Goal: Task Accomplishment & Management: Use online tool/utility

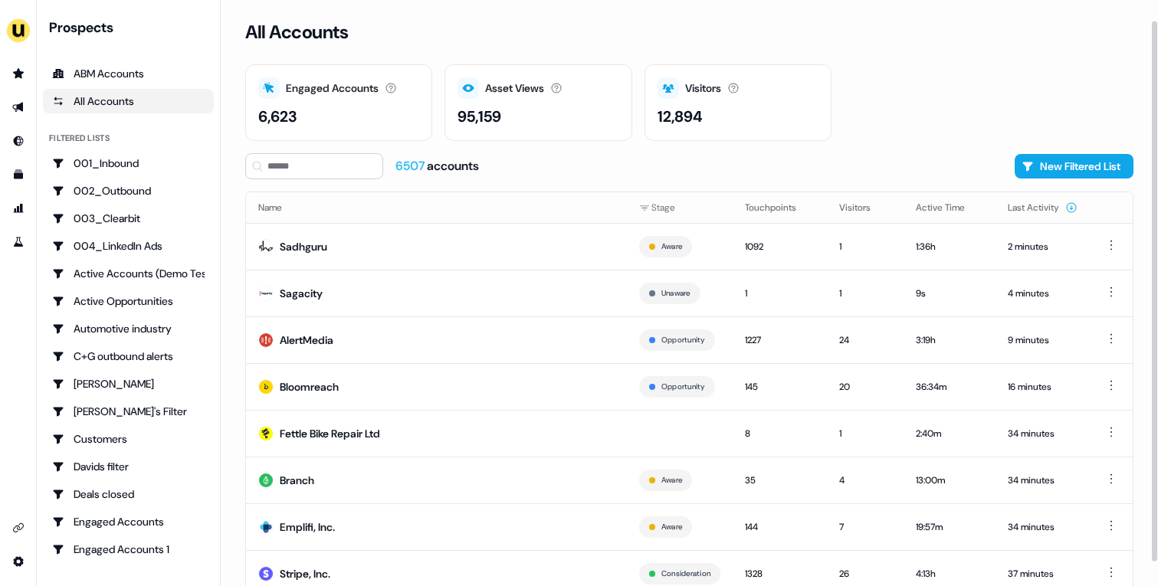
scroll to position [48, 0]
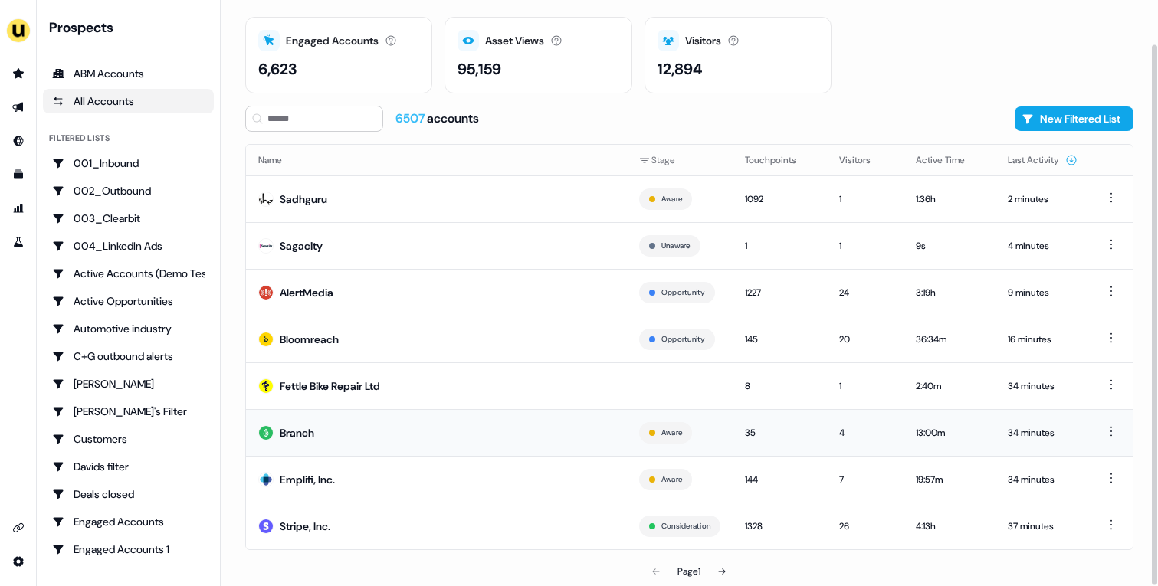
click at [568, 426] on td "Branch" at bounding box center [436, 432] width 381 height 47
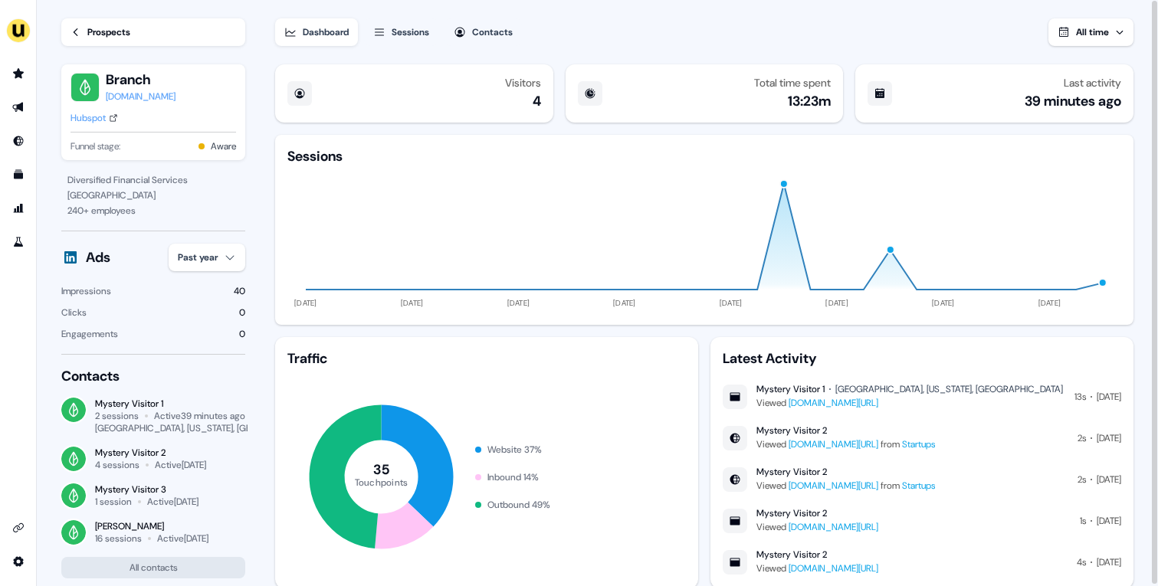
click at [103, 117] on div "Hubspot" at bounding box center [88, 117] width 35 height 15
click at [103, 123] on div "Hubspot" at bounding box center [88, 117] width 35 height 15
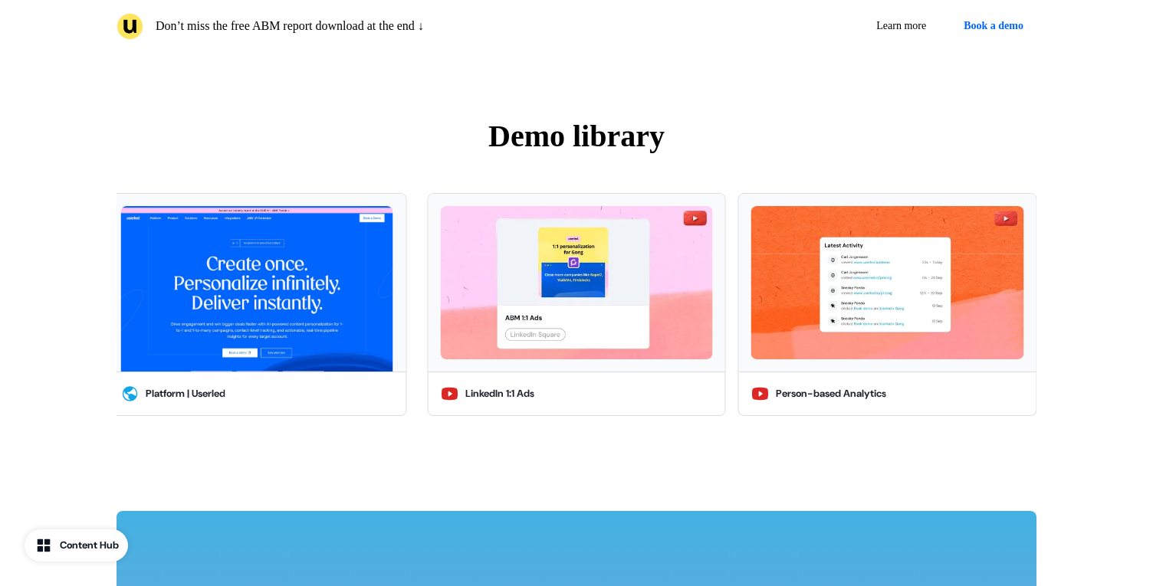
scroll to position [2768, 0]
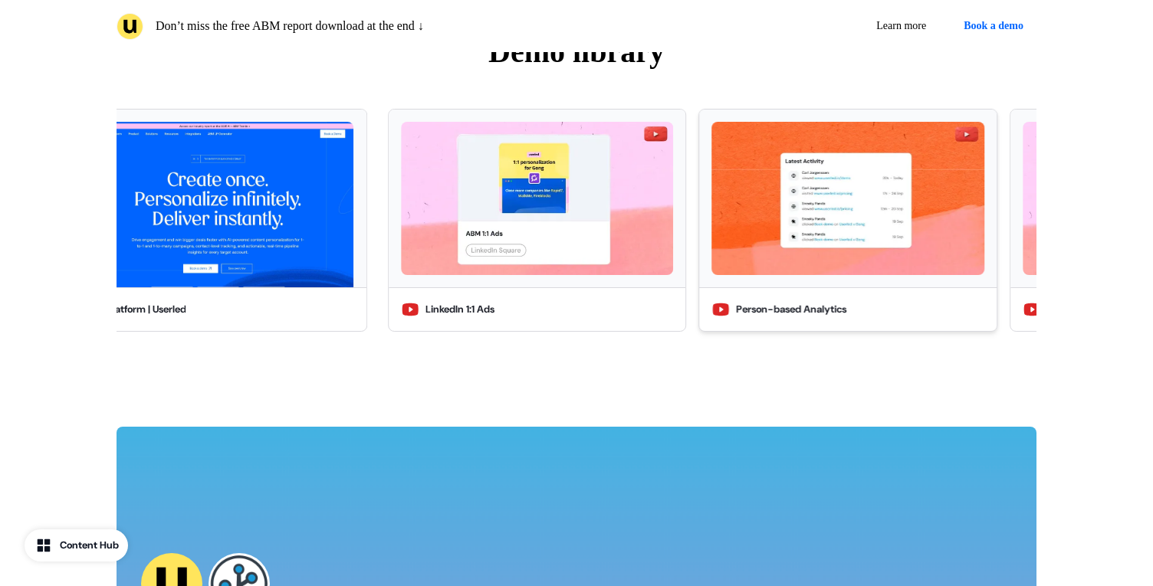
drag, startPoint x: 934, startPoint y: 281, endPoint x: 565, endPoint y: 301, distance: 369.3
click at [698, 301] on button "Person-based Analytics" at bounding box center [847, 220] width 298 height 223
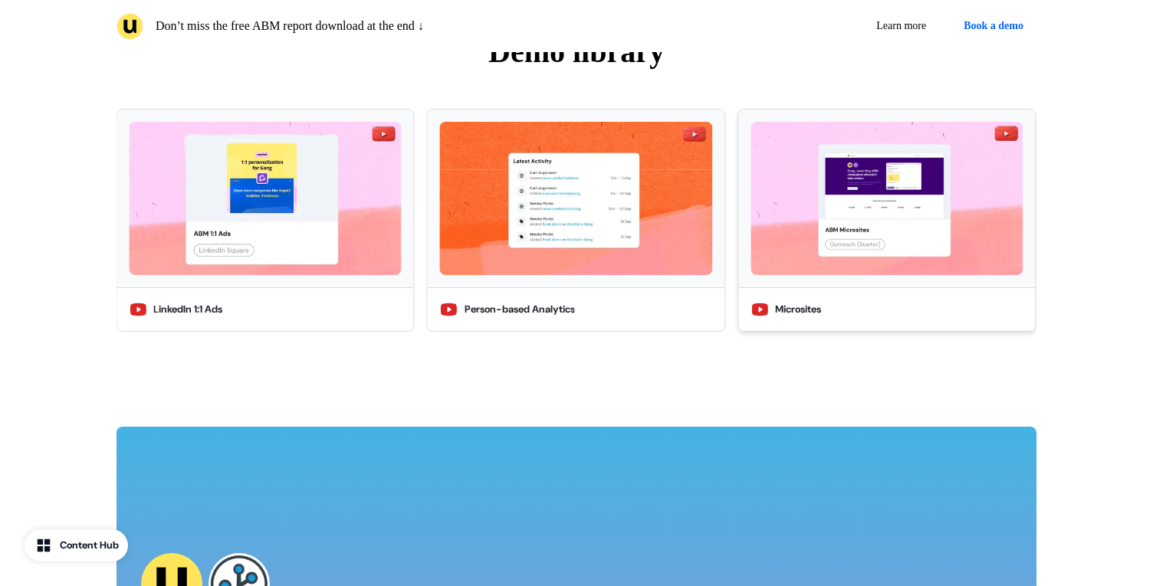
drag, startPoint x: 787, startPoint y: 251, endPoint x: 279, endPoint y: 259, distance: 507.5
click at [738, 259] on div at bounding box center [886, 199] width 297 height 178
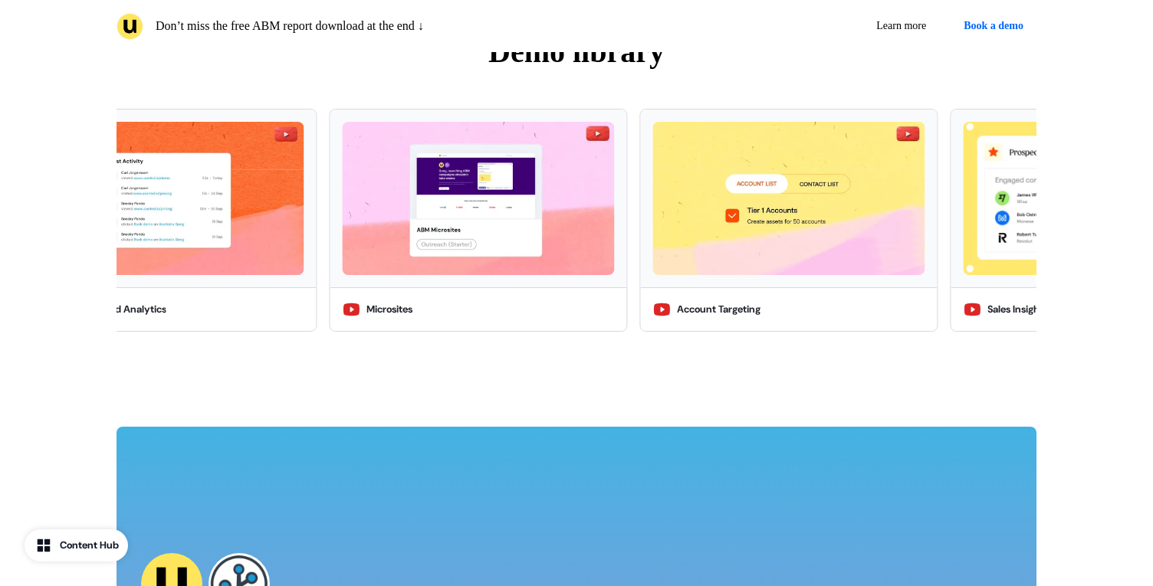
drag, startPoint x: 654, startPoint y: 242, endPoint x: 64, endPoint y: 268, distance: 590.1
click at [64, 268] on div "Demo library LinkedIn 1:1 Ads Person-based Analytics Microsites Account Targeti…" at bounding box center [576, 185] width 1153 height 435
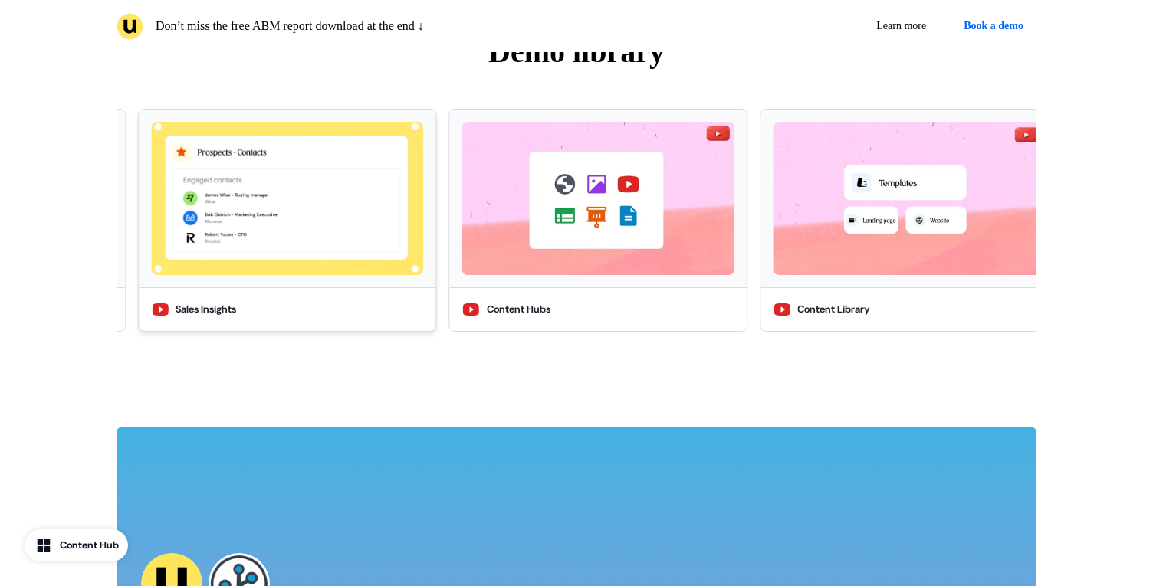
drag, startPoint x: 636, startPoint y: 258, endPoint x: 143, endPoint y: 279, distance: 493.4
click at [143, 279] on div at bounding box center [287, 199] width 297 height 178
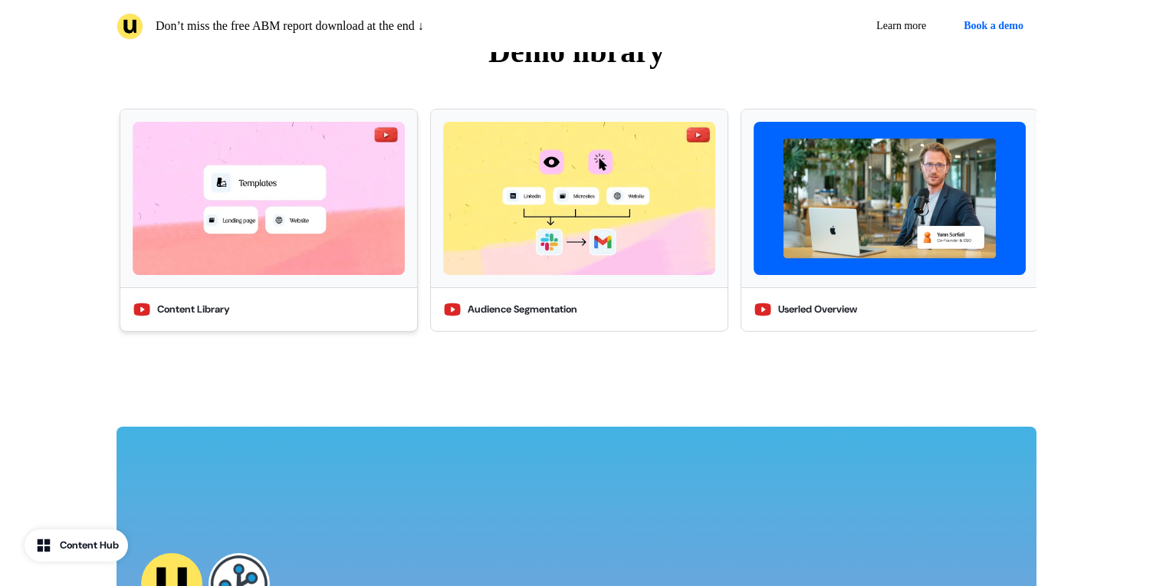
drag, startPoint x: 723, startPoint y: 222, endPoint x: 176, endPoint y: 226, distance: 546.6
click at [176, 226] on img at bounding box center [269, 198] width 272 height 153
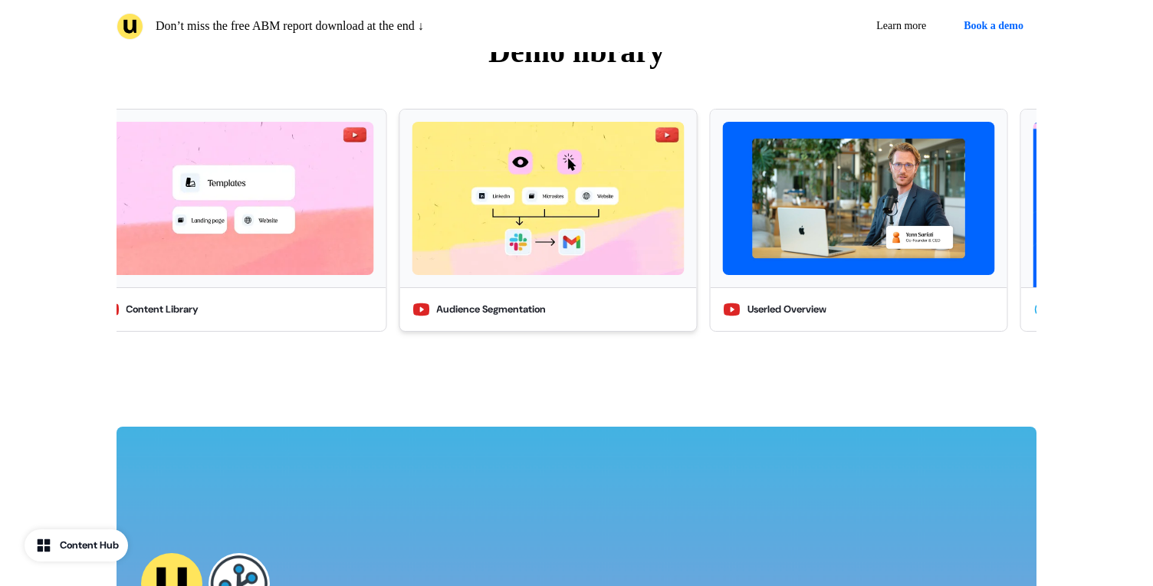
drag, startPoint x: 469, startPoint y: 221, endPoint x: 216, endPoint y: 225, distance: 253.0
click at [412, 225] on img at bounding box center [548, 198] width 272 height 153
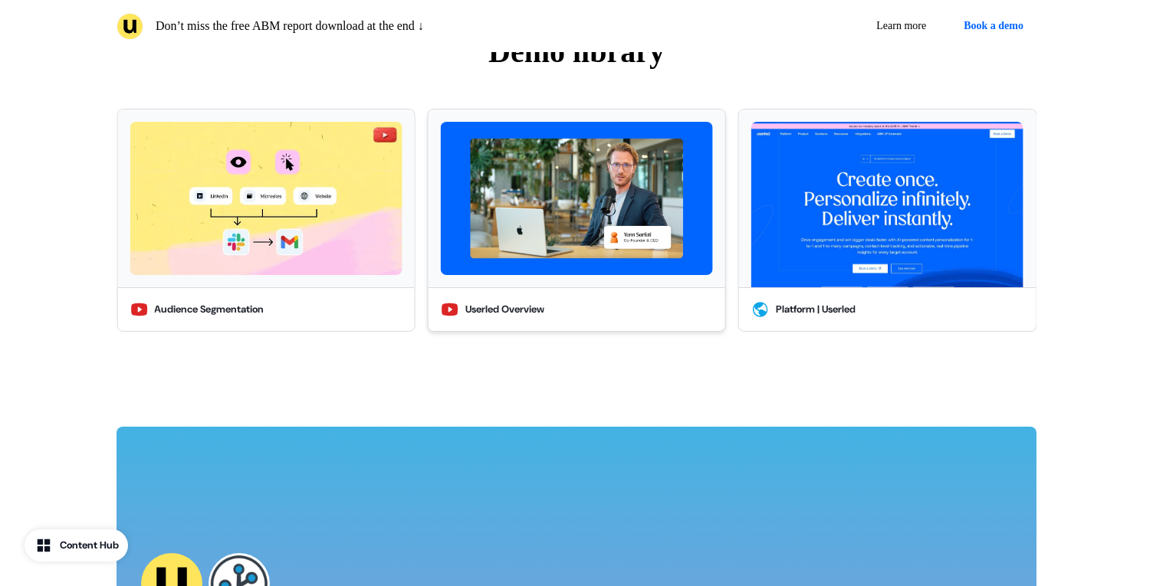
drag, startPoint x: 700, startPoint y: 197, endPoint x: 345, endPoint y: 201, distance: 355.0
click at [441, 201] on img at bounding box center [577, 198] width 272 height 153
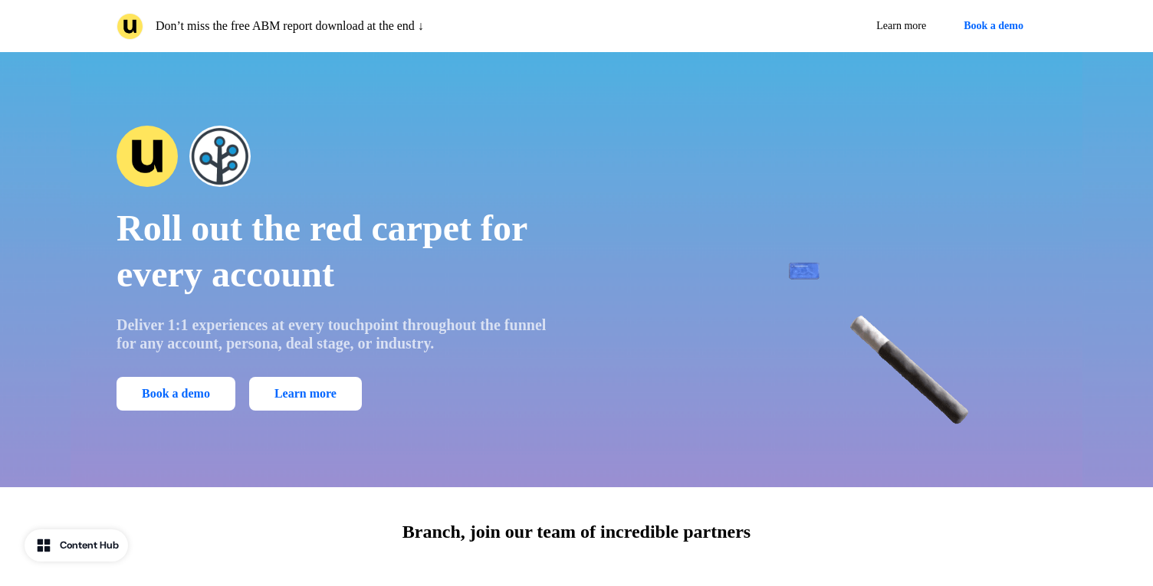
scroll to position [0, 0]
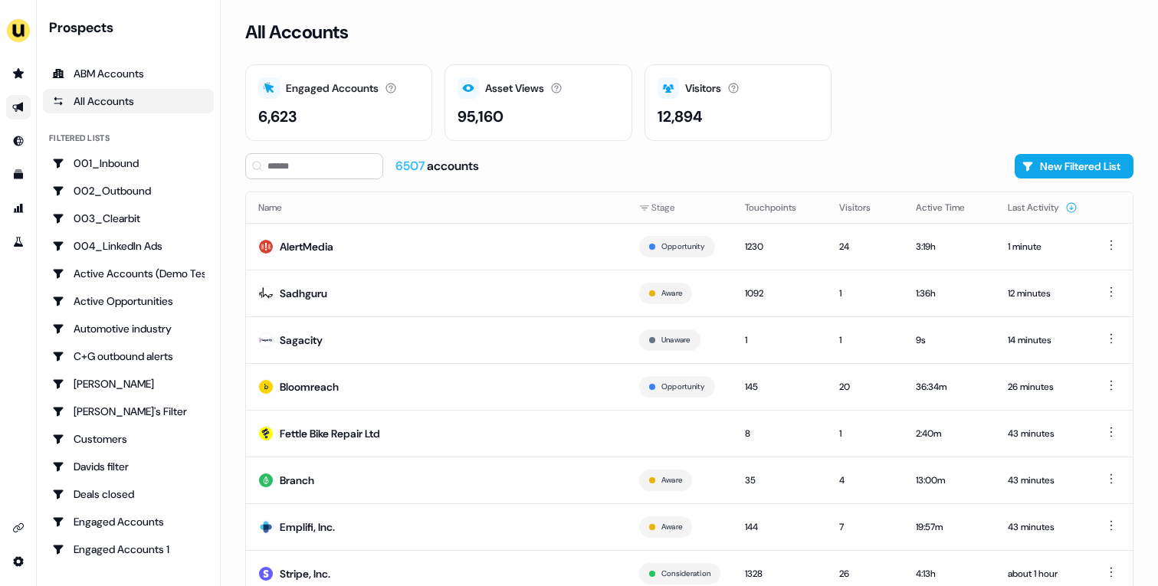
click at [25, 105] on link "Go to outbound experience" at bounding box center [18, 107] width 25 height 25
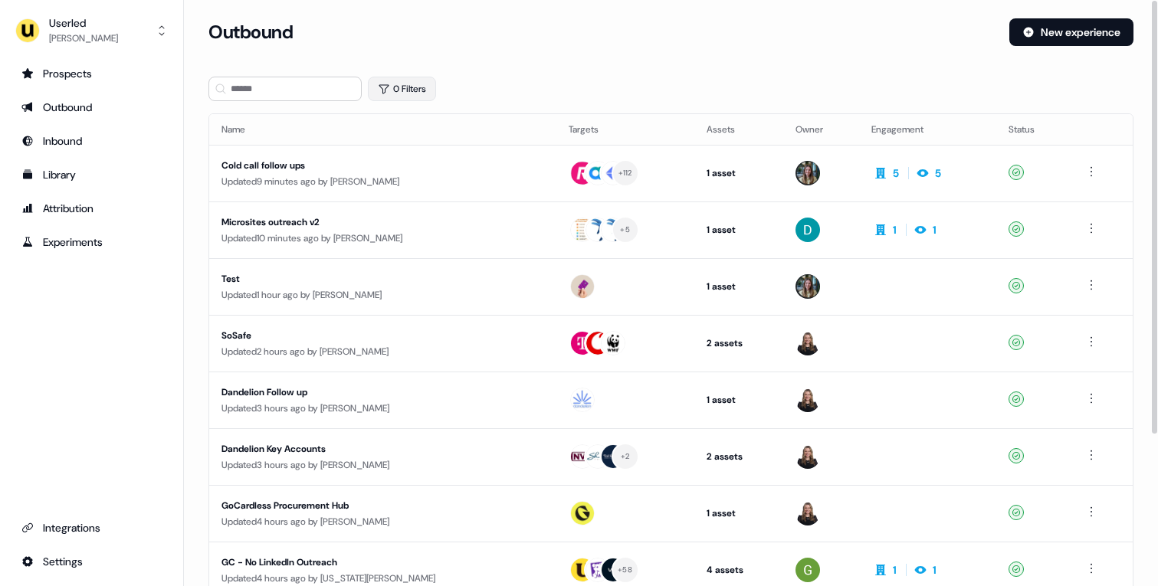
click at [413, 87] on button "0 Filters" at bounding box center [402, 89] width 68 height 25
click at [433, 160] on html "For the best experience switch devices to a bigger screen. Go to [DOMAIN_NAME] …" at bounding box center [579, 293] width 1158 height 586
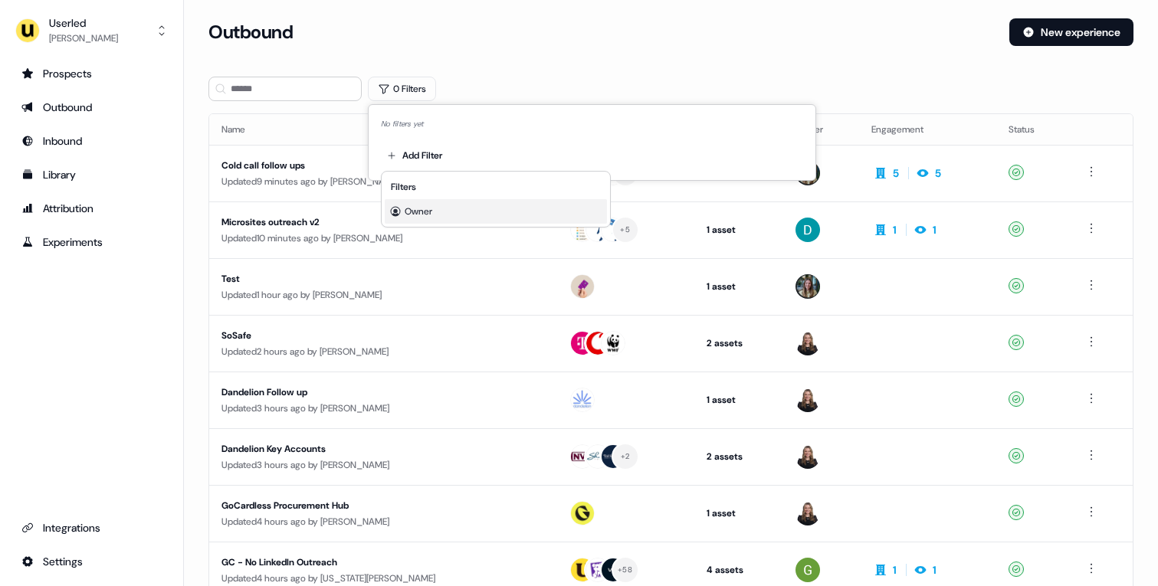
click at [437, 222] on div "Owner" at bounding box center [496, 211] width 222 height 25
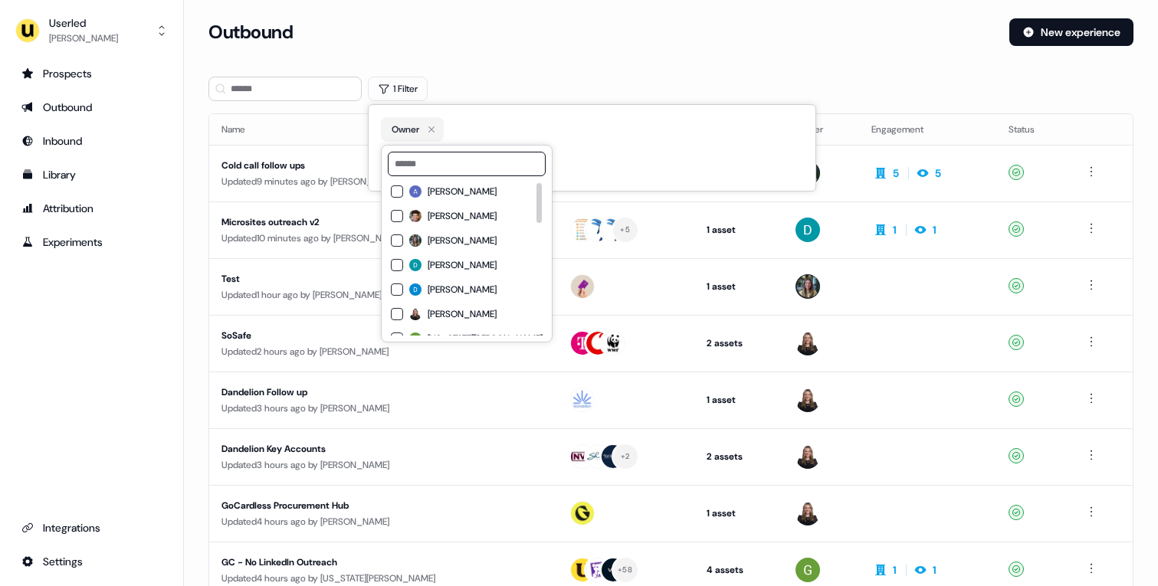
click at [457, 163] on input at bounding box center [467, 164] width 158 height 25
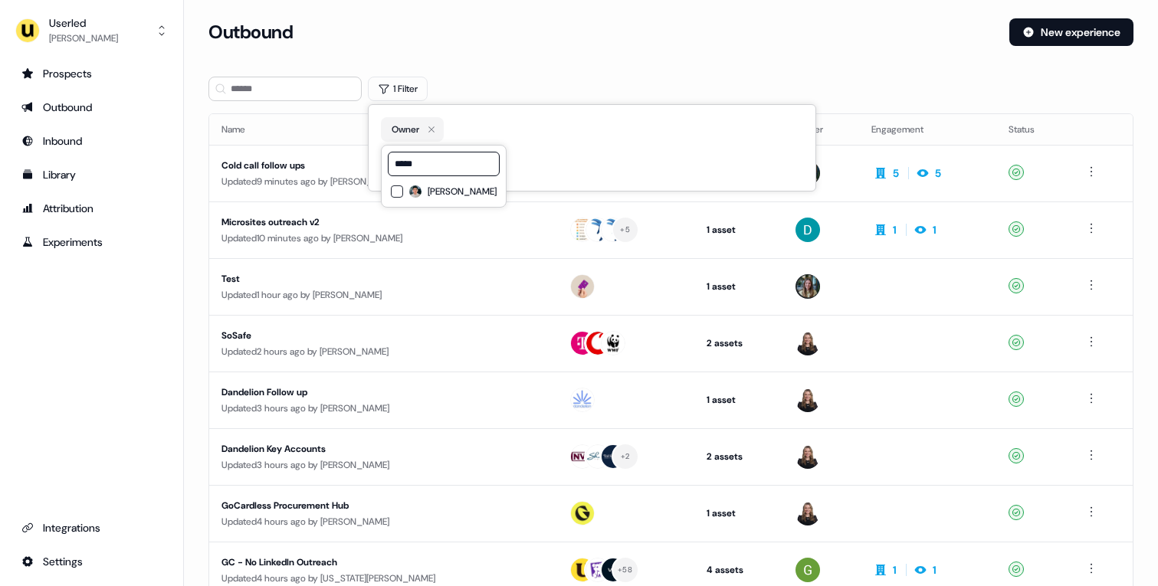
type input "*****"
click at [455, 194] on span "[PERSON_NAME]" at bounding box center [462, 192] width 69 height 12
click at [480, 56] on div "Outbound New experience" at bounding box center [671, 41] width 925 height 46
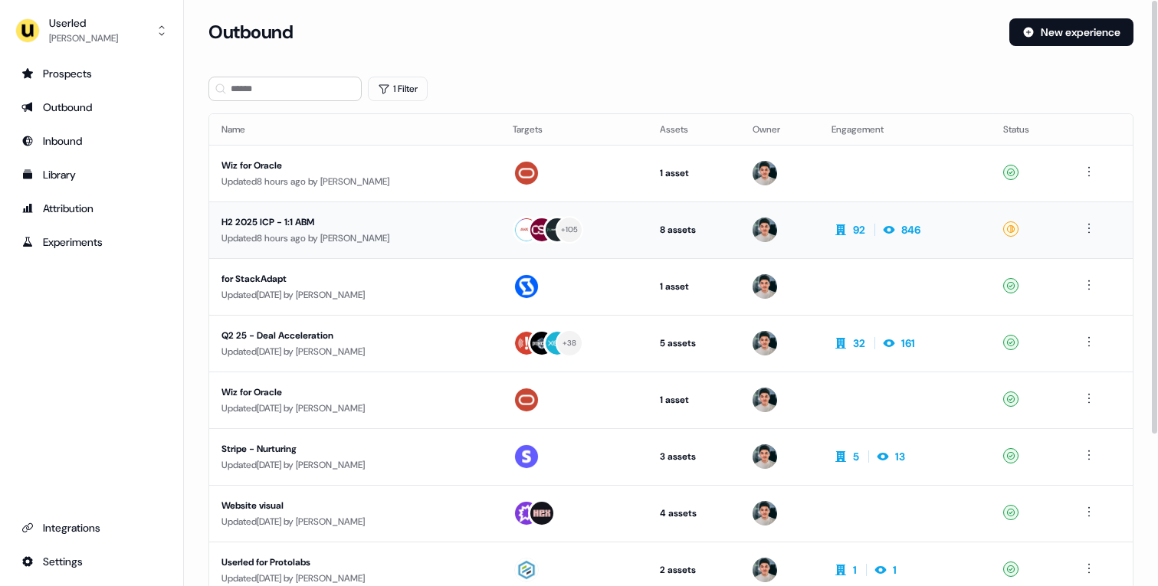
click at [464, 225] on div "H2 2025 ICP - 1:1 ABM" at bounding box center [355, 222] width 267 height 15
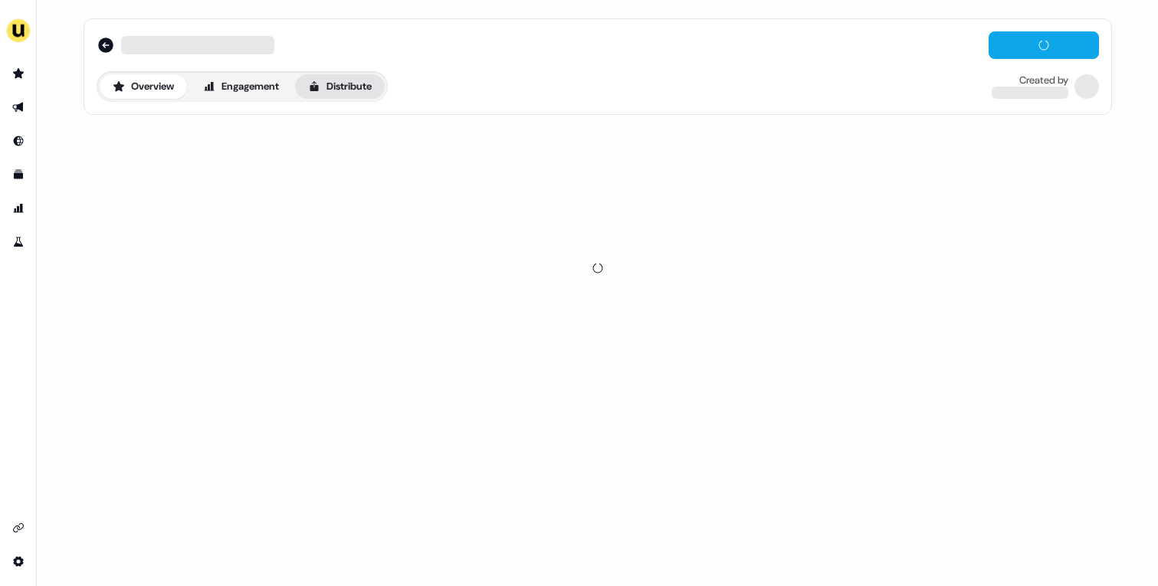
click at [376, 85] on button "Distribute" at bounding box center [340, 86] width 90 height 25
click at [159, 107] on div "Overview Engagement Distribute Created by" at bounding box center [598, 66] width 1029 height 97
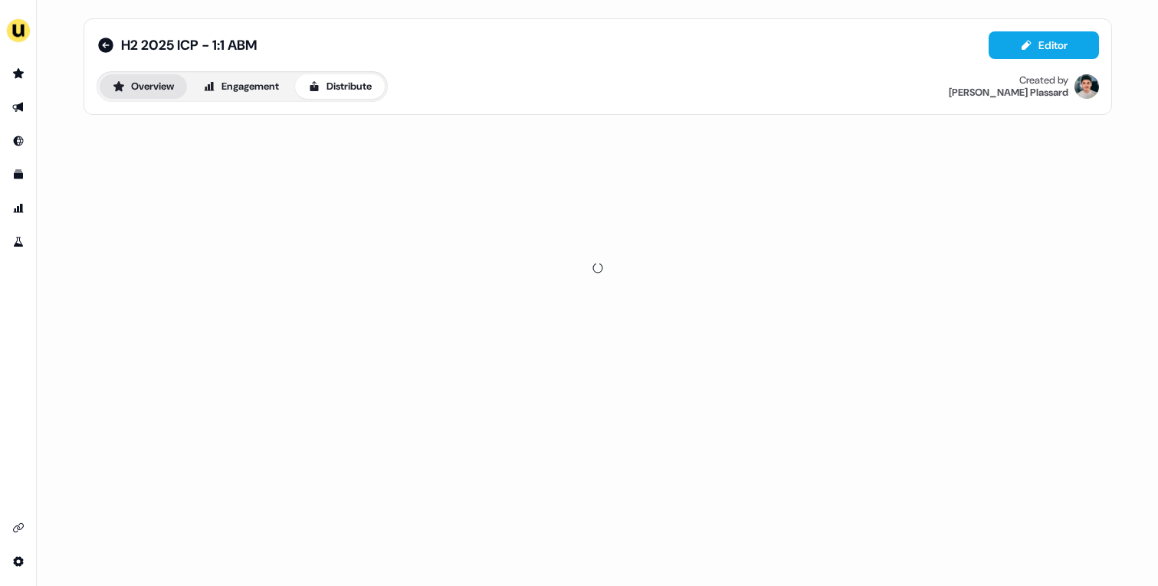
click at [157, 97] on button "Overview" at bounding box center [143, 86] width 87 height 25
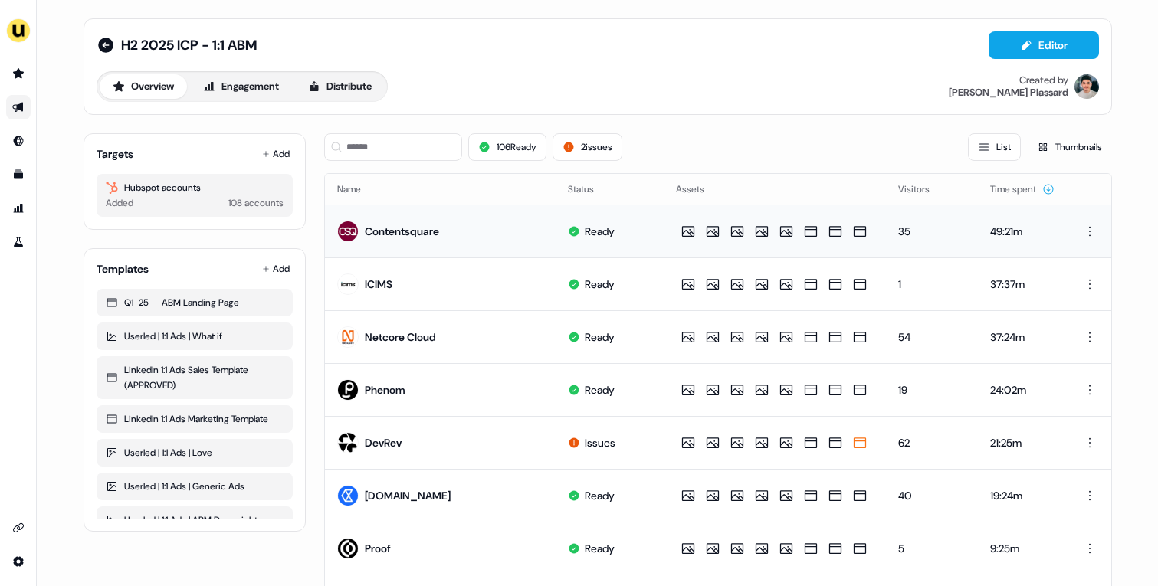
scroll to position [725, 0]
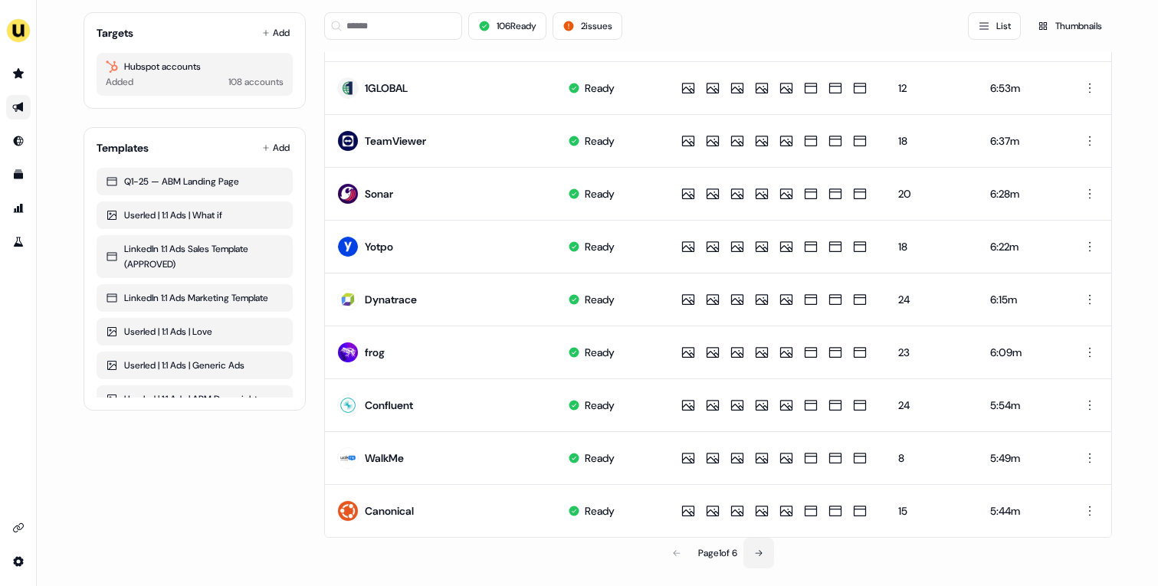
click at [762, 549] on icon at bounding box center [758, 553] width 9 height 9
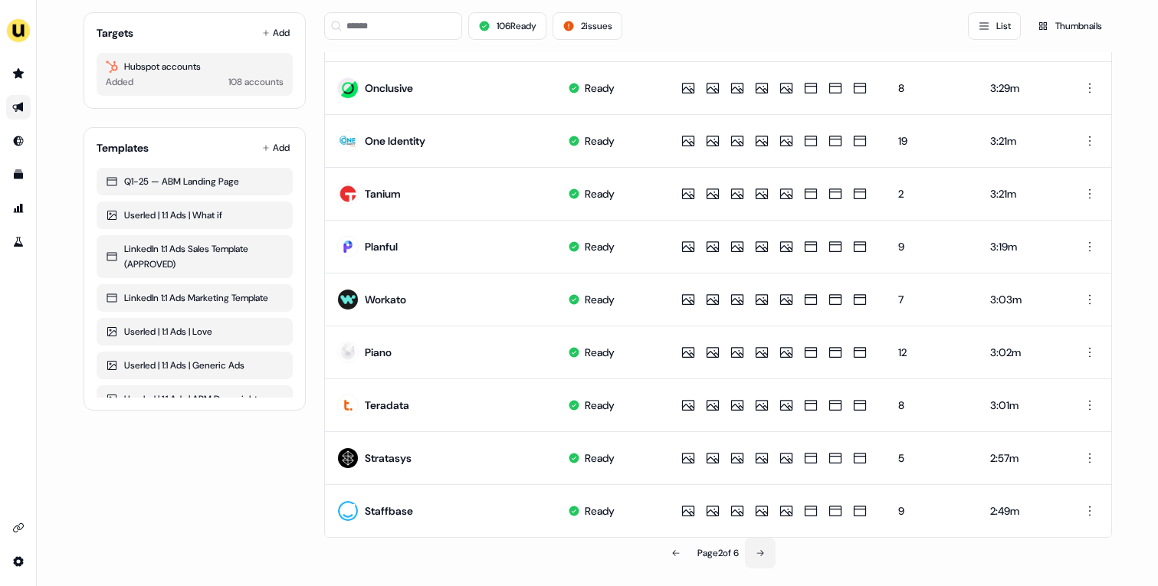
click at [762, 549] on icon at bounding box center [760, 553] width 9 height 9
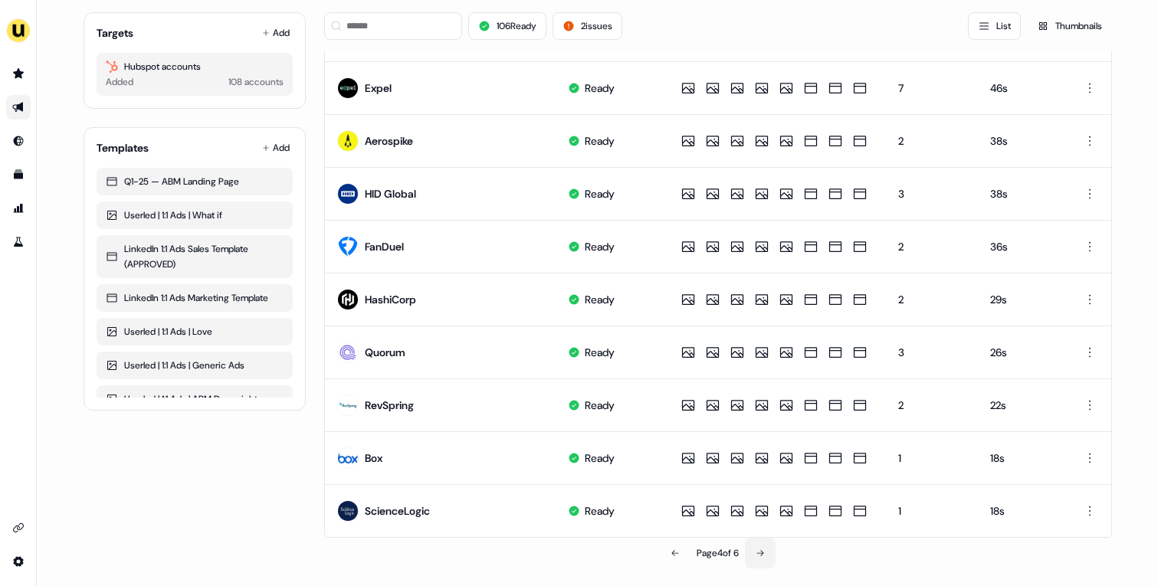
click at [762, 549] on icon at bounding box center [760, 553] width 9 height 9
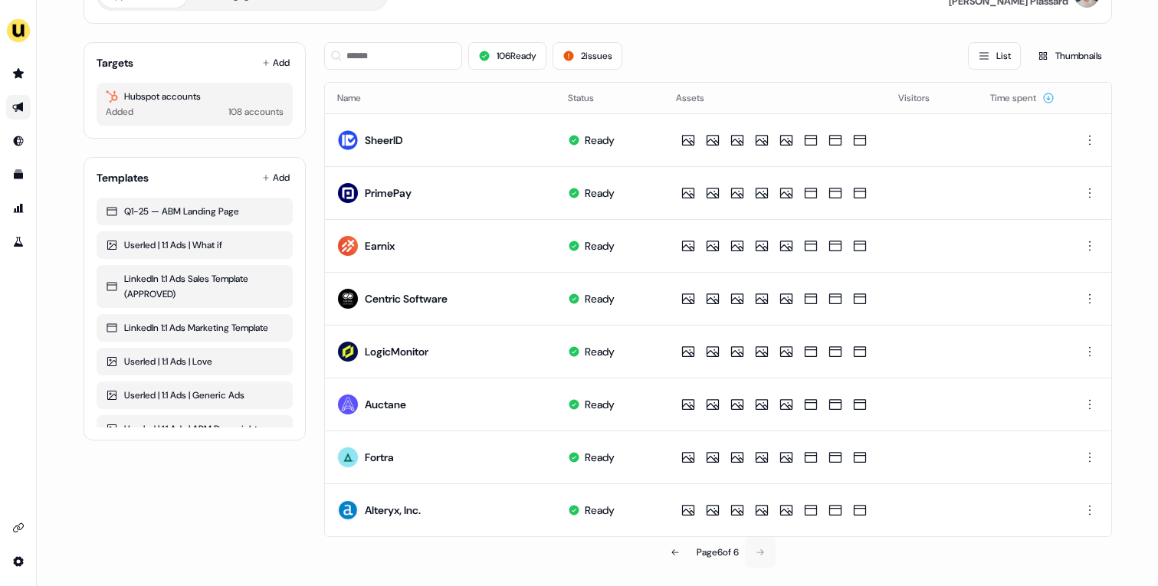
scroll to position [90, 0]
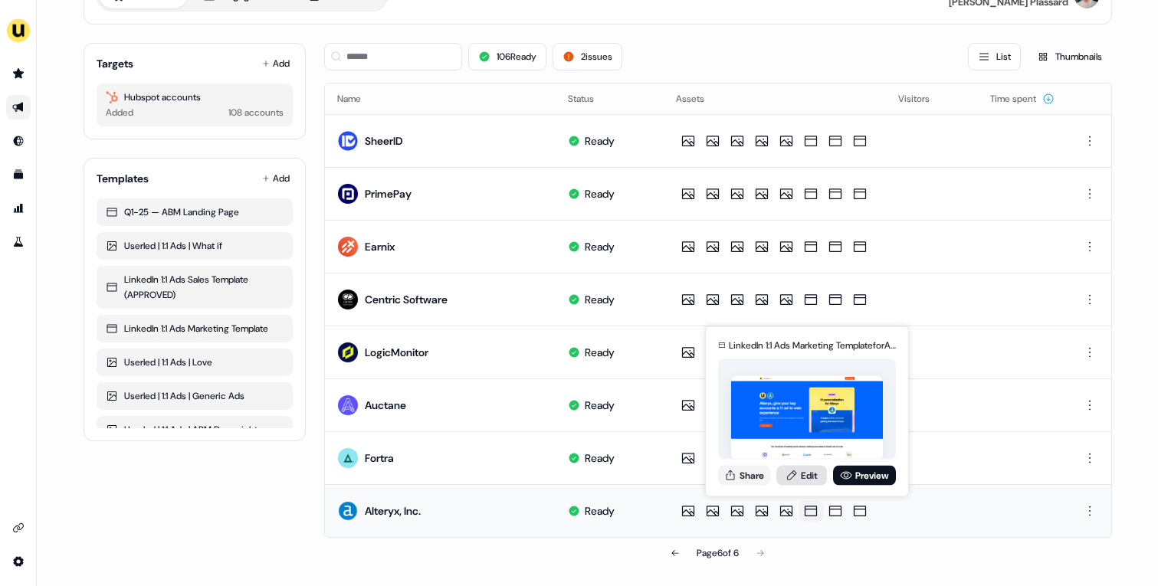
click at [810, 473] on link "Edit" at bounding box center [802, 475] width 51 height 20
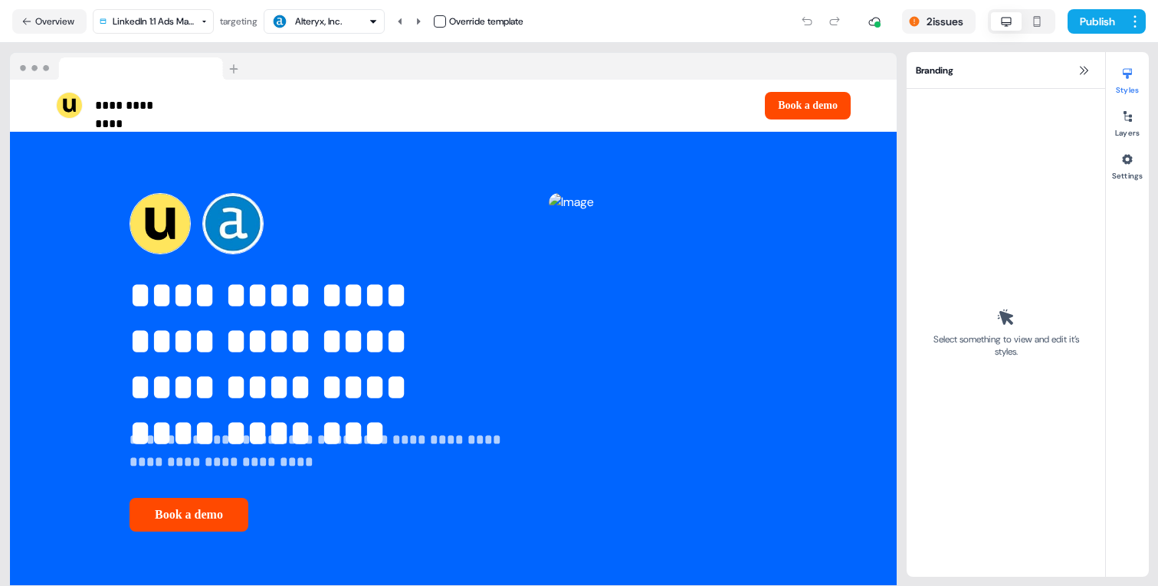
click at [195, 21] on html "**********" at bounding box center [579, 293] width 1158 height 586
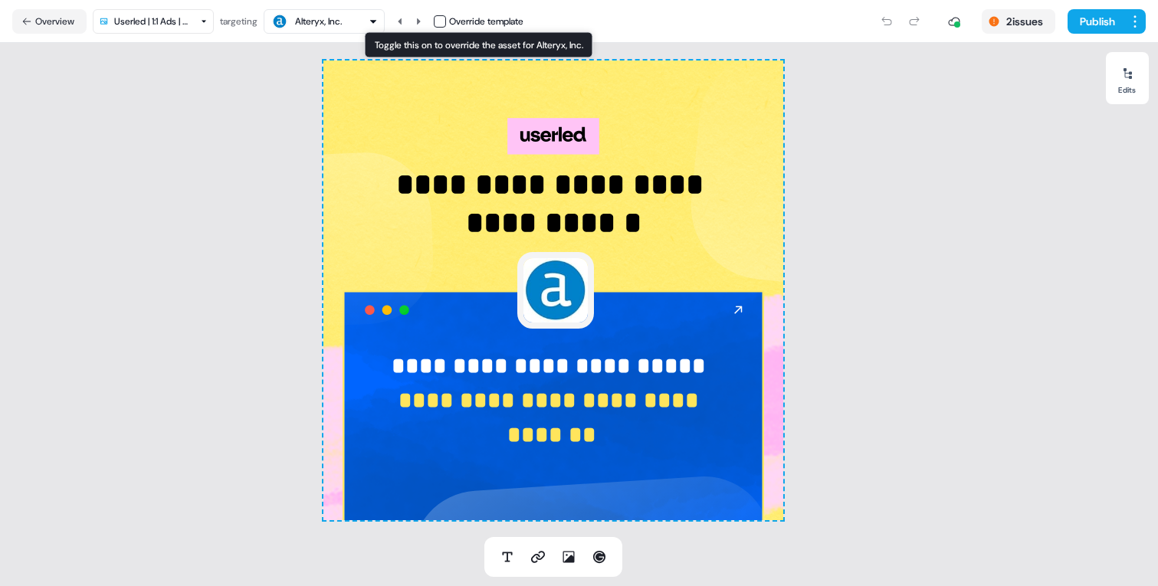
click at [443, 28] on div "Override template" at bounding box center [479, 21] width 90 height 15
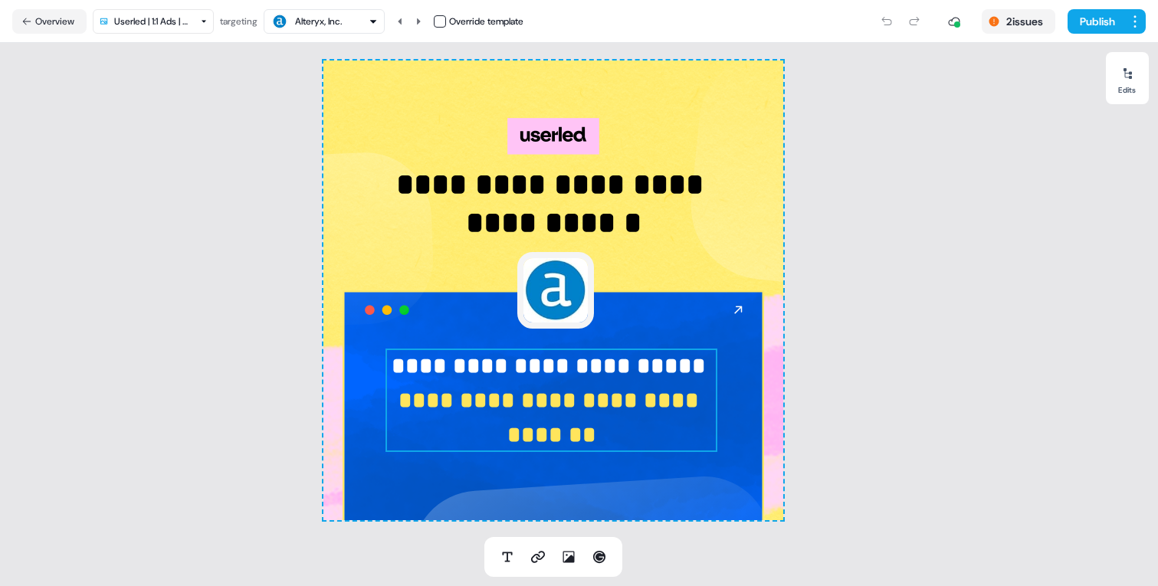
click at [619, 384] on p "**********" at bounding box center [552, 400] width 332 height 103
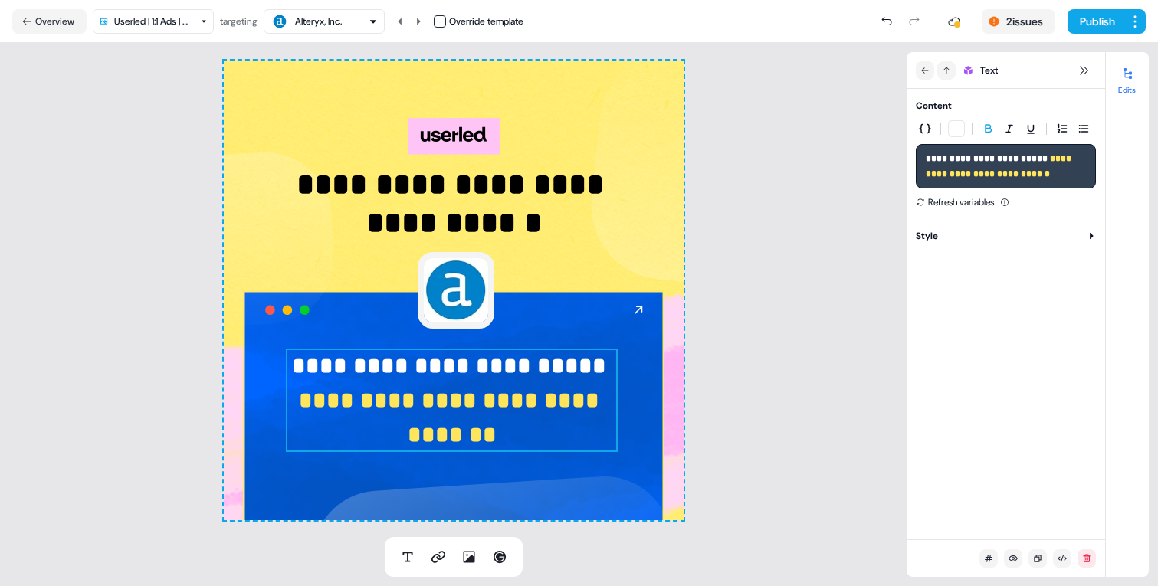
click at [1047, 154] on strong "**********" at bounding box center [988, 158] width 124 height 9
click at [202, 18] on html "**********" at bounding box center [579, 293] width 1158 height 586
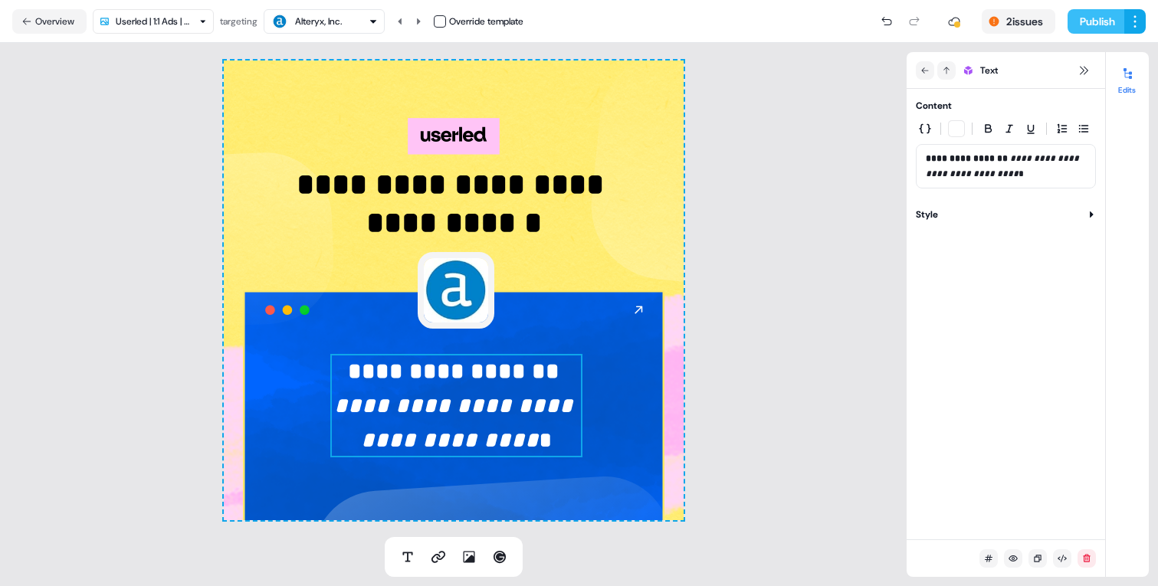
click at [1085, 31] on button "Publish" at bounding box center [1096, 21] width 57 height 25
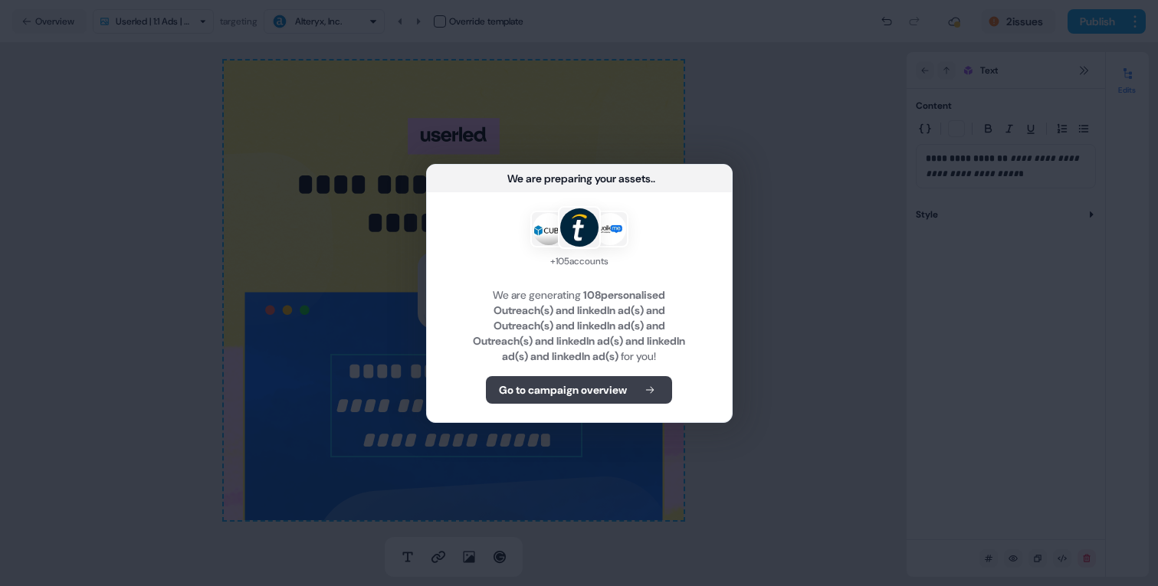
click at [583, 383] on b "Go to campaign overview" at bounding box center [563, 390] width 128 height 15
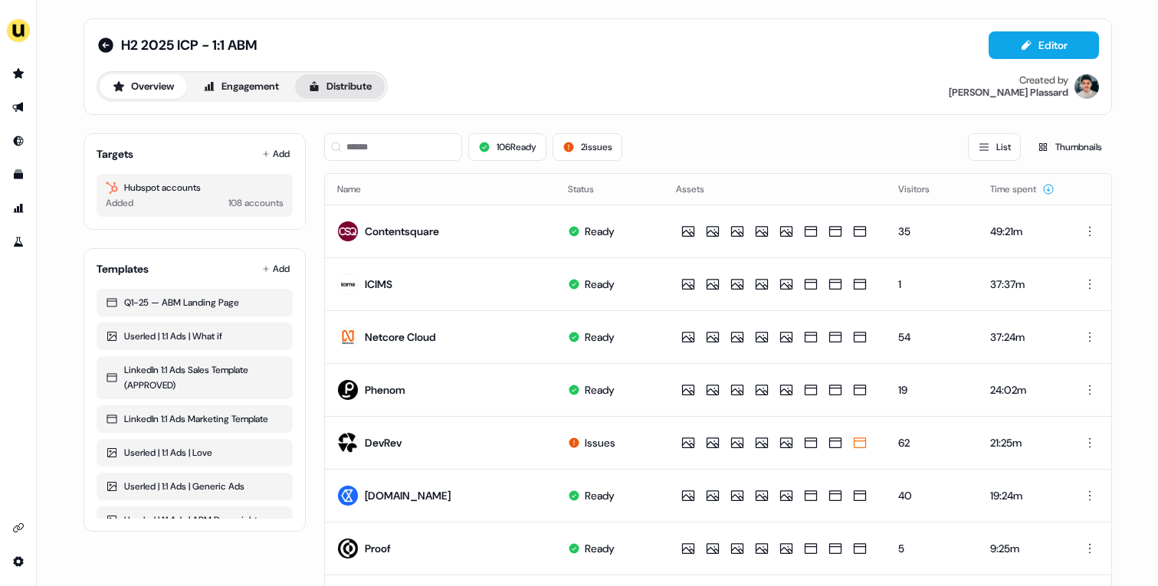
click at [337, 87] on button "Distribute" at bounding box center [340, 86] width 90 height 25
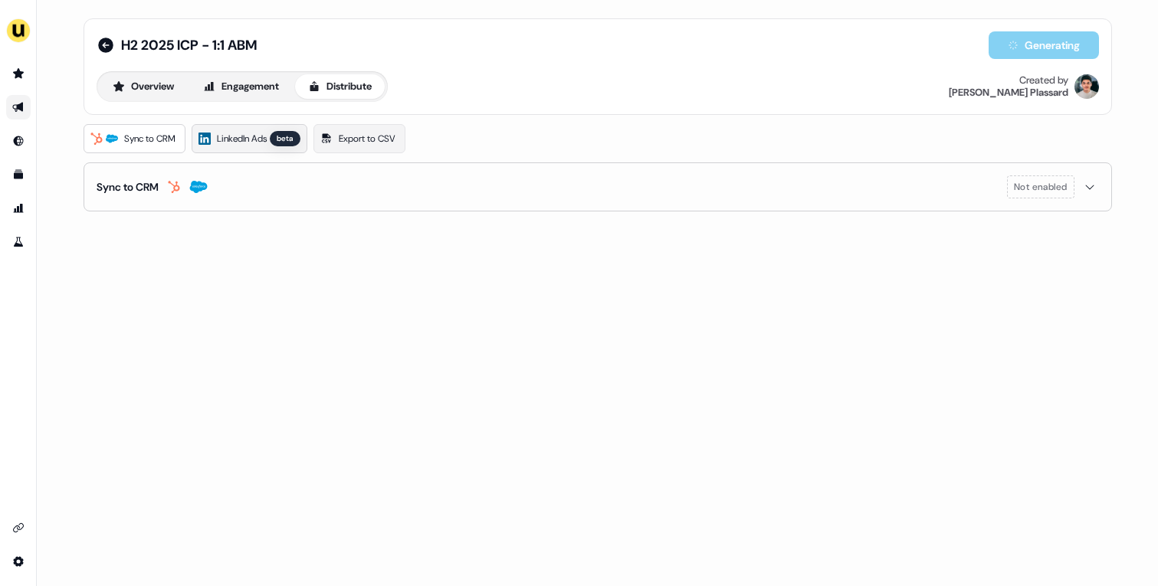
click at [245, 141] on span "LinkedIn Ads" at bounding box center [242, 138] width 50 height 15
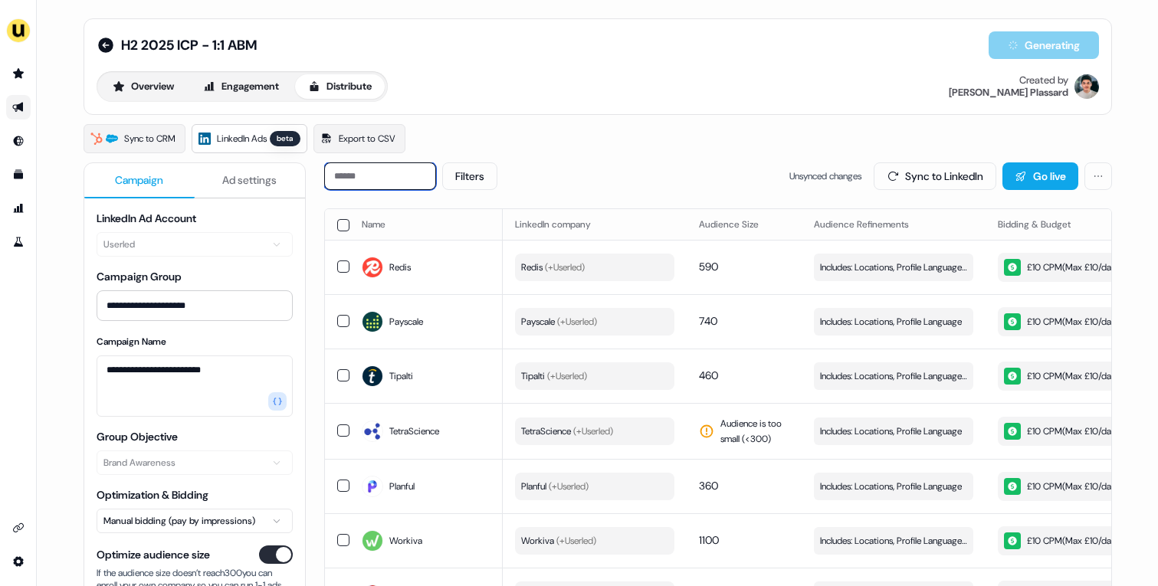
click at [433, 172] on input at bounding box center [380, 177] width 112 height 28
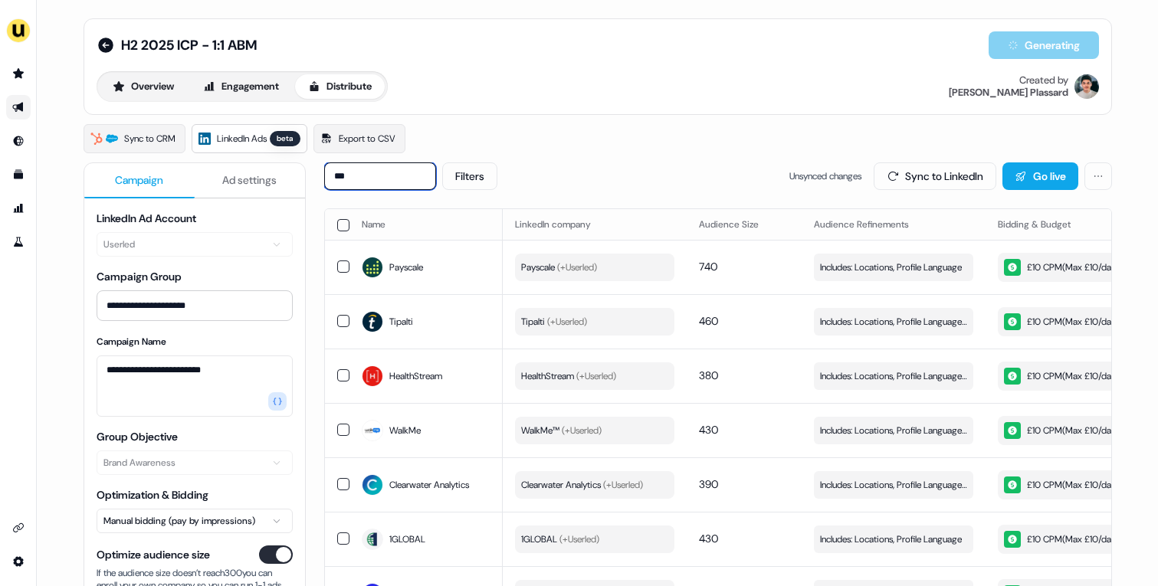
type input "****"
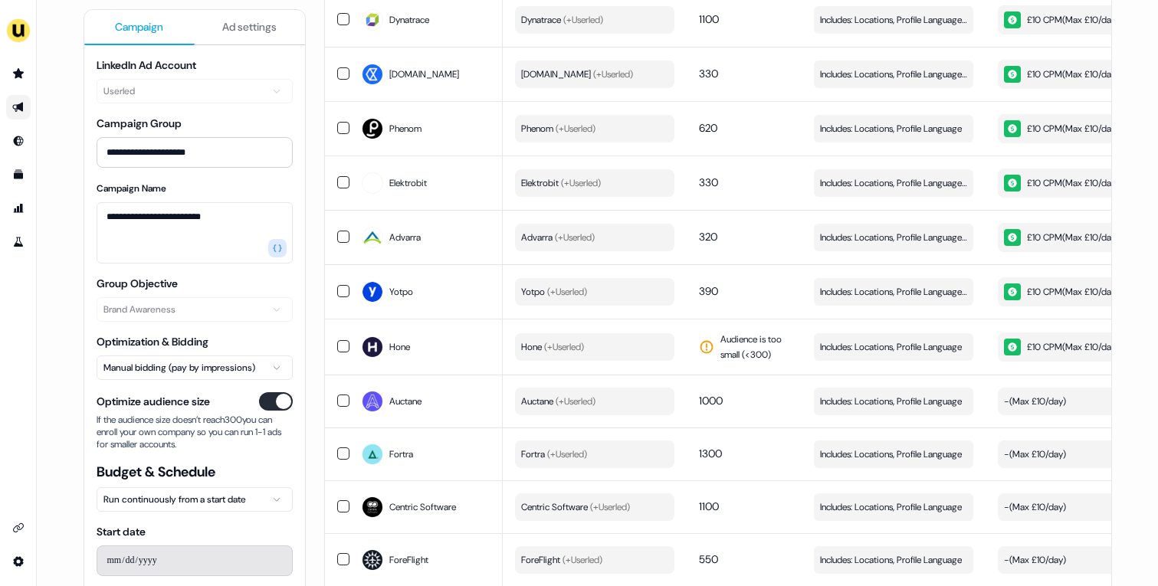
scroll to position [5721, 0]
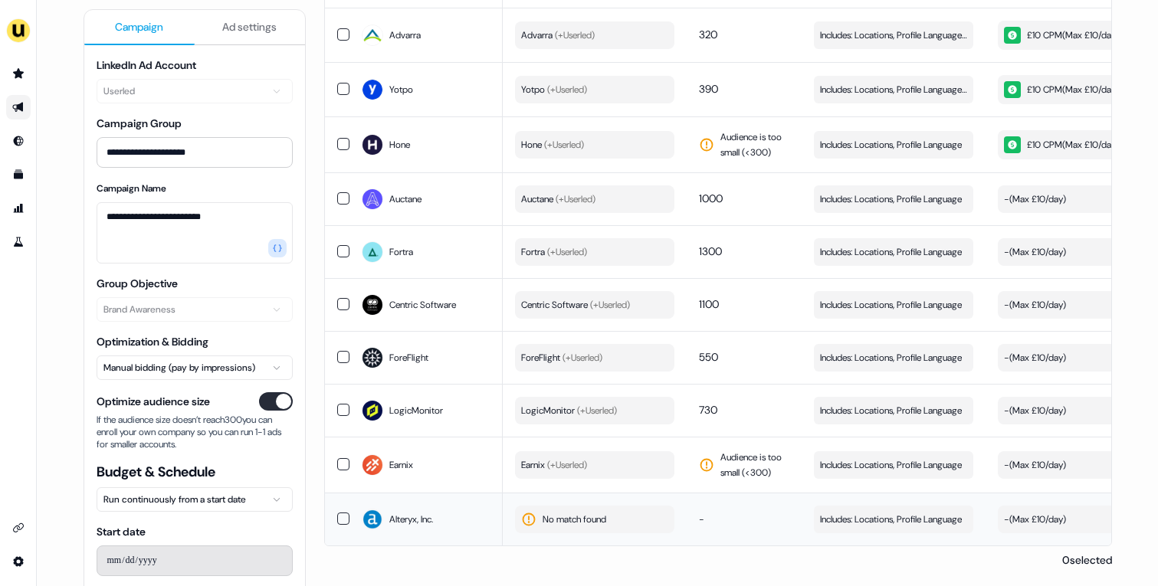
click at [584, 526] on button "No match found" at bounding box center [594, 520] width 159 height 28
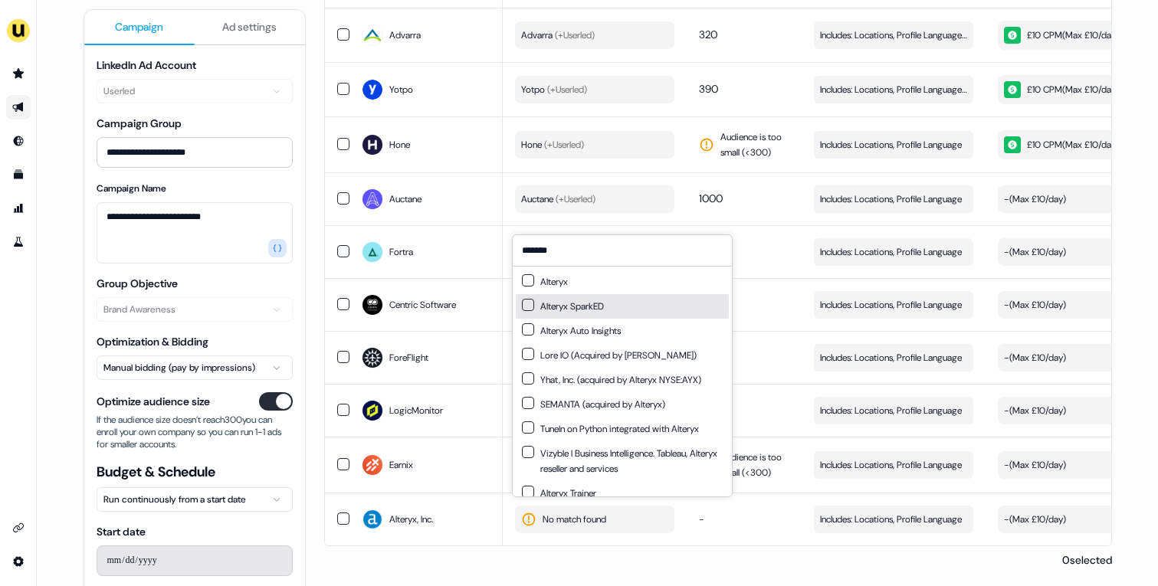
type input "*******"
click at [588, 287] on div "Alteryx" at bounding box center [622, 282] width 213 height 25
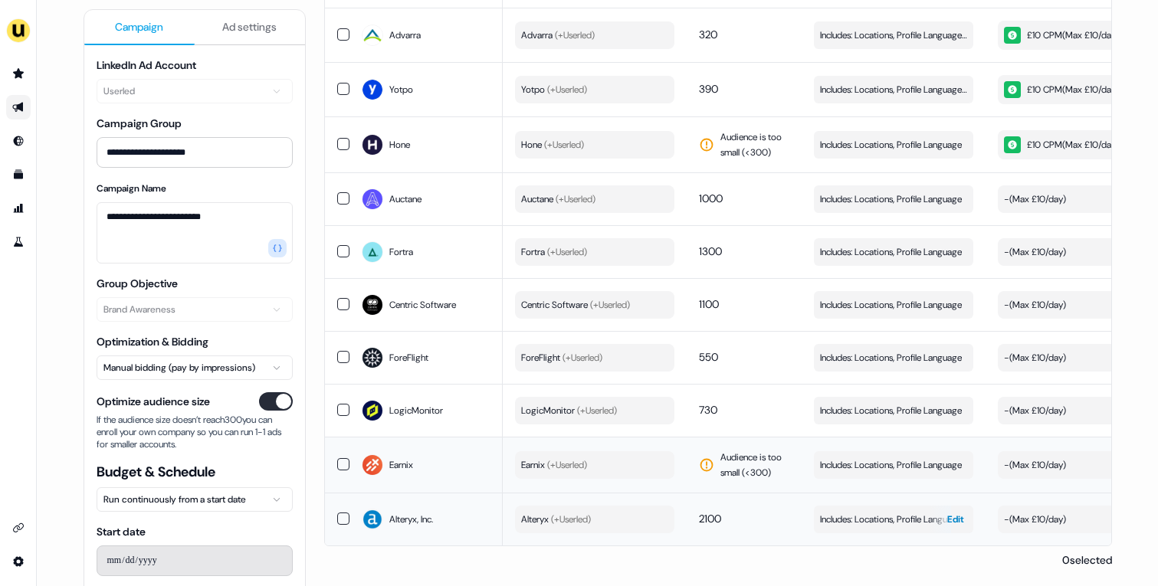
click at [831, 514] on span "Includes: Locations, Profile Language" at bounding box center [891, 519] width 142 height 15
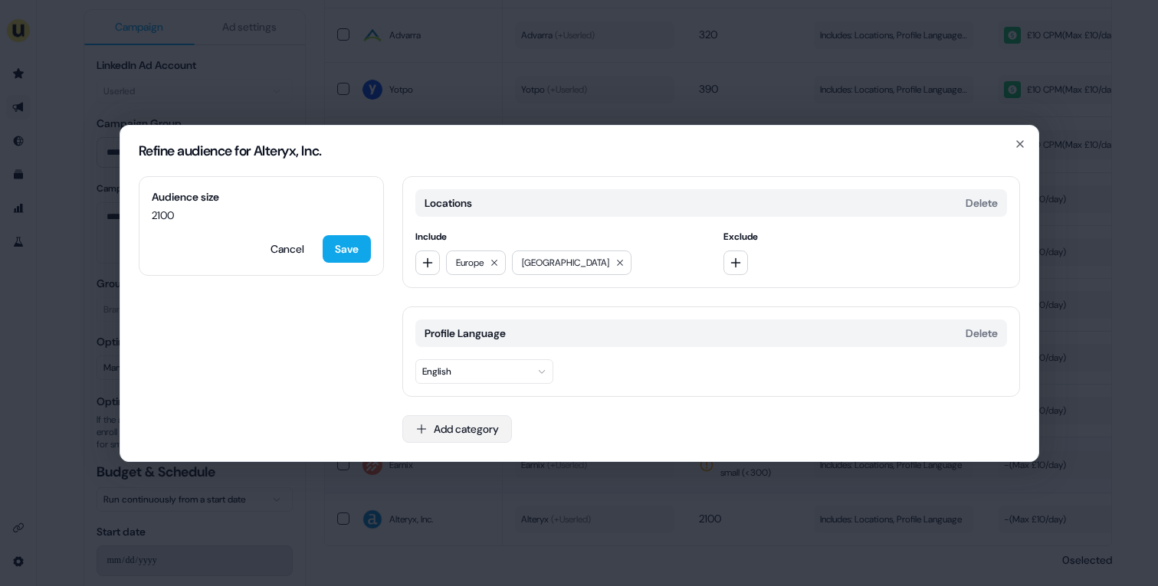
click at [475, 430] on button "Add category" at bounding box center [457, 429] width 110 height 28
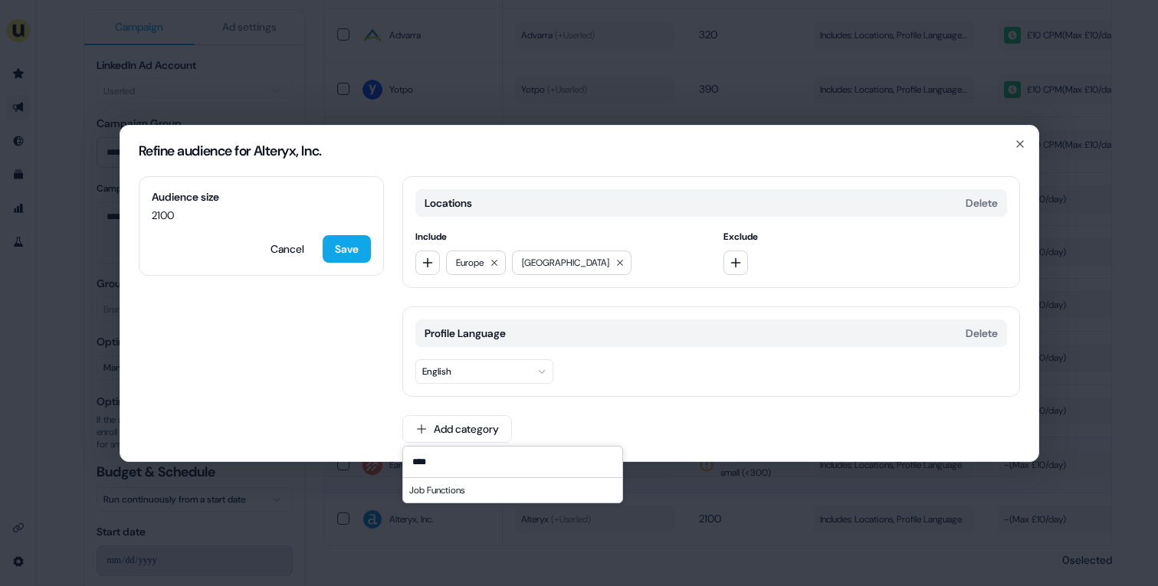
type input "****"
click at [455, 483] on div "Job Functions" at bounding box center [512, 490] width 219 height 25
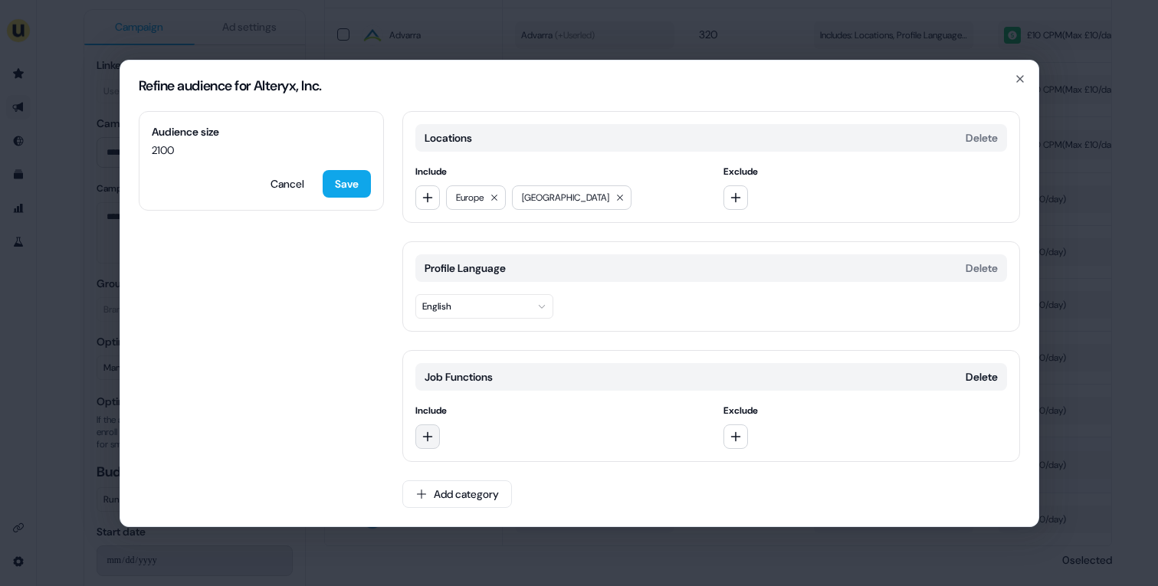
click at [435, 441] on button "button" at bounding box center [427, 437] width 25 height 25
type input "*********"
click at [477, 507] on div "Marketing" at bounding box center [525, 500] width 213 height 25
click at [429, 435] on icon "button" at bounding box center [428, 437] width 12 height 12
drag, startPoint x: 451, startPoint y: 470, endPoint x: 451, endPoint y: 480, distance: 10.0
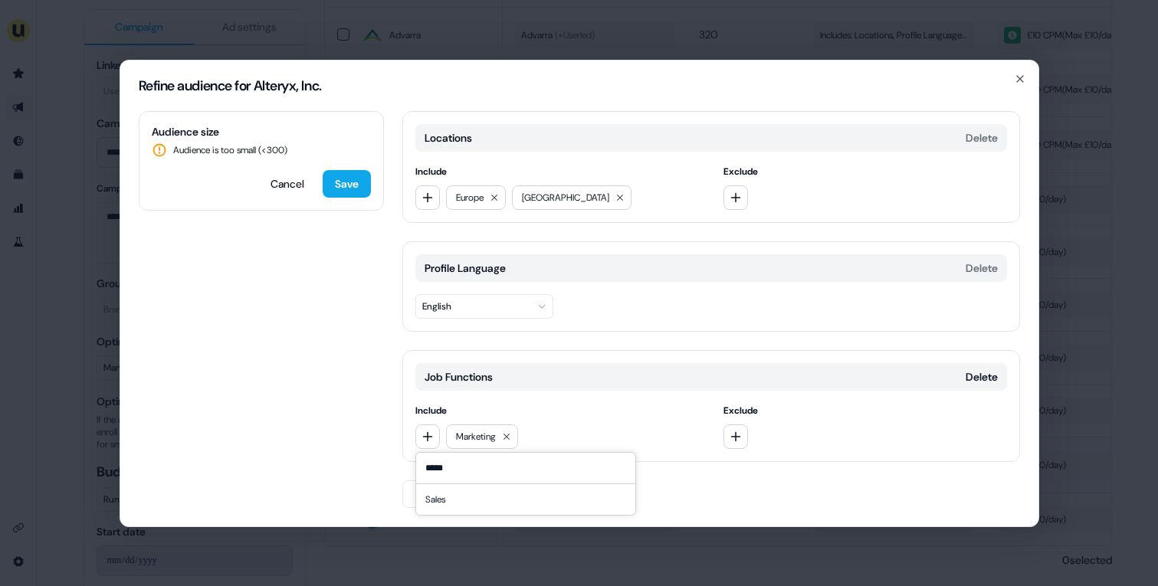
click at [451, 480] on input "*****" at bounding box center [525, 468] width 219 height 31
type input "*****"
click at [448, 496] on div "Sales" at bounding box center [525, 500] width 213 height 25
click at [330, 159] on div "Audience size 580 Cancel Save" at bounding box center [261, 161] width 245 height 100
click at [330, 183] on button "Save" at bounding box center [347, 184] width 48 height 28
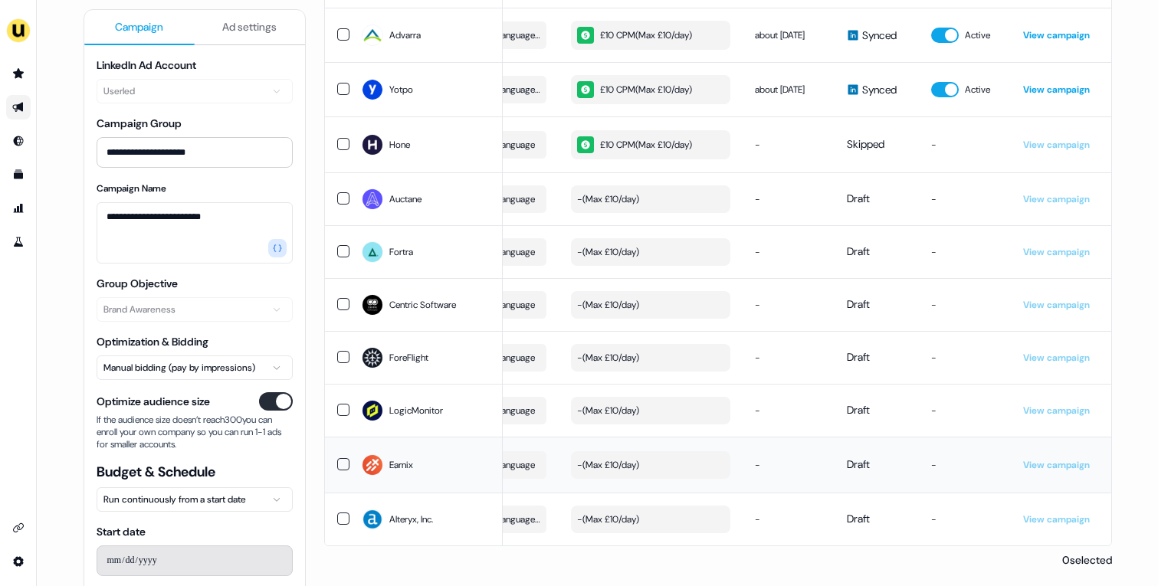
scroll to position [0, 49]
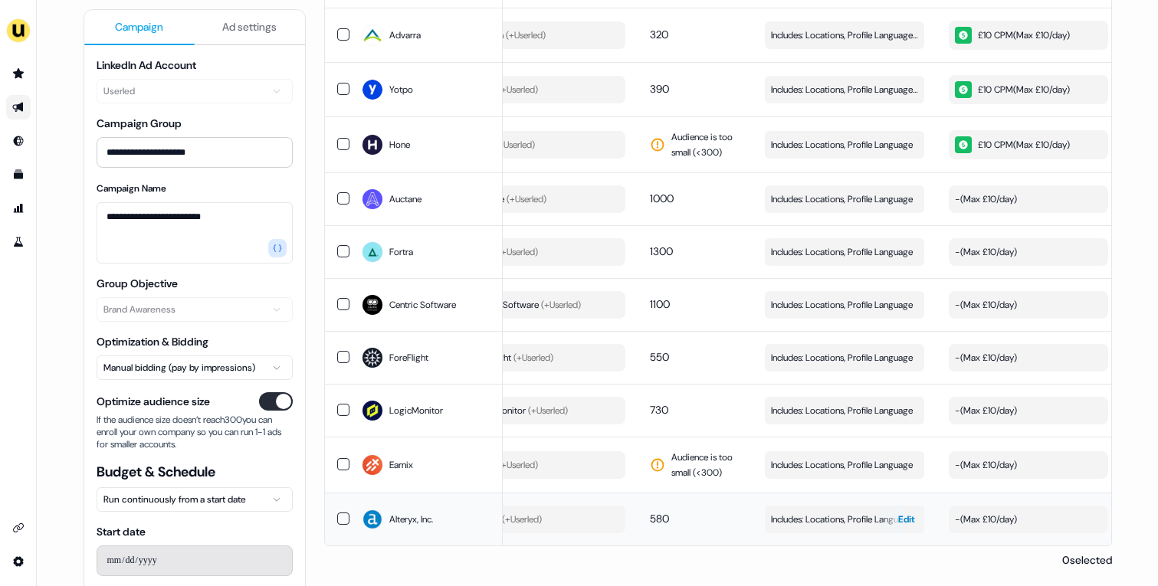
click at [812, 512] on span "Includes: Locations, Profile Language, Job Functions" at bounding box center [844, 519] width 147 height 15
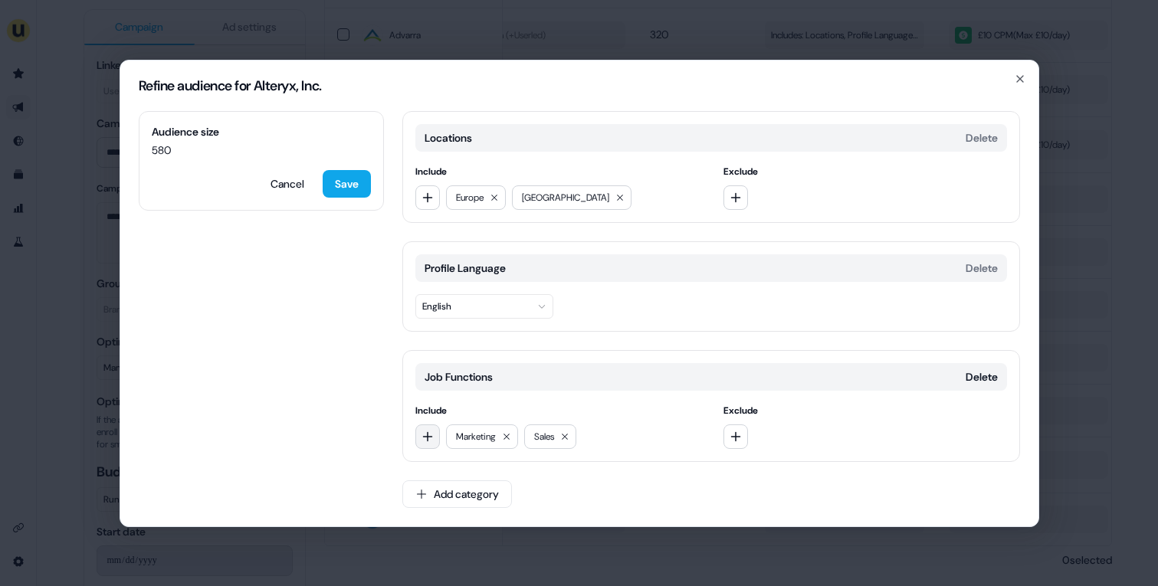
click at [433, 435] on button "button" at bounding box center [427, 437] width 25 height 25
type input "*******"
click at [475, 494] on div "Business Development" at bounding box center [525, 500] width 213 height 25
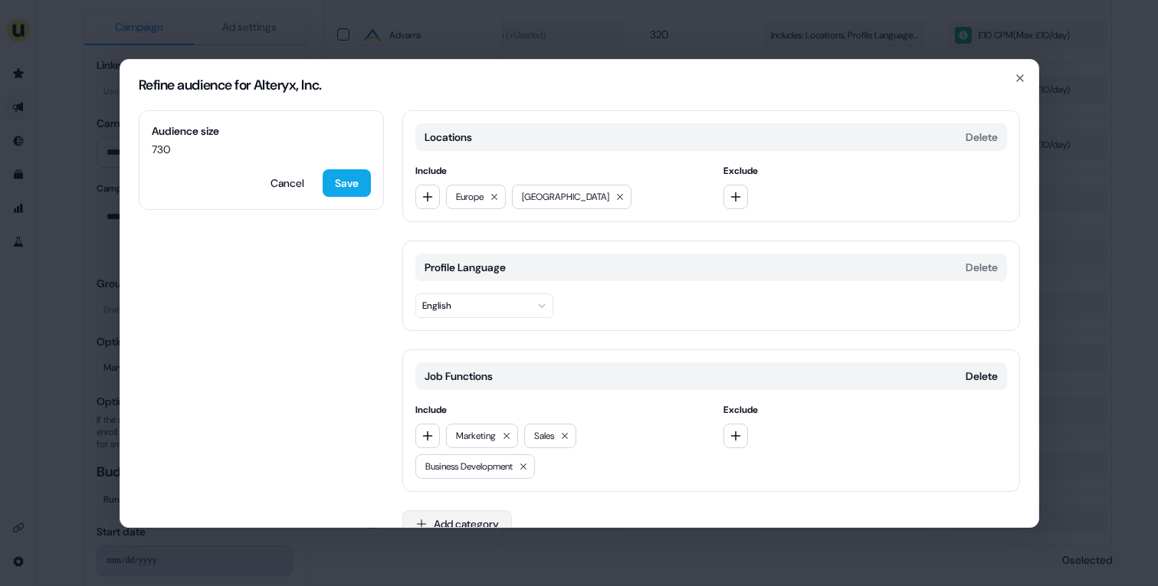
click at [475, 513] on button "Add category" at bounding box center [457, 525] width 110 height 28
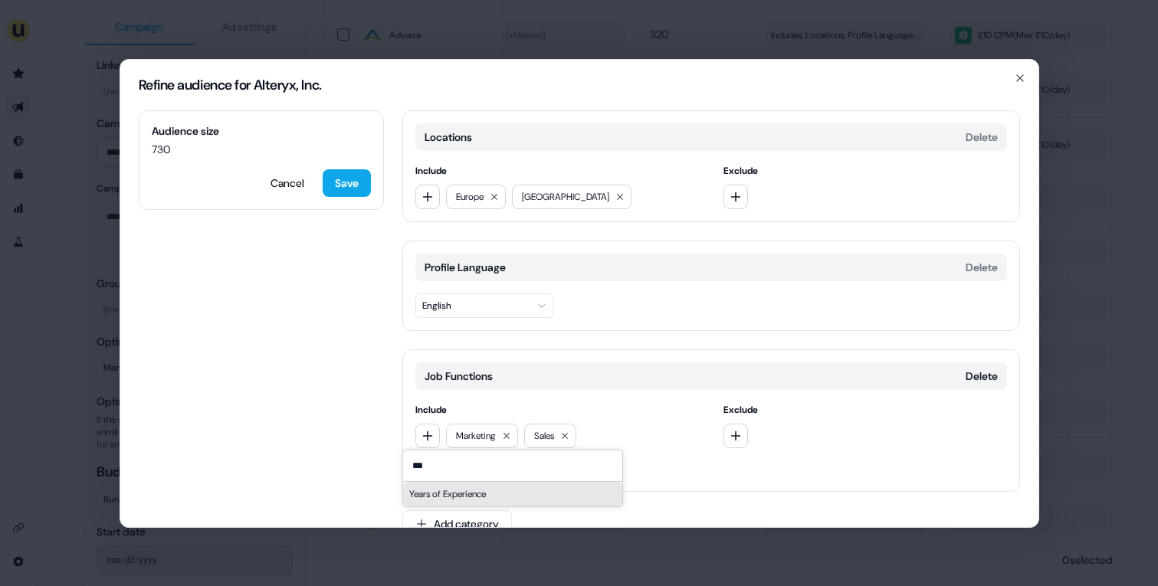
type input "***"
click at [474, 496] on div "Years of Experience" at bounding box center [512, 494] width 219 height 25
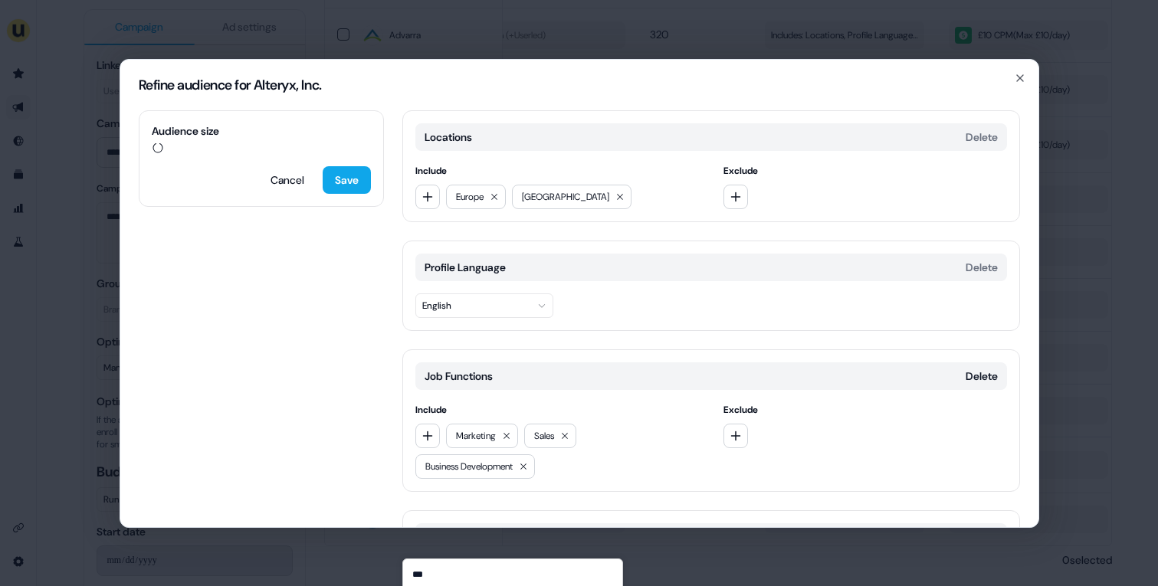
scroll to position [138, 0]
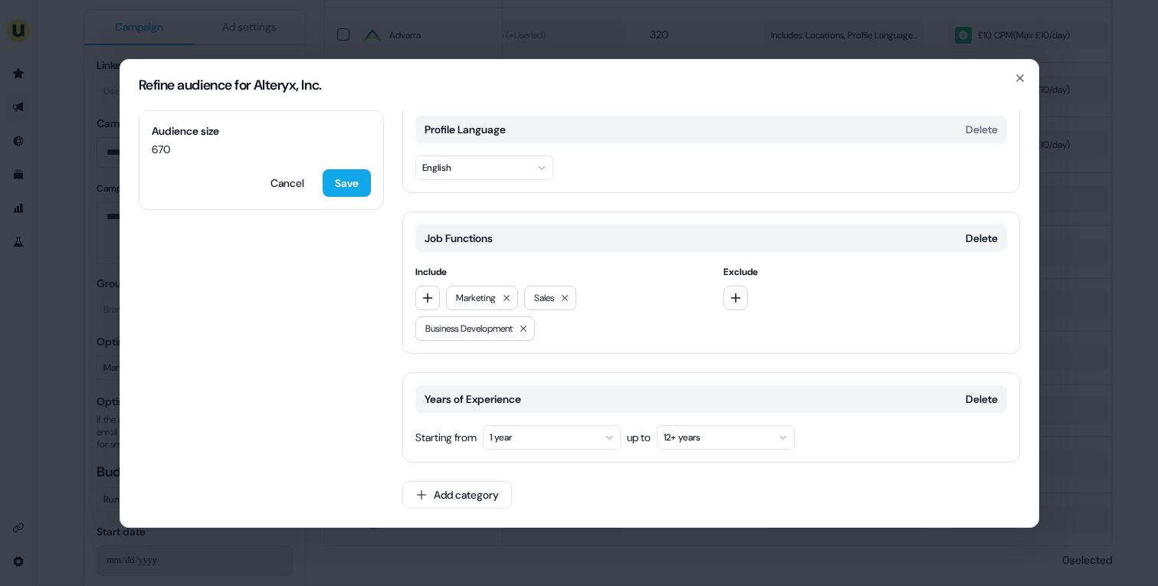
click at [560, 443] on button "1 year" at bounding box center [552, 437] width 138 height 25
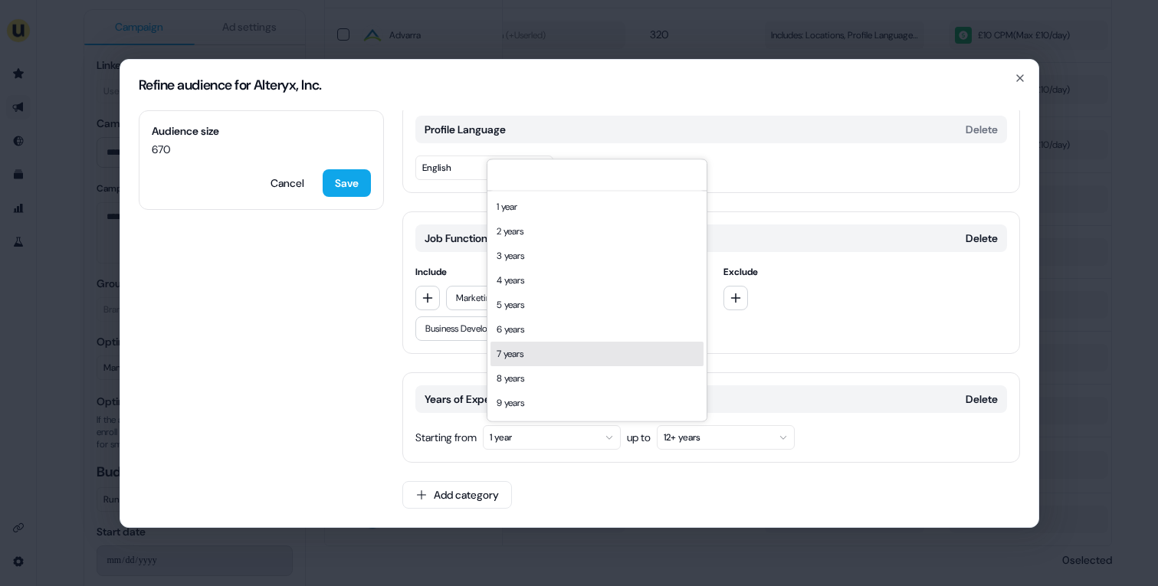
click at [536, 360] on div "7 years" at bounding box center [597, 354] width 213 height 25
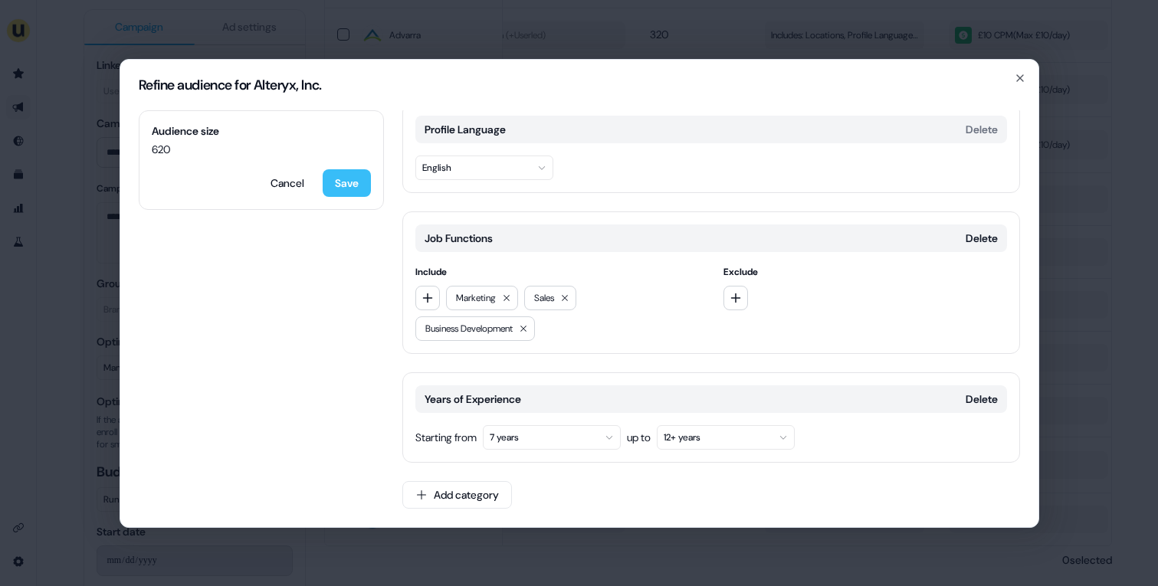
click at [339, 175] on button "Save" at bounding box center [347, 183] width 48 height 28
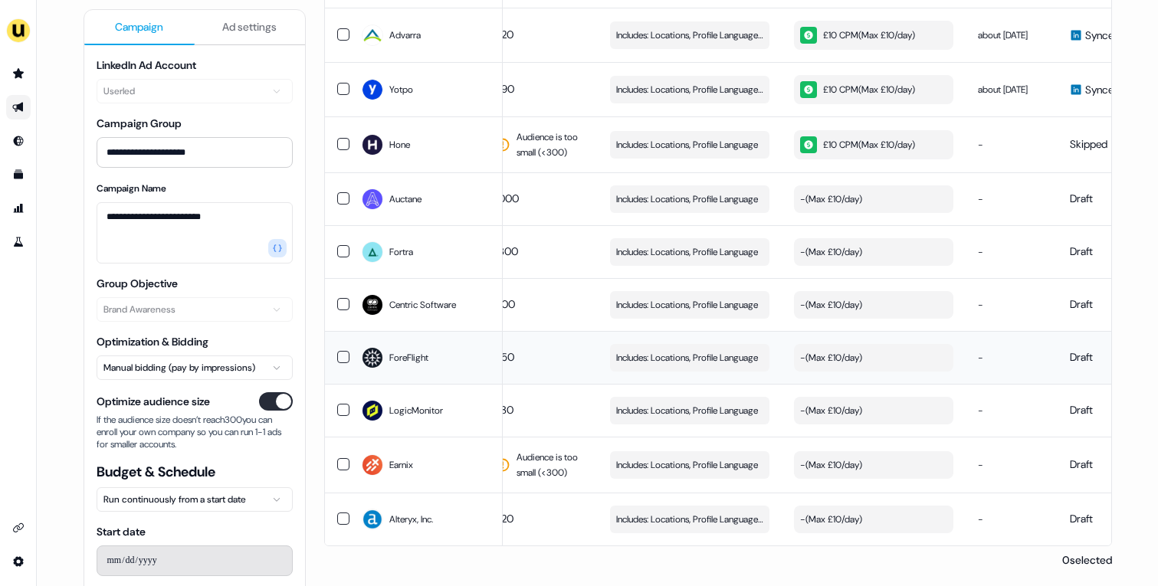
scroll to position [0, 434]
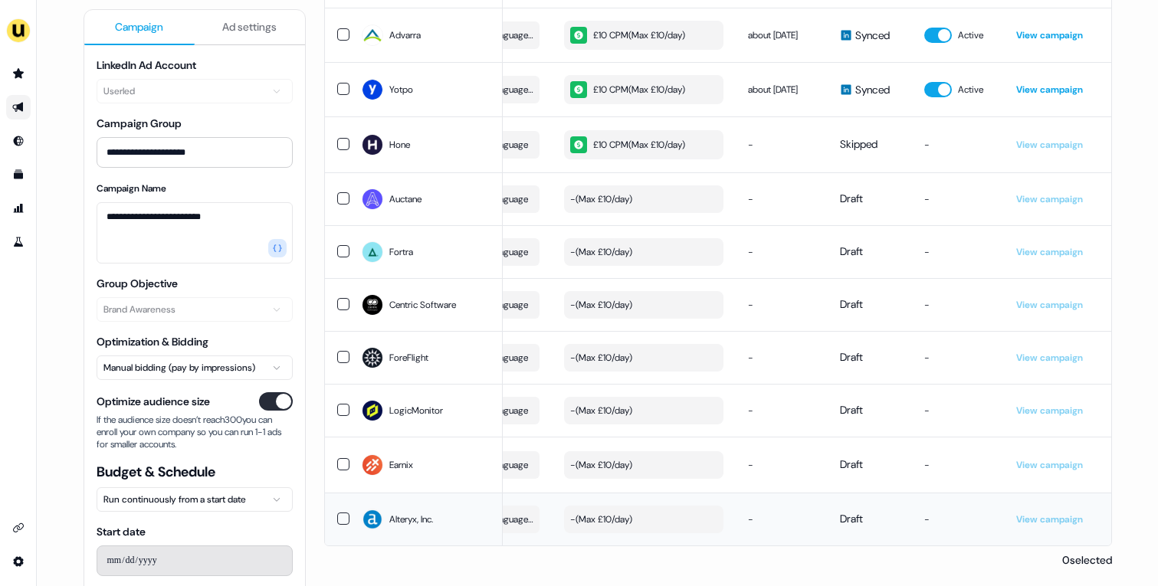
click at [622, 517] on div "- ( Max £10/day )" at bounding box center [601, 519] width 62 height 15
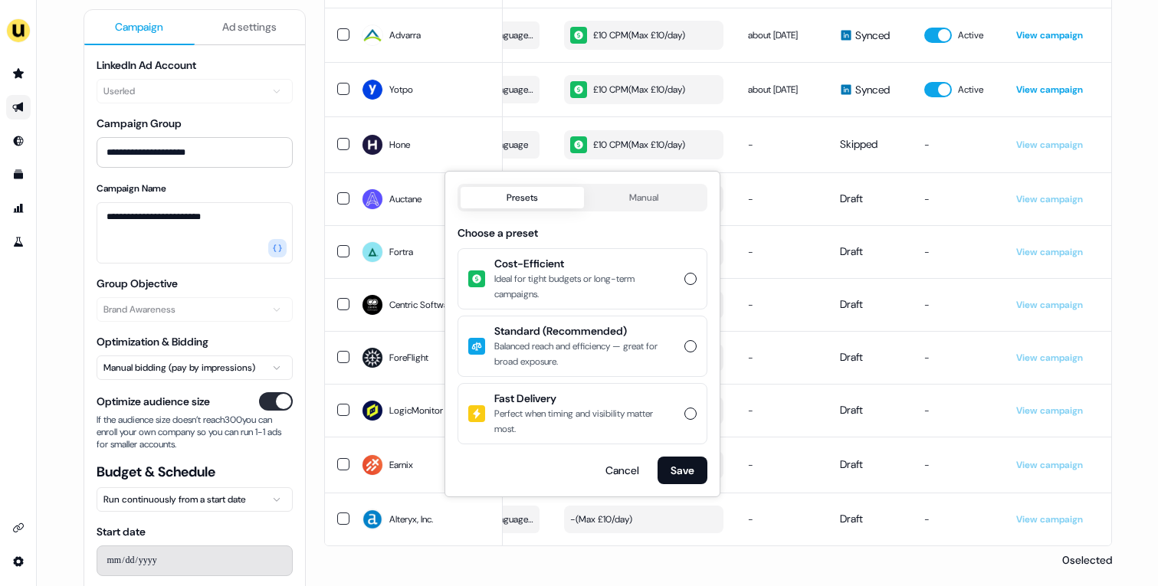
click at [690, 273] on button "Cost-Efficient Ideal for tight budgets or long-term campaigns." at bounding box center [691, 279] width 12 height 12
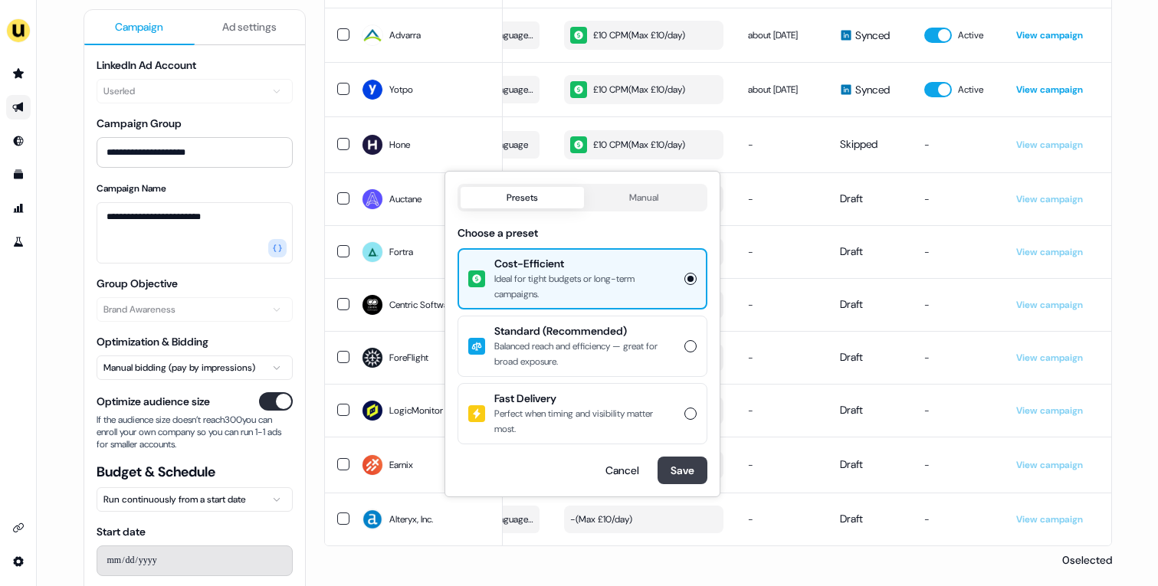
click at [697, 475] on button "Save" at bounding box center [683, 471] width 50 height 28
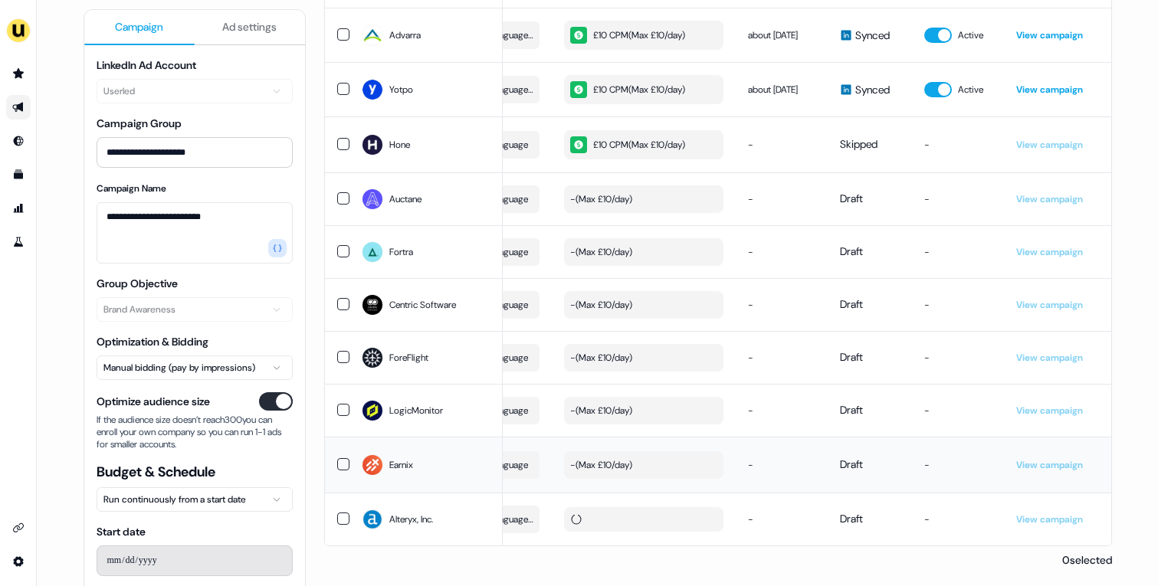
click at [658, 465] on button "- ( Max £10/day )" at bounding box center [643, 466] width 159 height 28
click at [659, 479] on td "- ( Max £10/day )" at bounding box center [644, 463] width 184 height 56
click at [656, 468] on button "- ( Max £10/day )" at bounding box center [643, 464] width 159 height 28
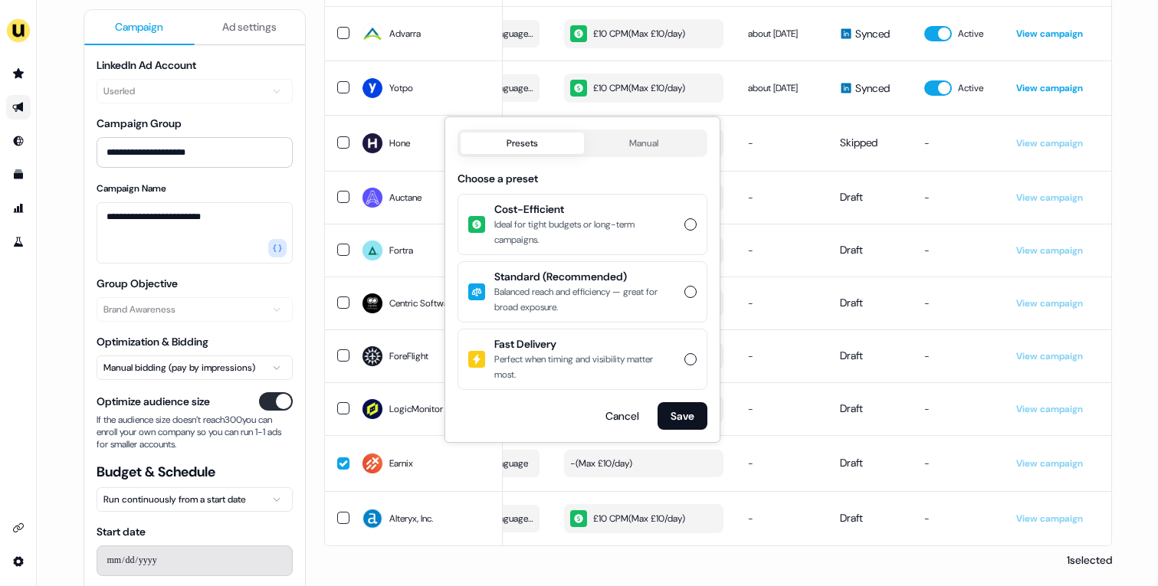
click at [693, 225] on button "Cost-Efficient Ideal for tight budgets or long-term campaigns." at bounding box center [691, 224] width 12 height 12
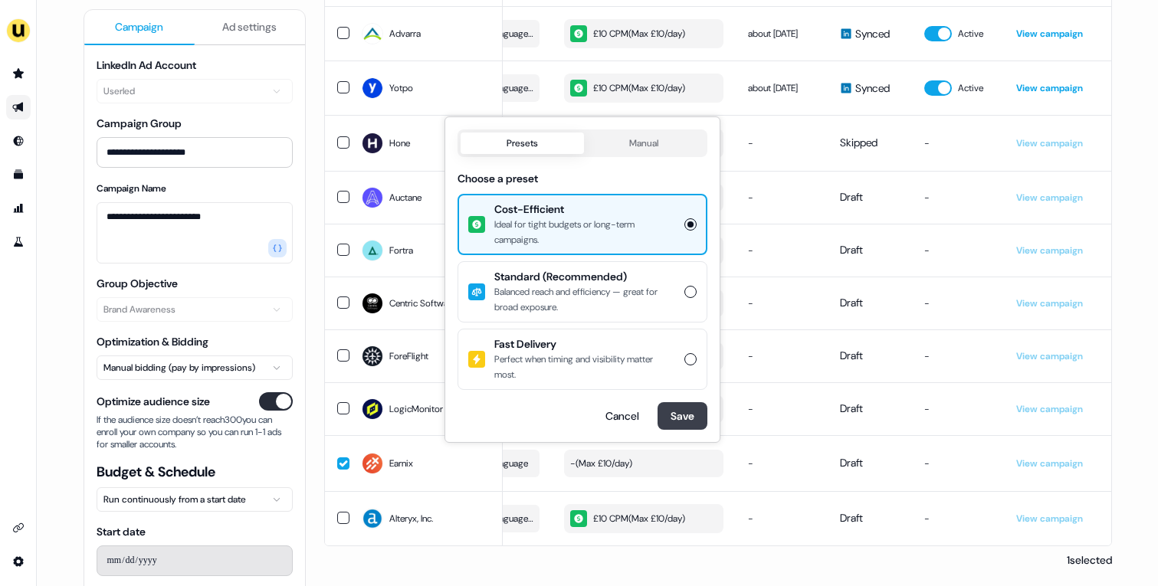
click at [676, 415] on button "Save" at bounding box center [683, 416] width 50 height 28
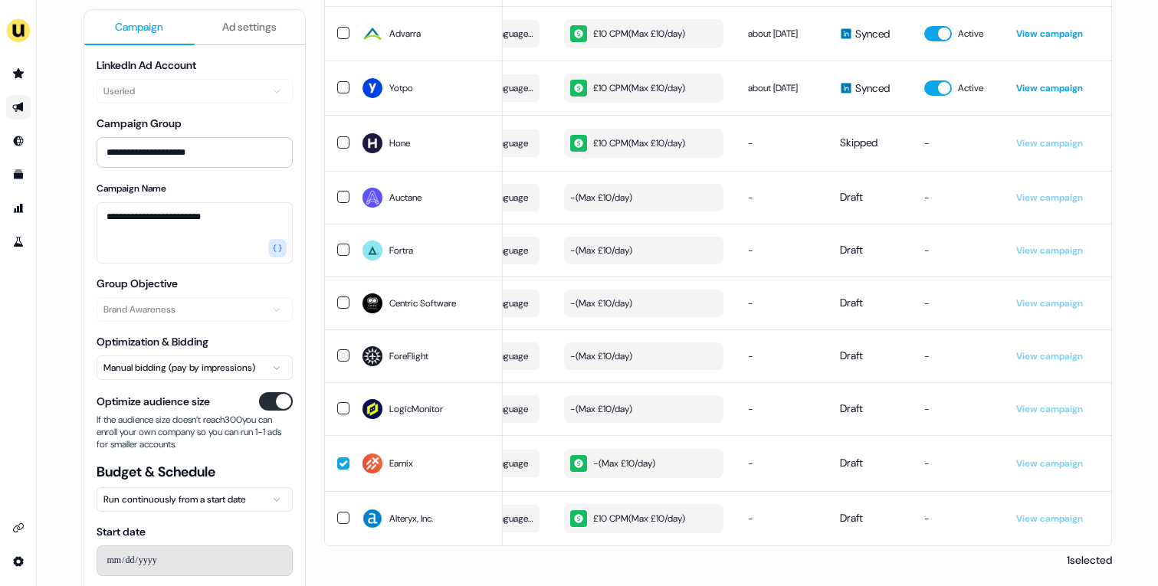
click at [635, 415] on button "- ( Max £10/day )" at bounding box center [643, 410] width 159 height 28
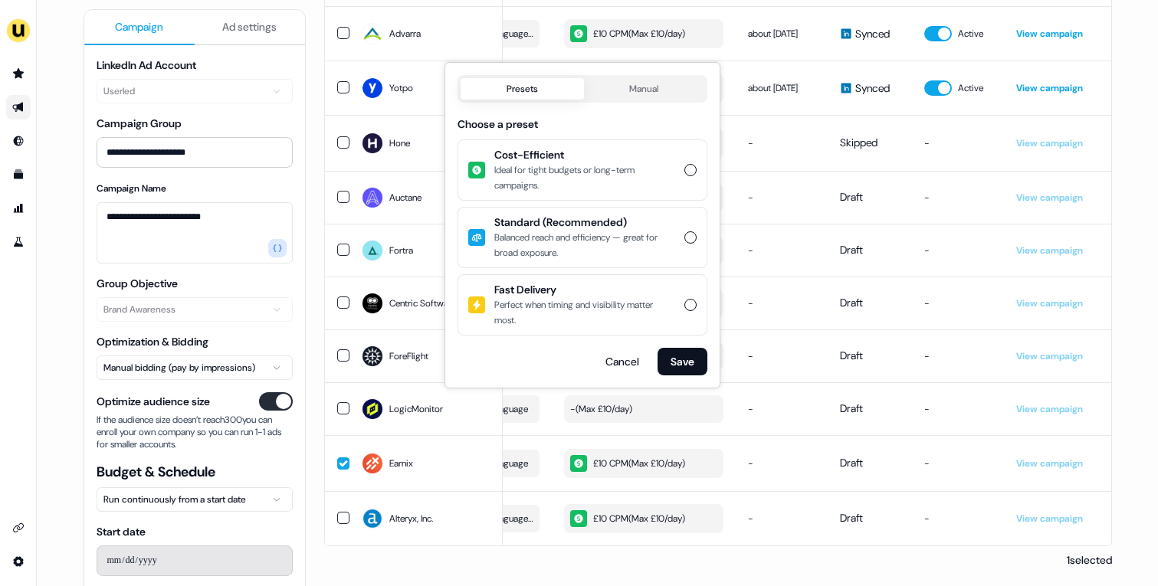
click at [676, 186] on div "Cost-Efficient Ideal for tight budgets or long-term campaigns." at bounding box center [582, 170] width 247 height 58
click at [685, 176] on button "Cost-Efficient Ideal for tight budgets or long-term campaigns." at bounding box center [691, 170] width 12 height 12
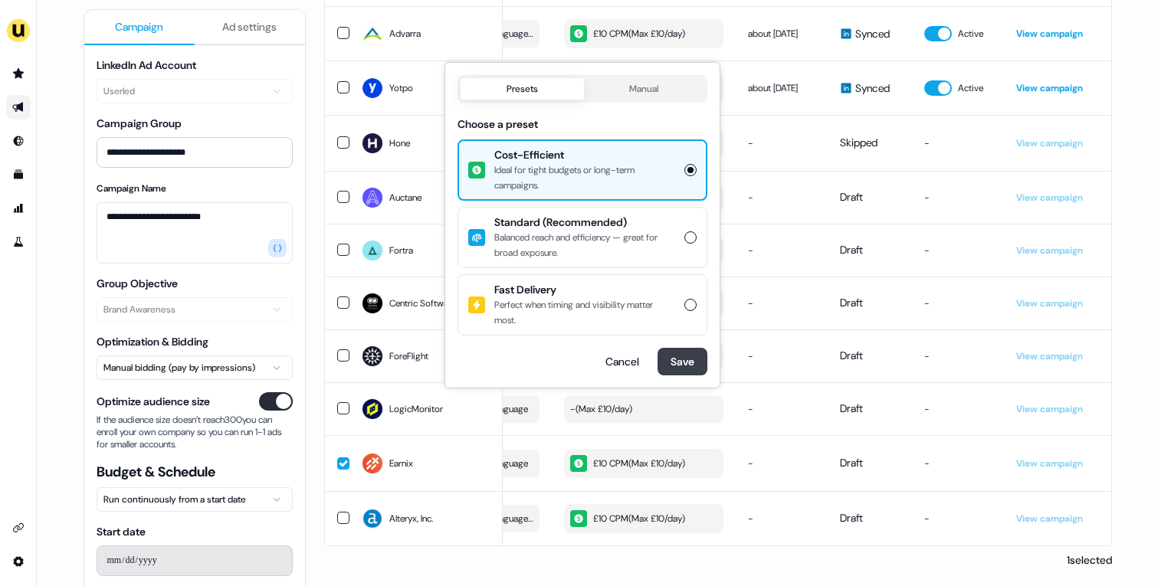
click at [673, 361] on button "Save" at bounding box center [683, 362] width 50 height 28
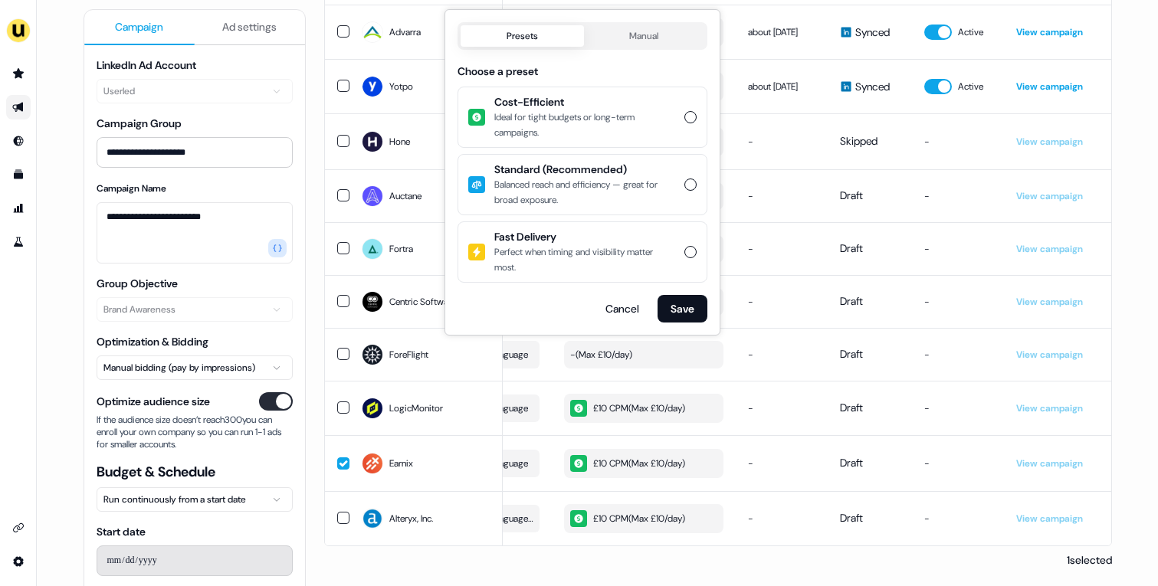
click at [657, 126] on div "Ideal for tight budgets or long-term campaigns." at bounding box center [584, 125] width 181 height 31
click at [685, 123] on button "Cost-Efficient Ideal for tight budgets or long-term campaigns." at bounding box center [691, 117] width 12 height 12
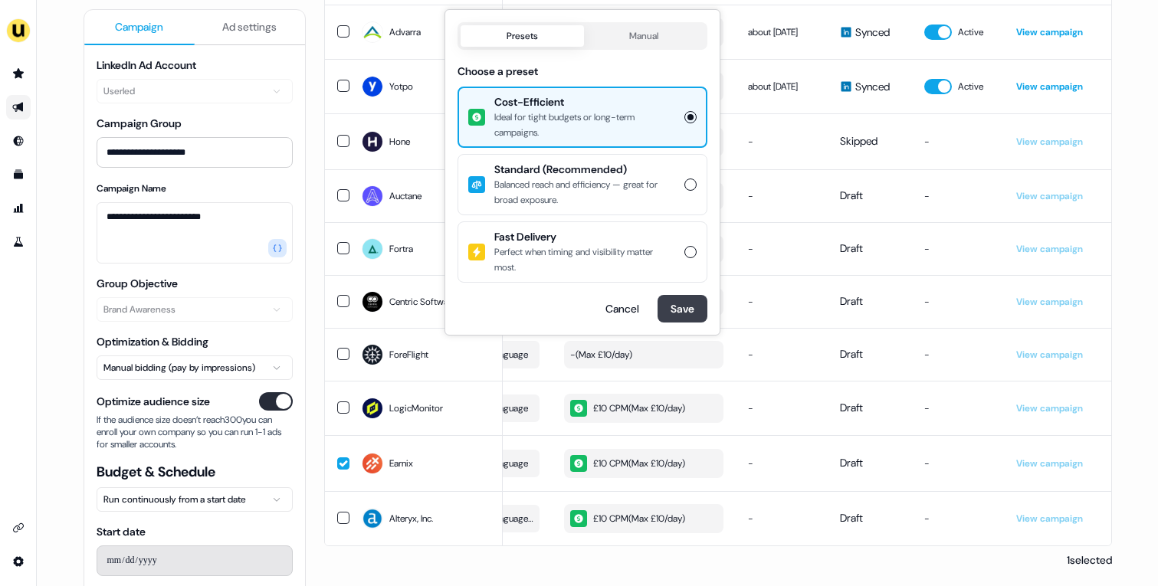
click at [679, 304] on button "Save" at bounding box center [683, 309] width 50 height 28
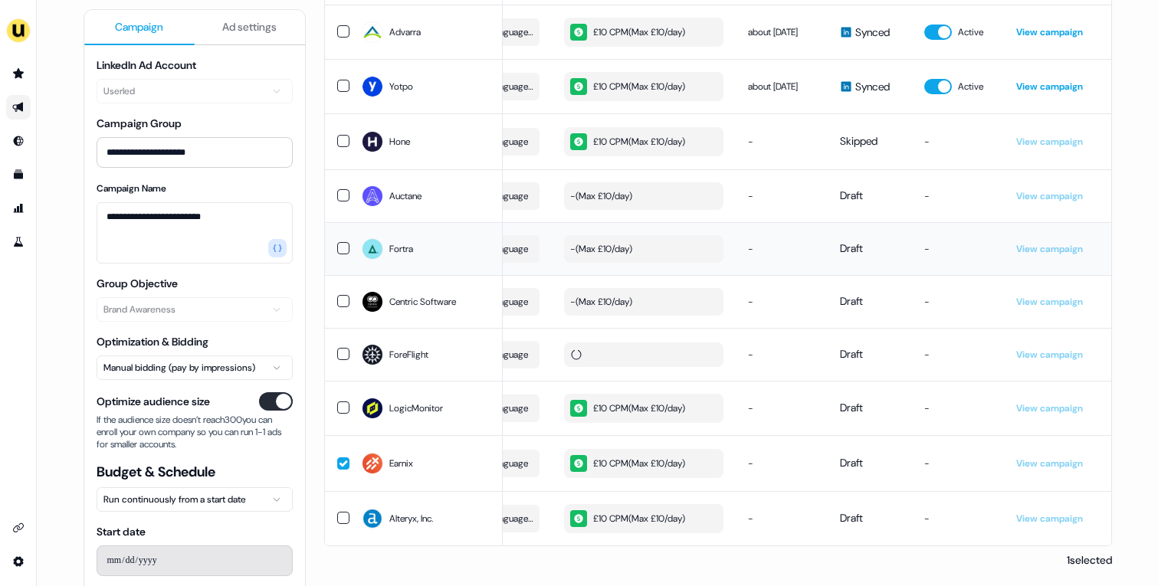
click at [626, 255] on button "- ( Max £10/day )" at bounding box center [643, 249] width 159 height 28
click at [632, 313] on button "- ( Max £10/day )" at bounding box center [643, 301] width 159 height 28
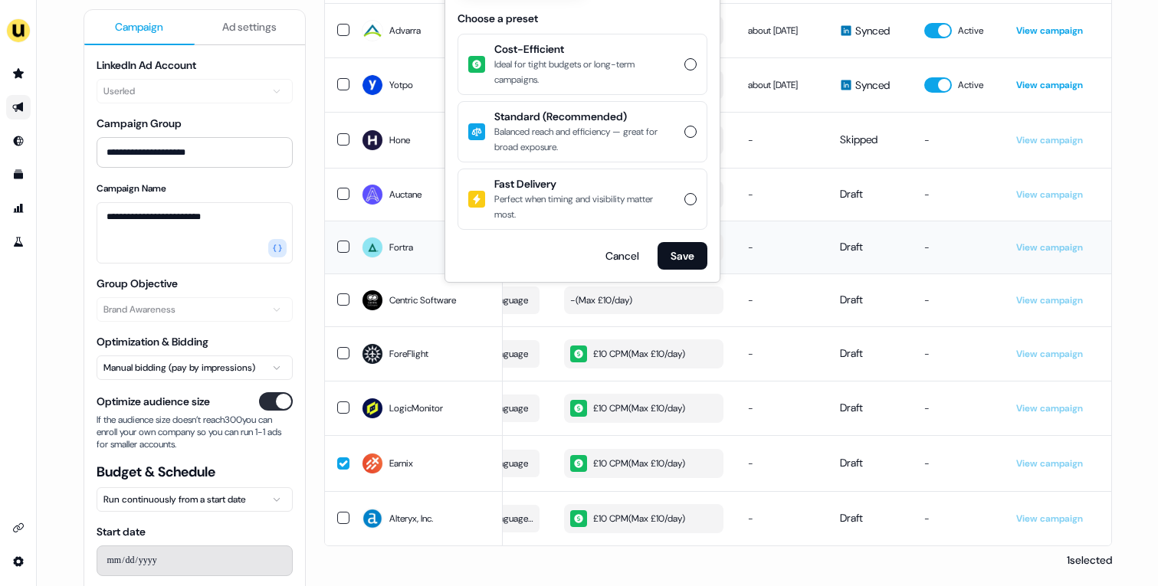
click at [608, 69] on div "Ideal for tight budgets or long-term campaigns." at bounding box center [584, 72] width 181 height 31
click at [685, 69] on button "Cost-Efficient Ideal for tight budgets or long-term campaigns." at bounding box center [691, 64] width 12 height 12
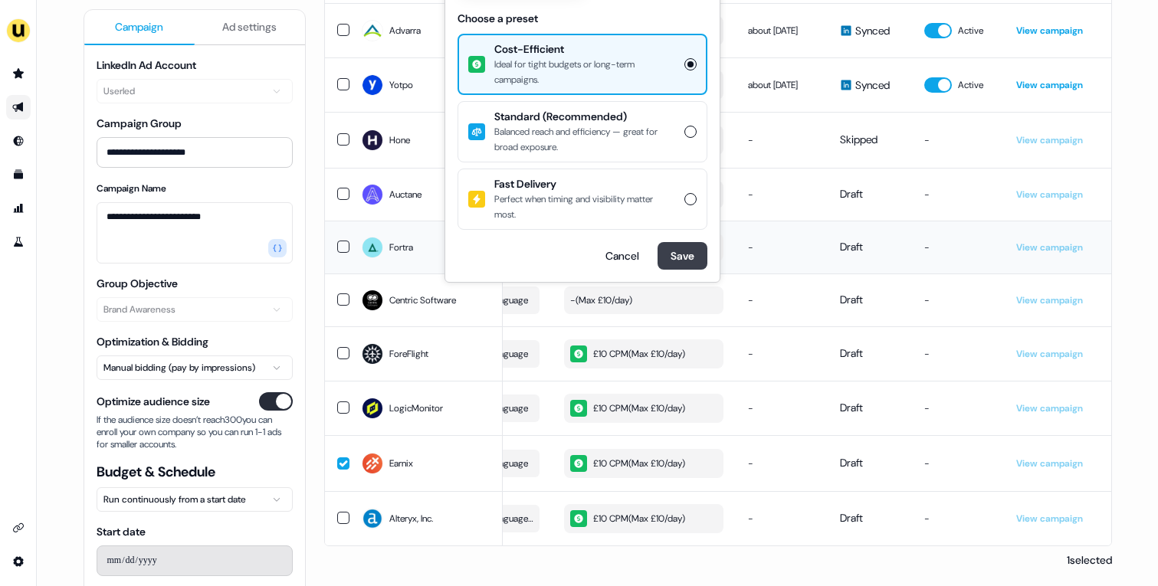
click at [682, 245] on button "Save" at bounding box center [683, 256] width 50 height 28
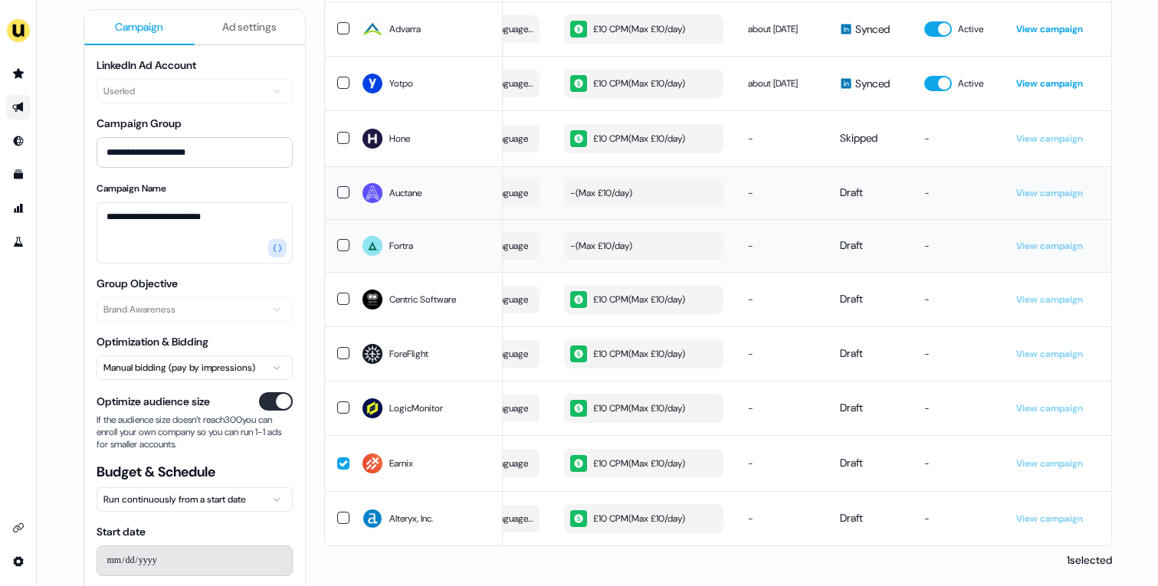
click at [624, 197] on div "- ( Max £10/day )" at bounding box center [601, 193] width 62 height 15
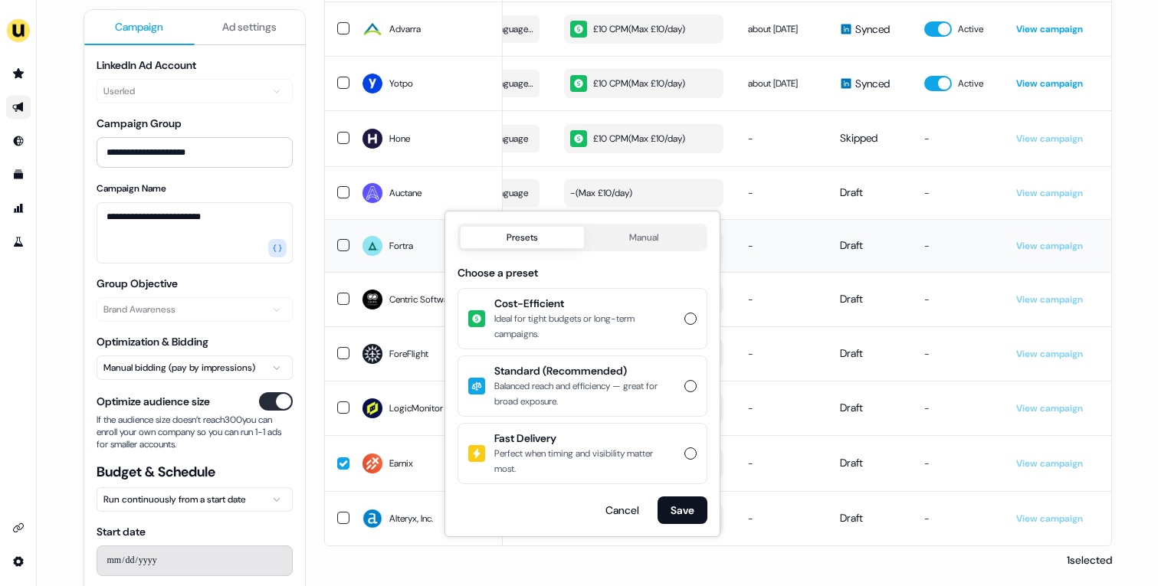
click at [587, 317] on div "Ideal for tight budgets or long-term campaigns." at bounding box center [584, 326] width 181 height 31
click at [685, 317] on button "Cost-Efficient Ideal for tight budgets or long-term campaigns." at bounding box center [691, 319] width 12 height 12
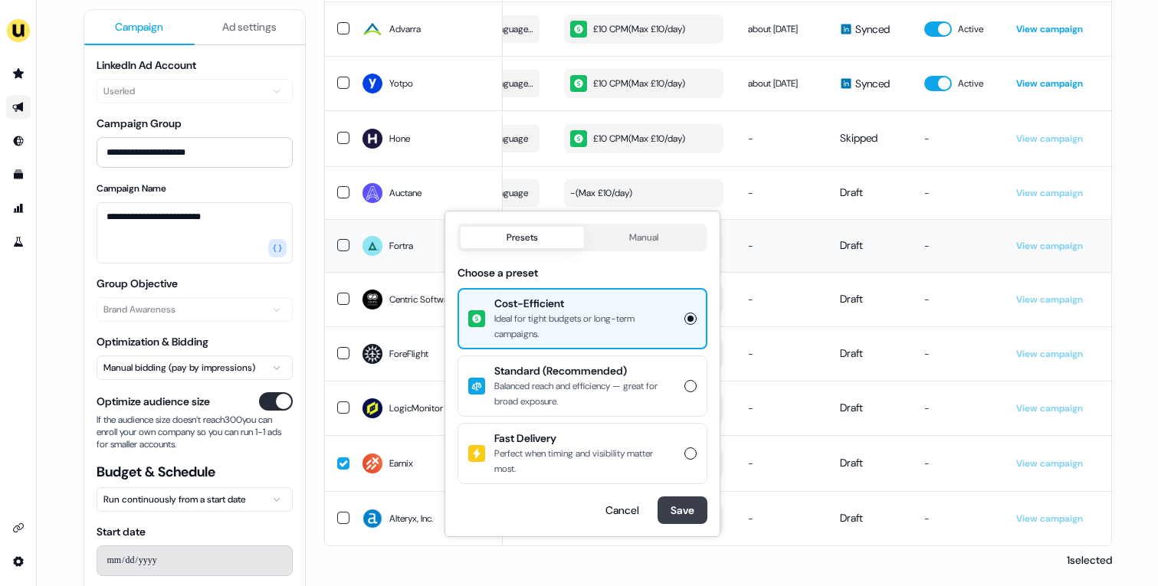
click at [688, 502] on button "Save" at bounding box center [683, 511] width 50 height 28
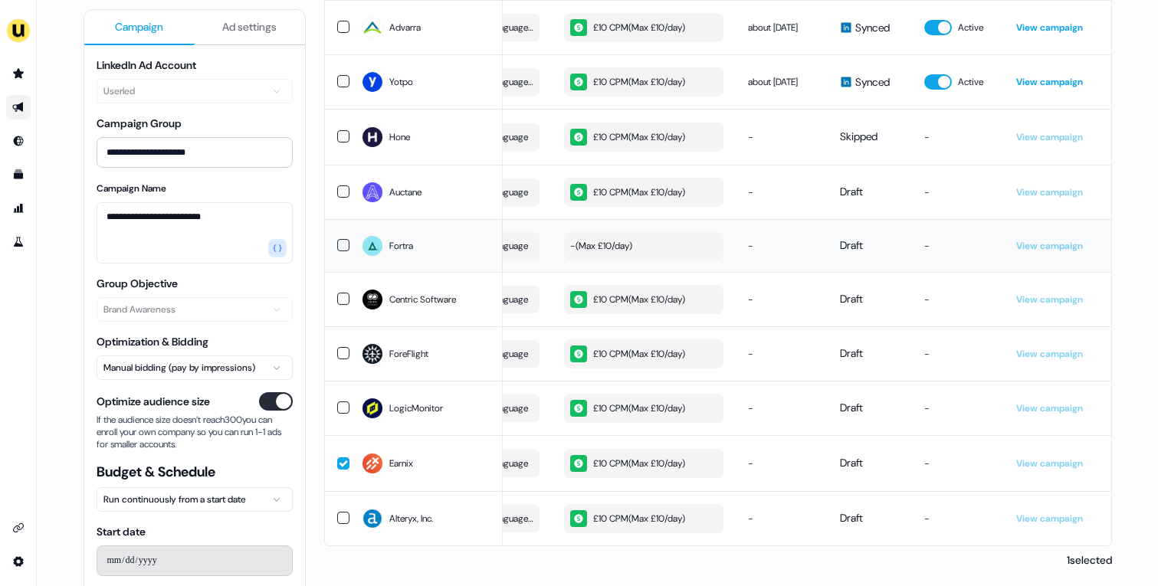
click at [642, 241] on button "- ( Max £10/day )" at bounding box center [643, 246] width 159 height 28
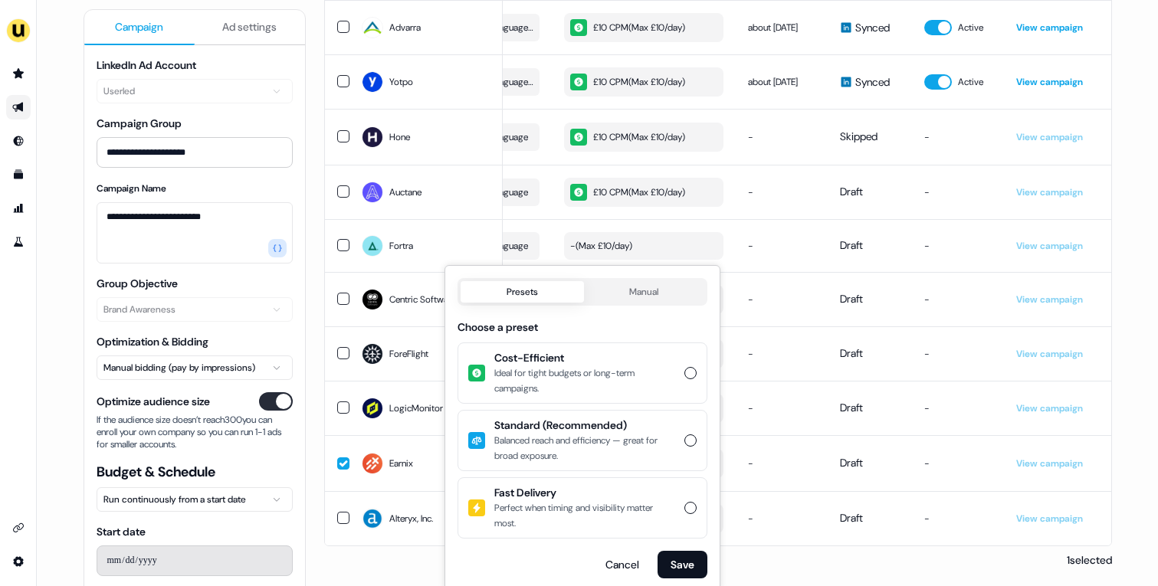
click at [622, 374] on div "Ideal for tight budgets or long-term campaigns." at bounding box center [584, 381] width 181 height 31
click at [685, 374] on button "Cost-Efficient Ideal for tight budgets or long-term campaigns." at bounding box center [691, 373] width 12 height 12
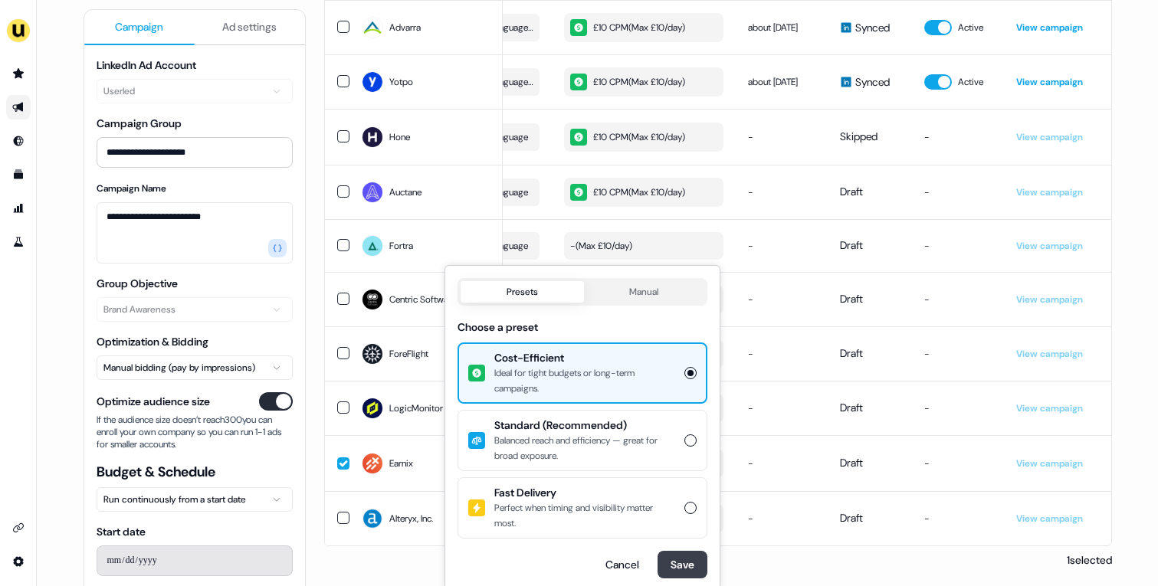
click at [677, 564] on button "Save" at bounding box center [683, 565] width 50 height 28
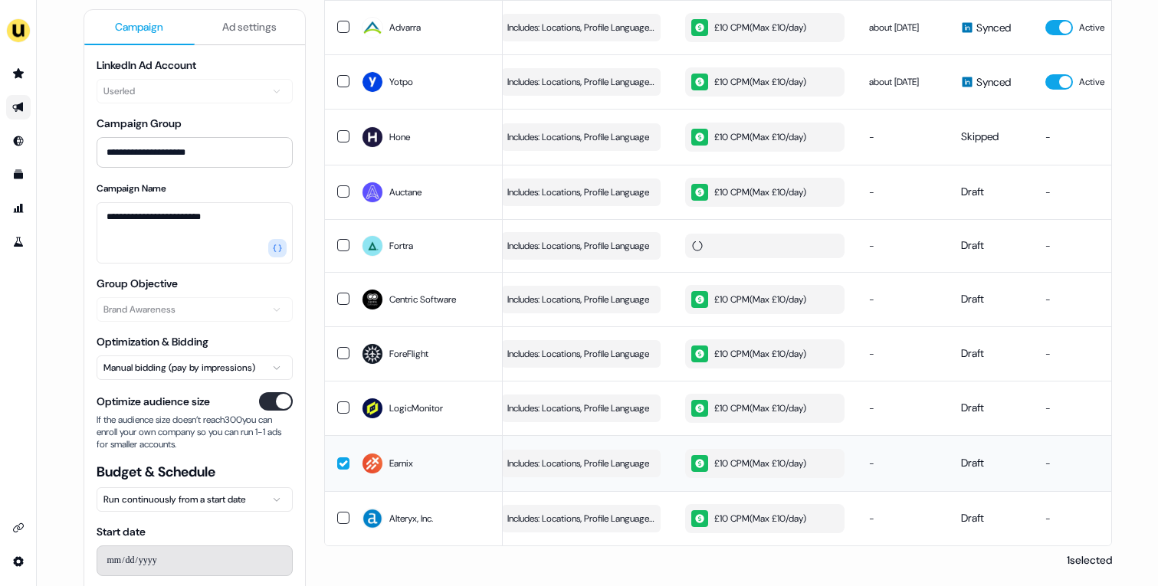
scroll to position [0, 0]
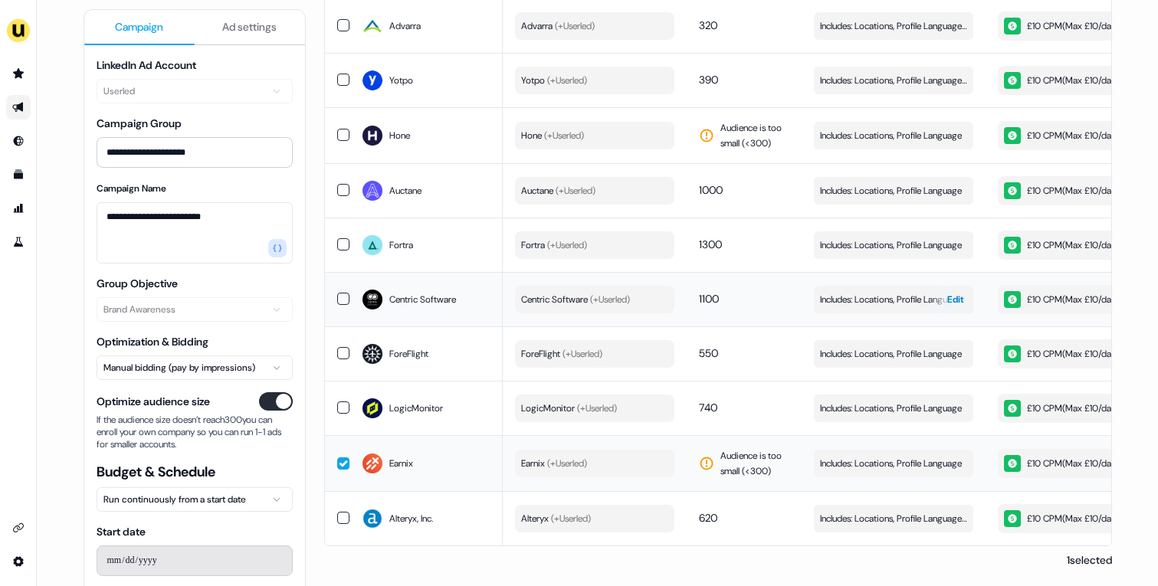
click at [833, 302] on span "Includes: Locations, Profile Language" at bounding box center [891, 299] width 142 height 15
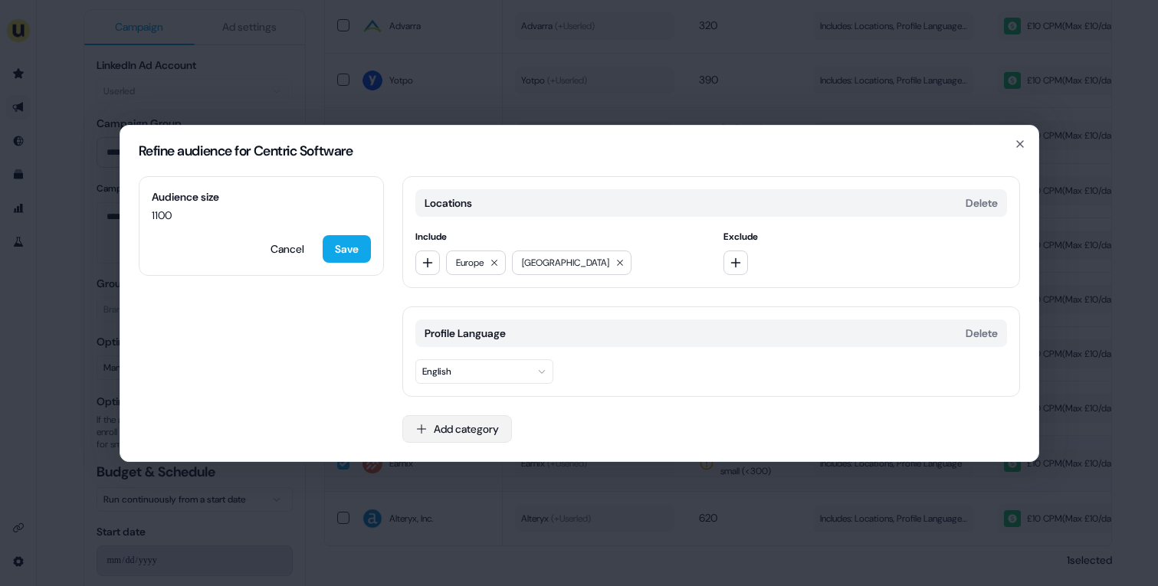
click at [432, 437] on button "Add category" at bounding box center [457, 429] width 110 height 28
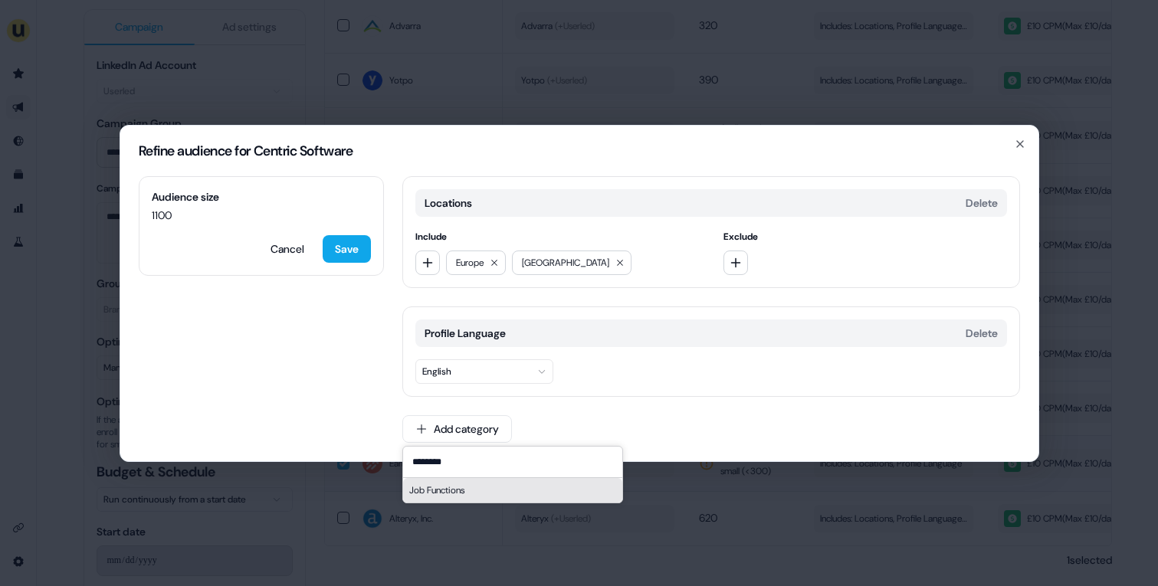
type input "********"
click at [490, 491] on div "Job Functions" at bounding box center [512, 490] width 219 height 25
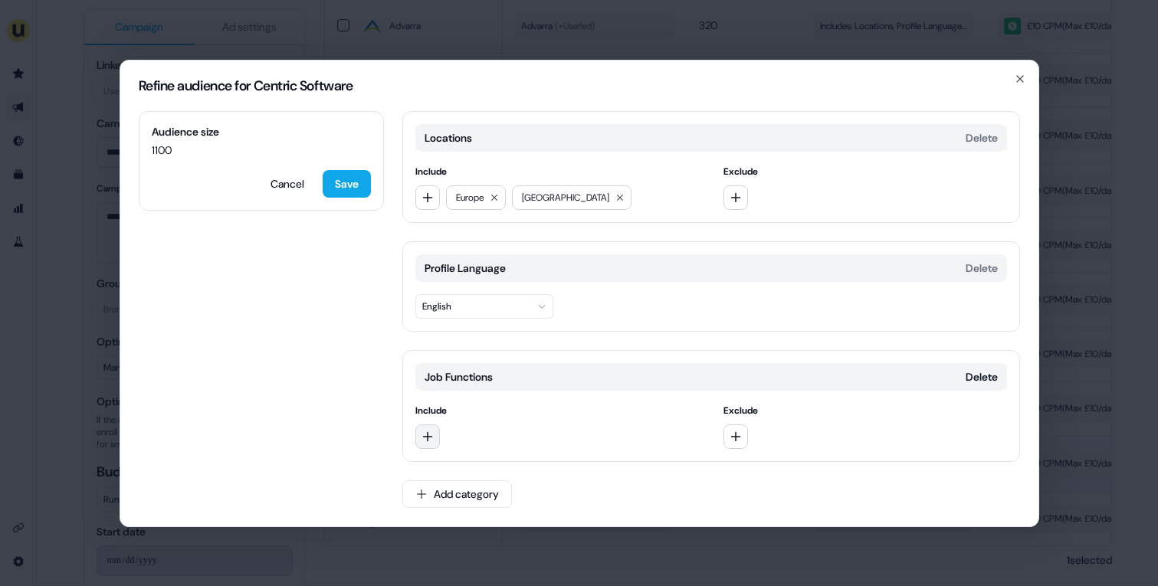
click at [429, 436] on icon "button" at bounding box center [427, 437] width 10 height 10
type input "*********"
click at [435, 488] on div "Marketing" at bounding box center [525, 500] width 213 height 25
click at [429, 437] on icon "button" at bounding box center [428, 437] width 12 height 12
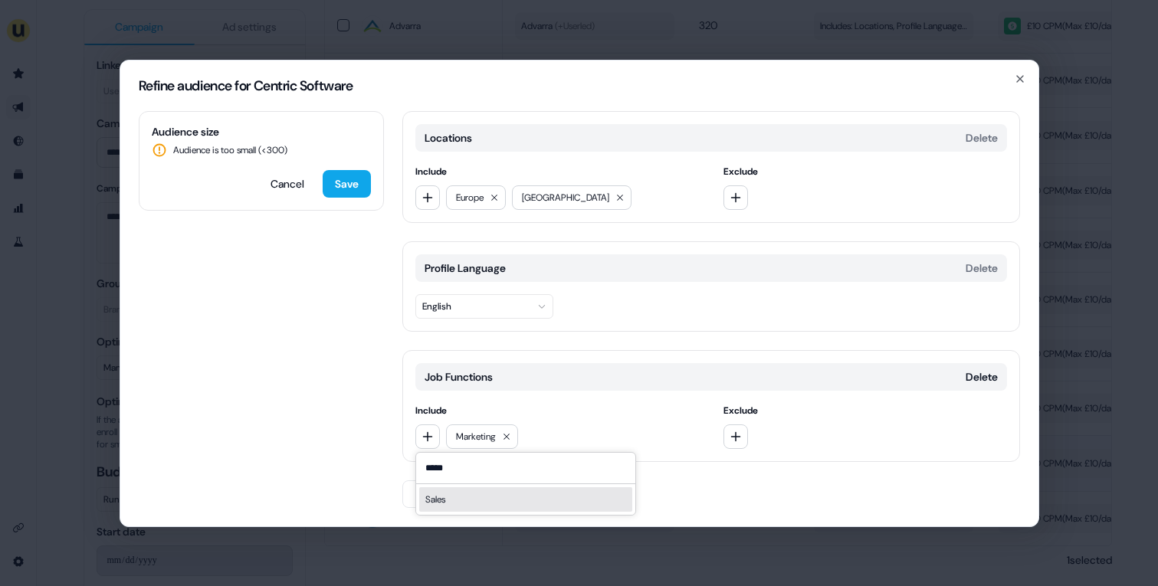
type input "*****"
click at [468, 498] on div "Sales" at bounding box center [525, 500] width 213 height 25
click at [432, 433] on icon "button" at bounding box center [428, 437] width 12 height 12
type input "********"
click at [461, 503] on div "Business Development" at bounding box center [525, 500] width 213 height 25
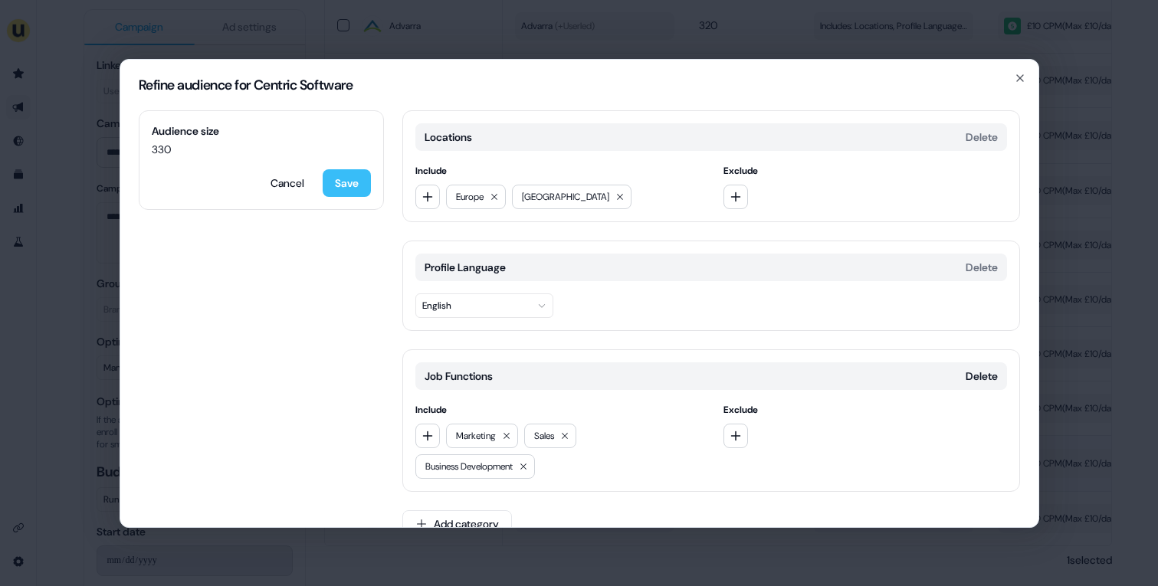
click at [363, 185] on button "Save" at bounding box center [347, 183] width 48 height 28
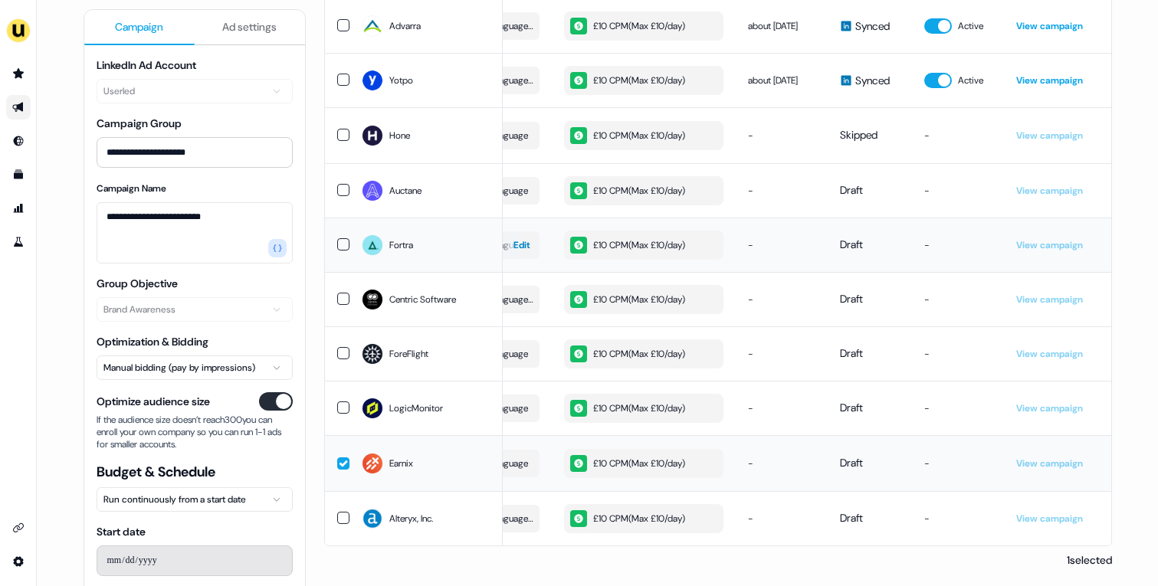
scroll to position [0, 153]
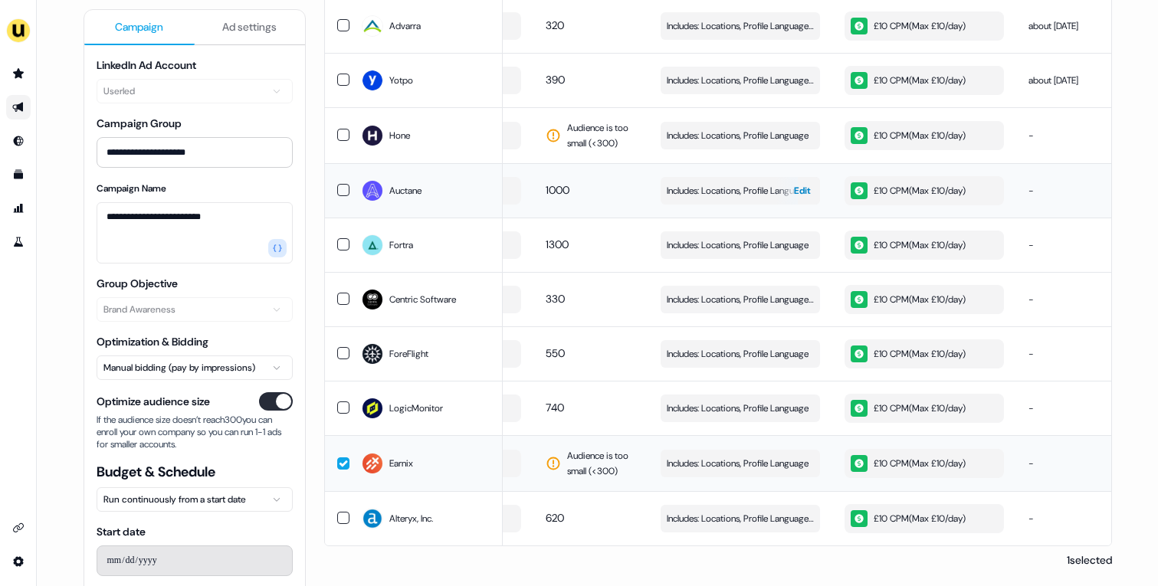
click at [701, 188] on span "Includes: Locations, Profile Language" at bounding box center [738, 190] width 142 height 15
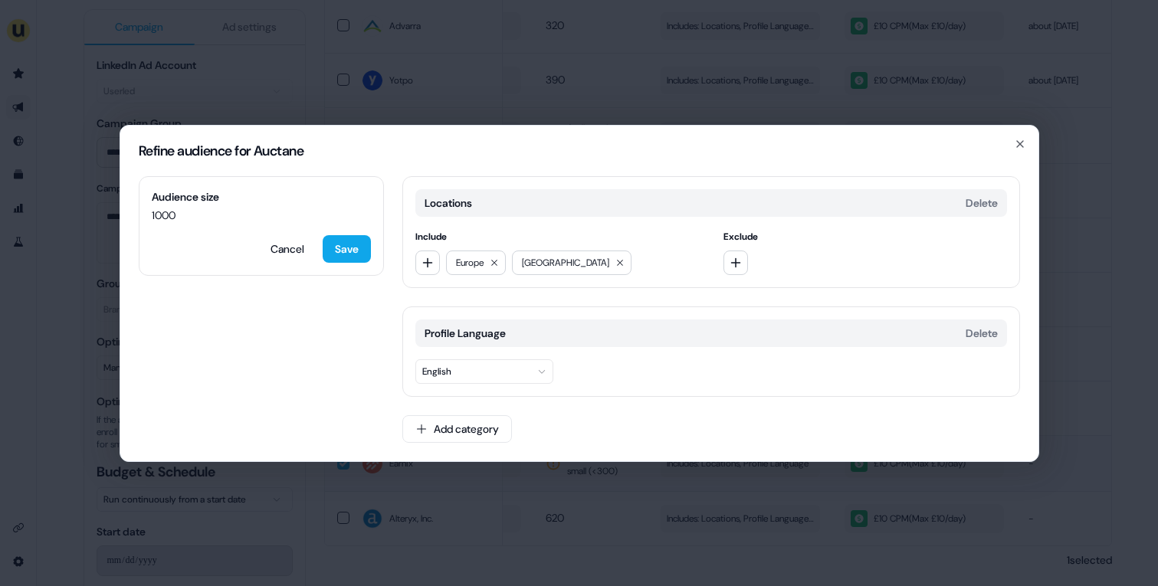
click at [484, 448] on div "Locations Delete Include [GEOGRAPHIC_DATA] [GEOGRAPHIC_DATA] Exclude Profile La…" at bounding box center [711, 318] width 618 height 285
click at [492, 435] on button "Add category" at bounding box center [457, 429] width 110 height 28
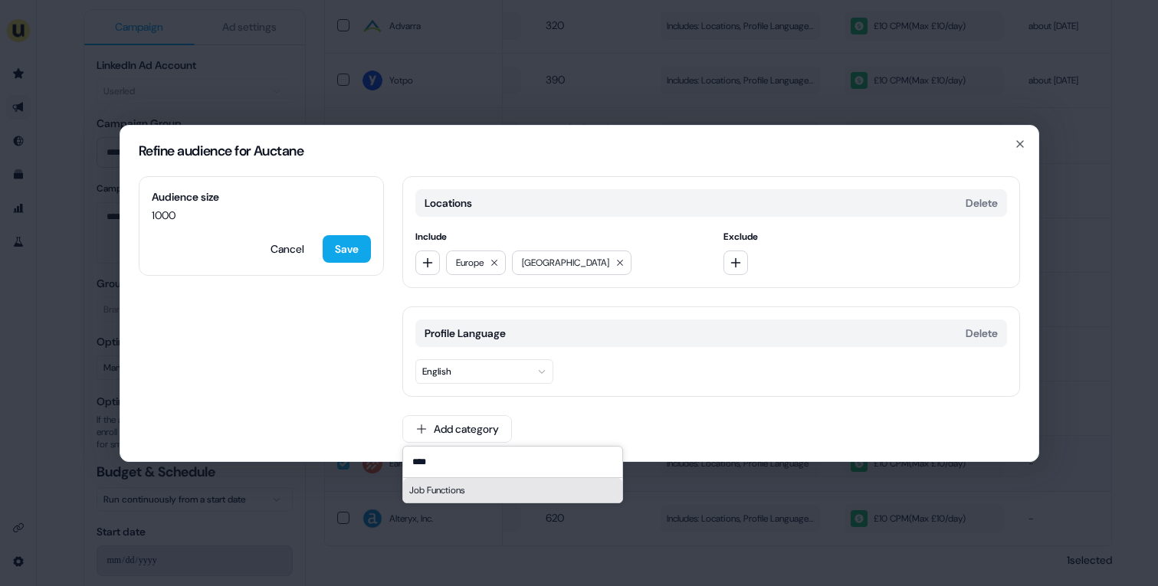
type input "****"
click at [511, 486] on div "Job Functions" at bounding box center [512, 490] width 219 height 25
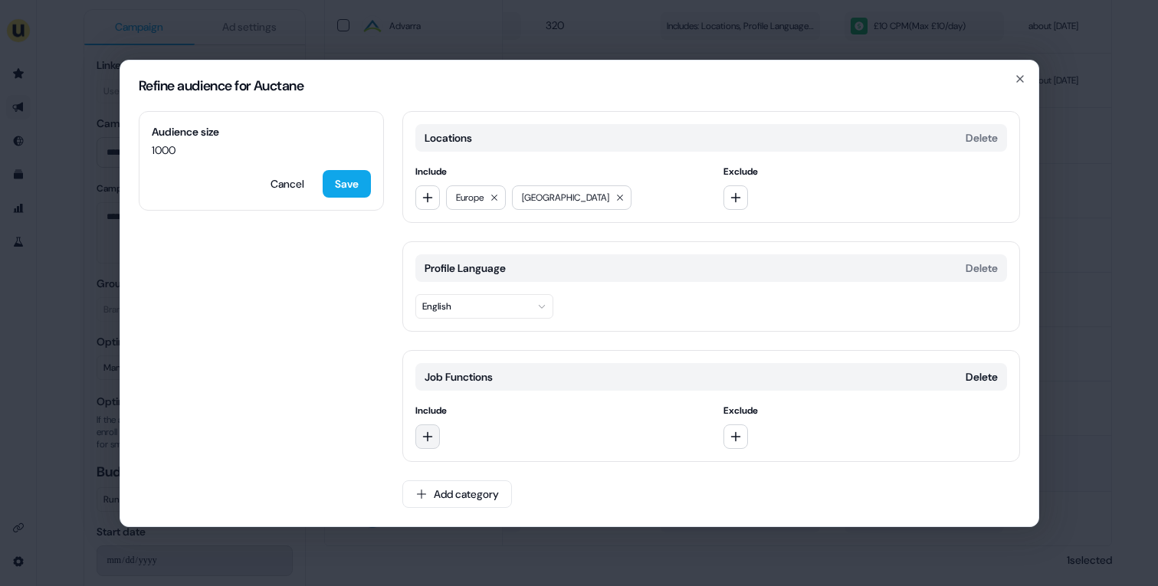
click at [423, 426] on button "button" at bounding box center [427, 437] width 25 height 25
type input "*********"
click at [442, 500] on div "Marketing" at bounding box center [525, 500] width 213 height 25
click at [438, 441] on button "button" at bounding box center [427, 437] width 25 height 25
type input "*****"
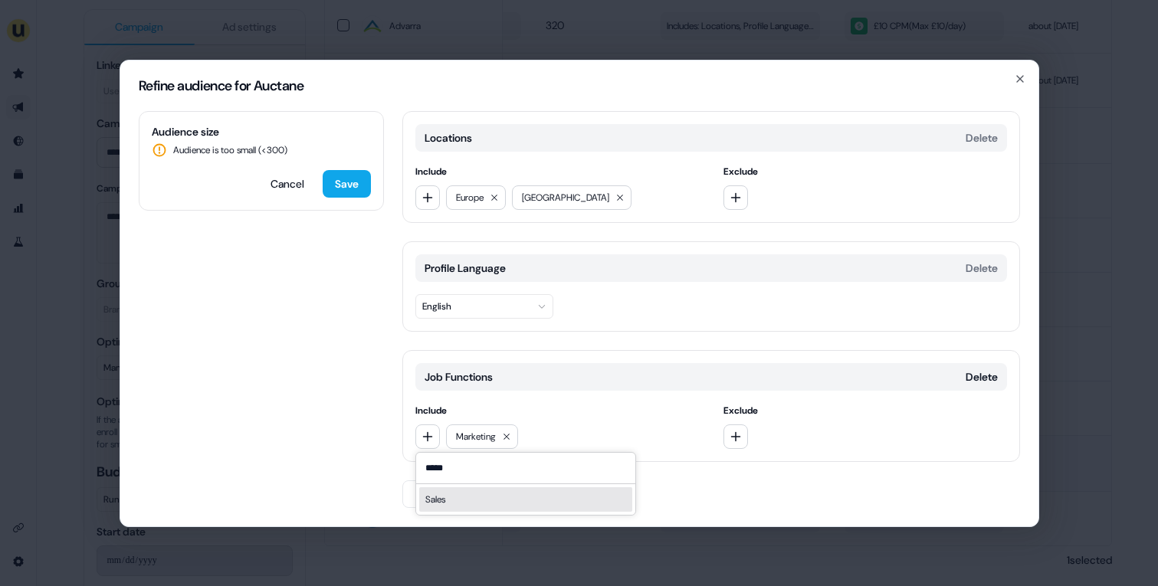
click at [452, 490] on div "Sales" at bounding box center [525, 500] width 213 height 25
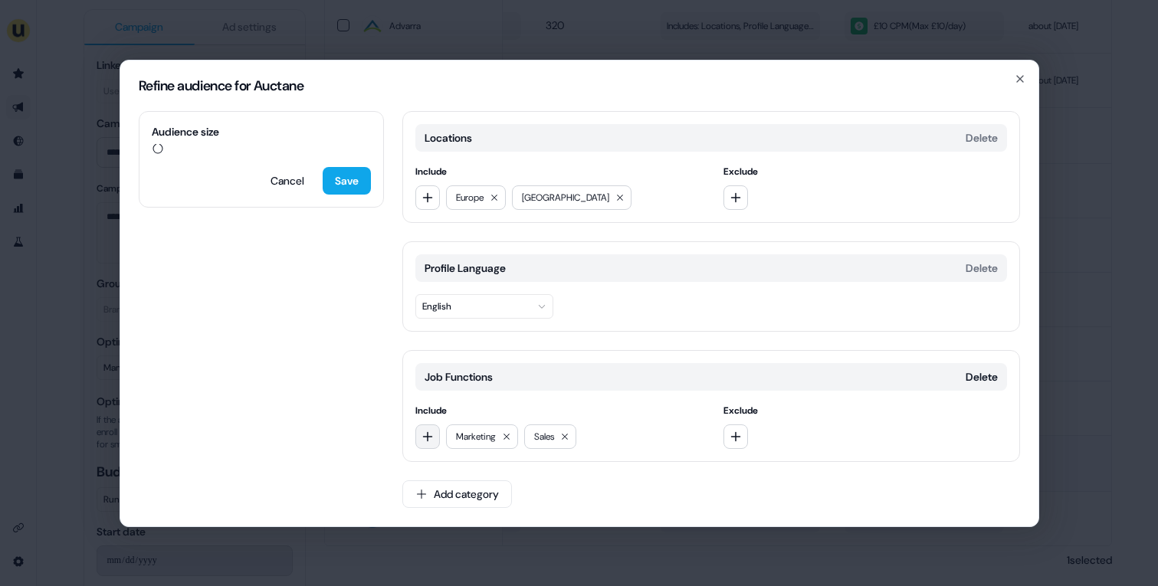
click at [430, 435] on icon "button" at bounding box center [428, 437] width 12 height 12
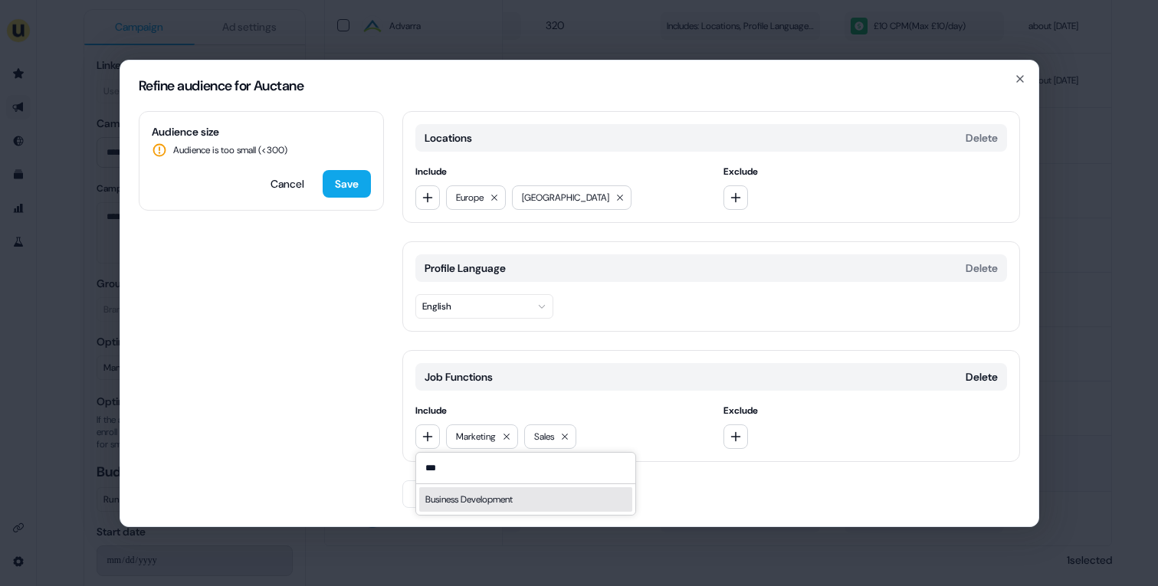
type input "***"
click at [445, 498] on div "Business Development" at bounding box center [525, 500] width 213 height 25
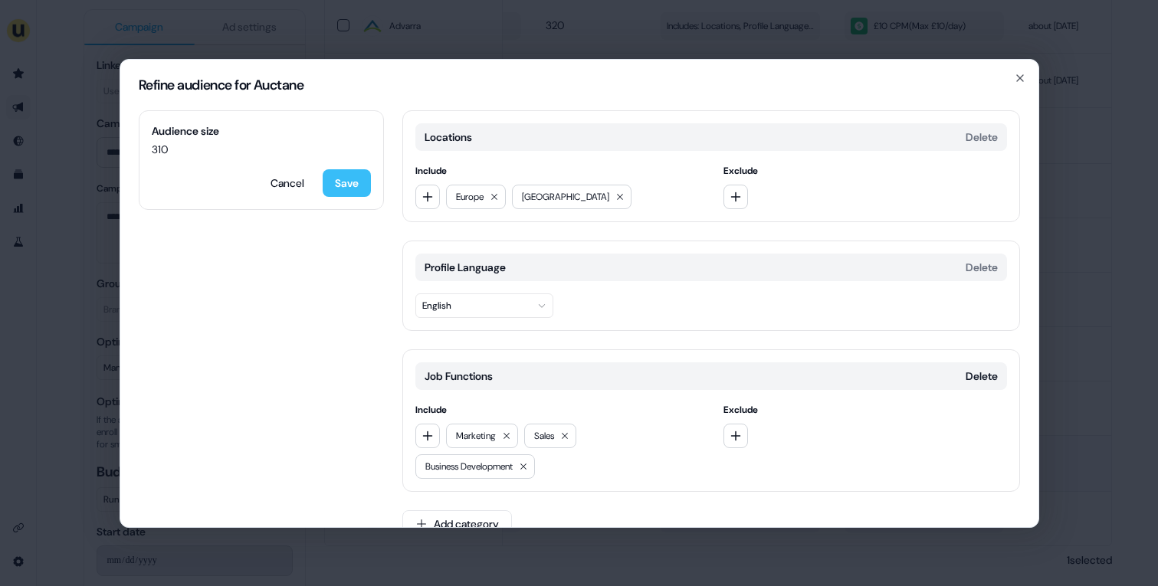
click at [361, 191] on button "Save" at bounding box center [347, 183] width 48 height 28
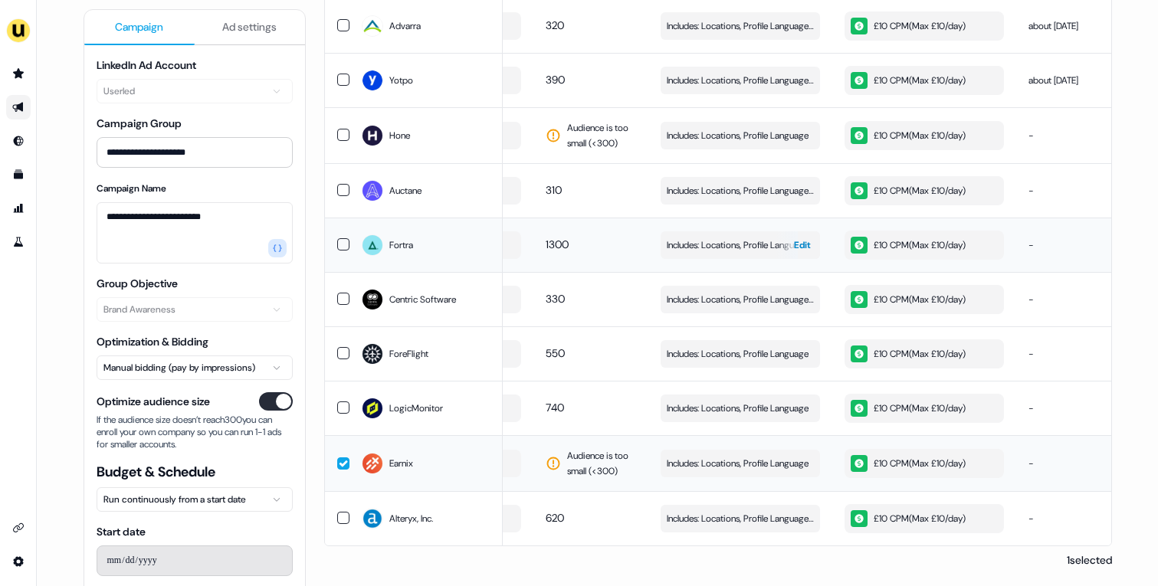
click at [700, 247] on span "Includes: Locations, Profile Language" at bounding box center [738, 245] width 142 height 15
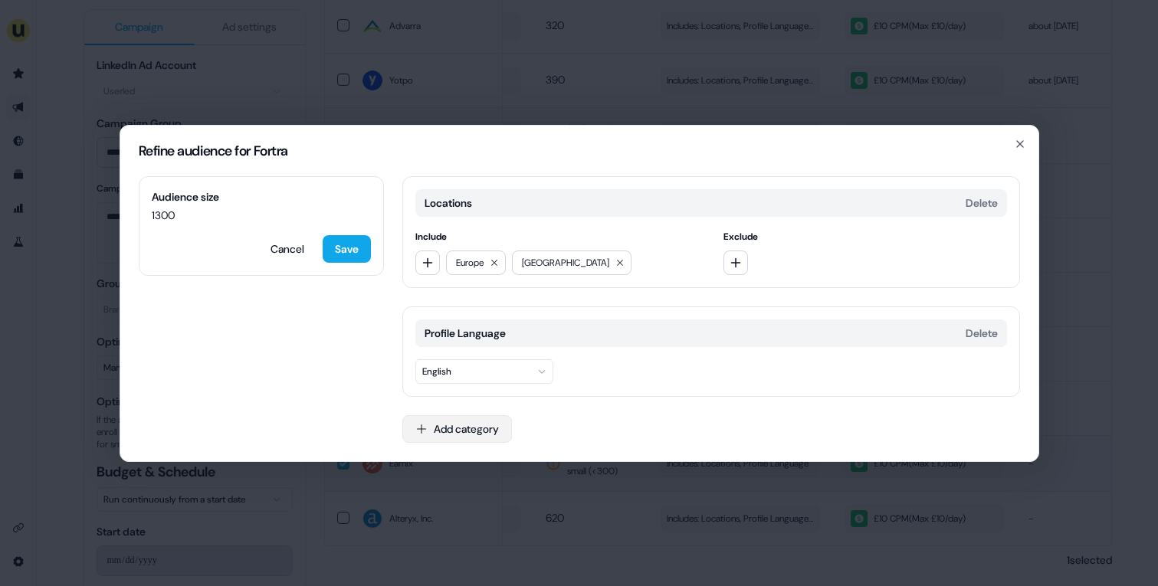
click at [483, 425] on button "Add category" at bounding box center [457, 429] width 110 height 28
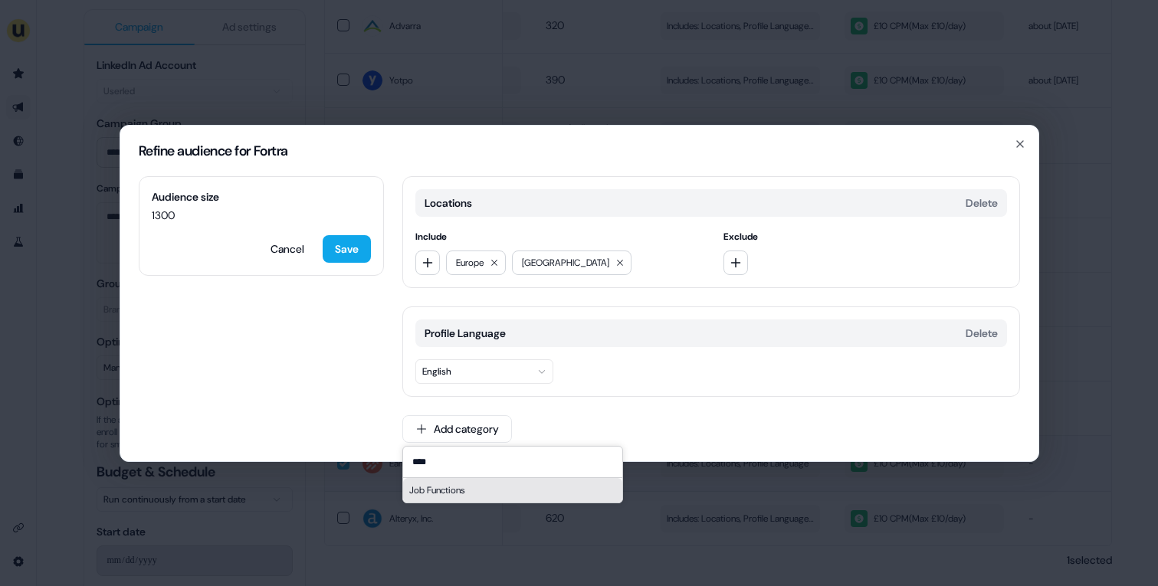
type input "****"
click at [475, 489] on div "Job Functions" at bounding box center [512, 490] width 219 height 25
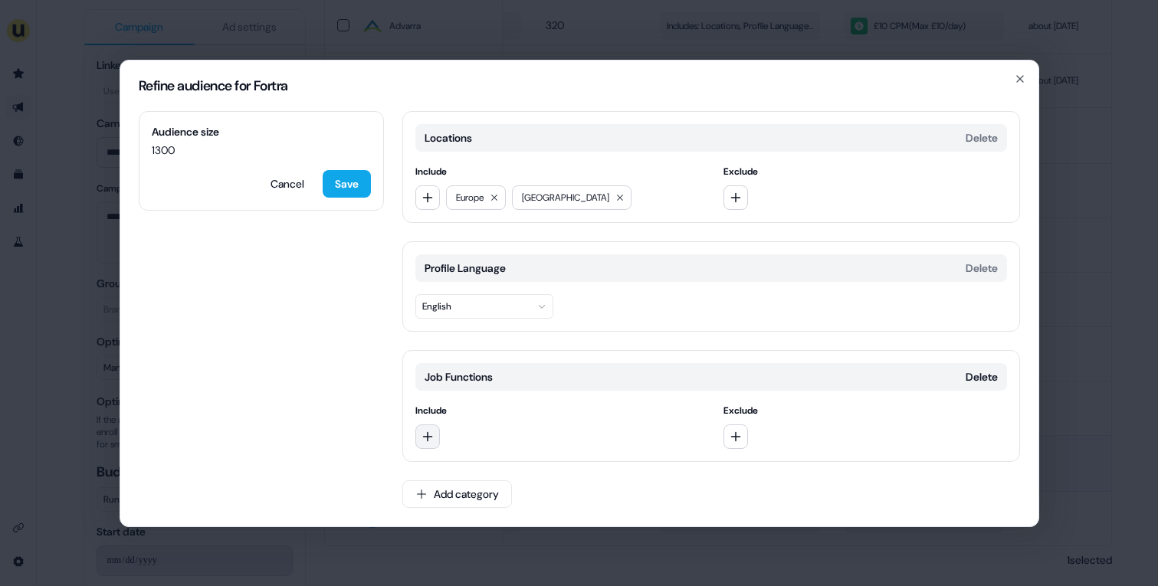
click at [428, 426] on button "button" at bounding box center [427, 437] width 25 height 25
type input "*********"
click at [458, 496] on div "Marketing" at bounding box center [525, 500] width 213 height 25
click at [435, 436] on button "button" at bounding box center [427, 437] width 25 height 25
type input "*****"
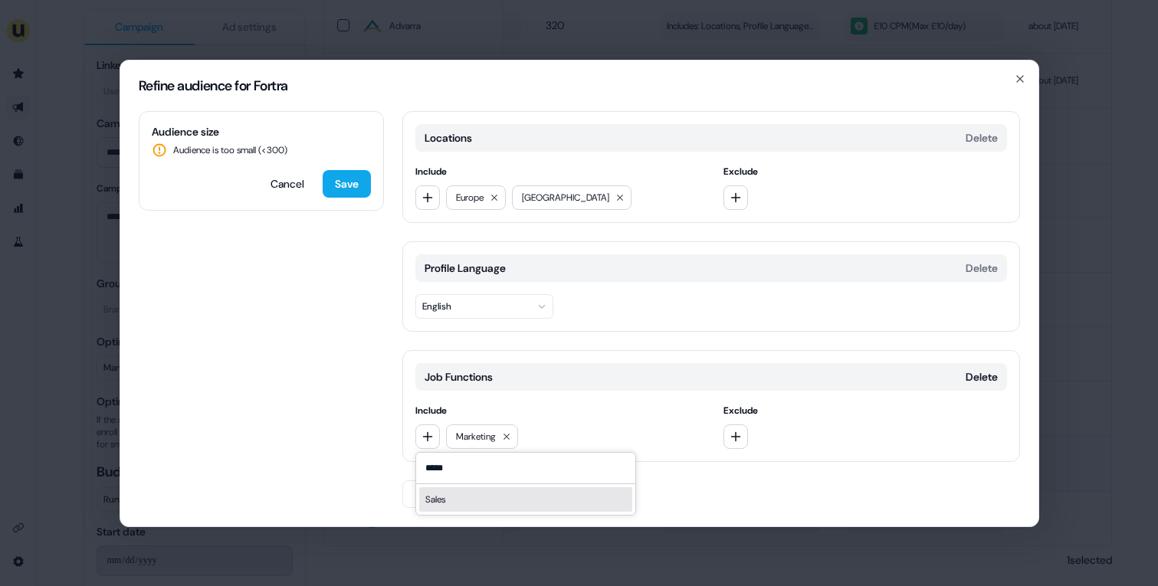
click at [446, 492] on div "Sales" at bounding box center [525, 500] width 213 height 25
click at [429, 439] on icon "button" at bounding box center [428, 437] width 12 height 12
type input "***"
click at [449, 501] on div "Business Development" at bounding box center [525, 500] width 213 height 25
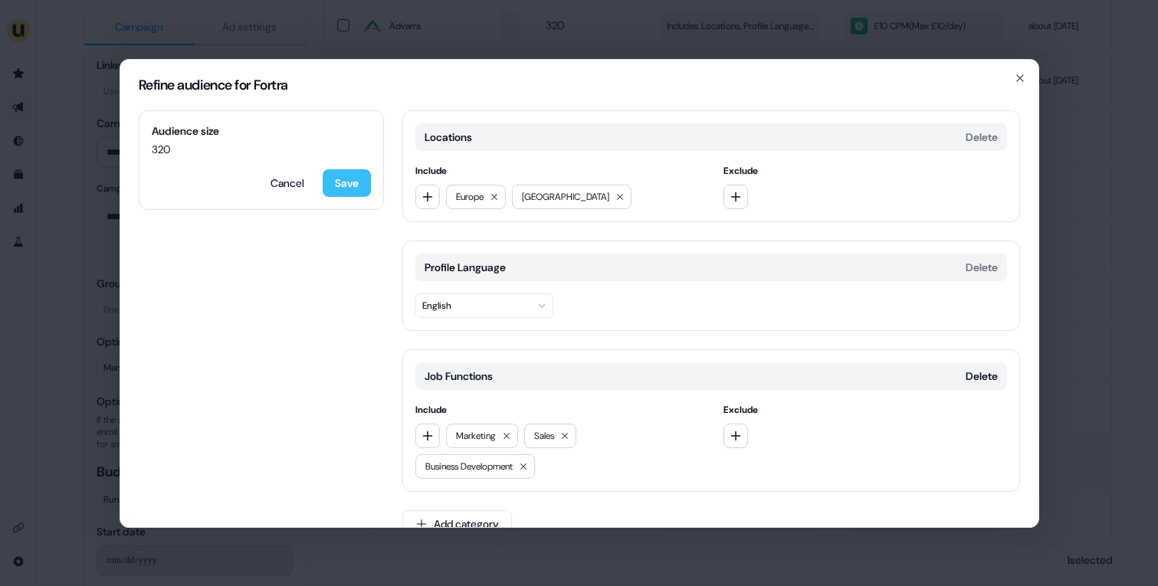
click at [357, 177] on button "Save" at bounding box center [347, 183] width 48 height 28
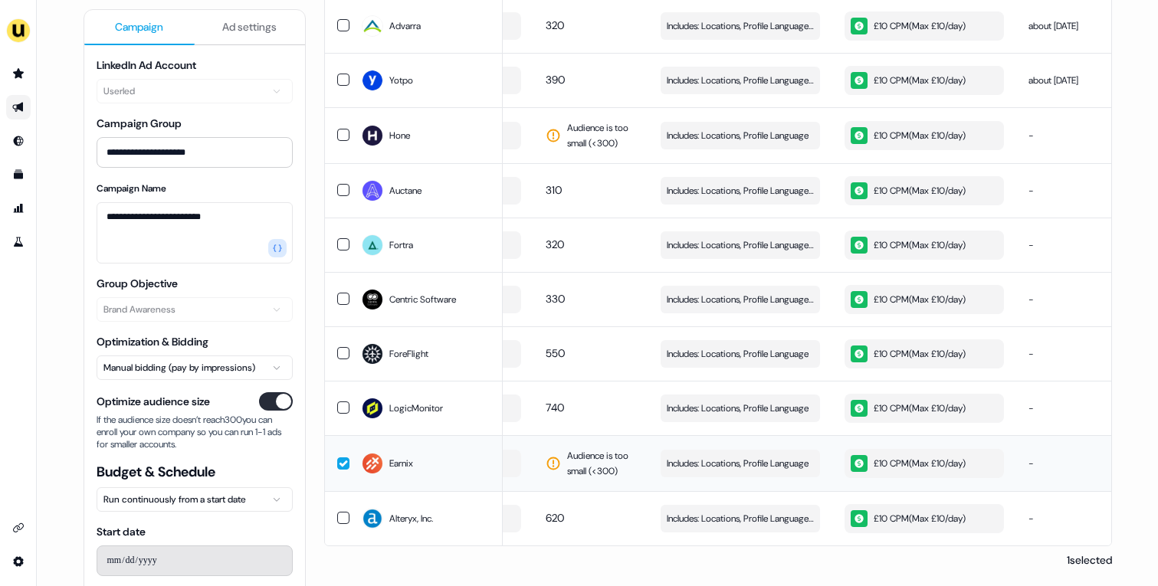
click at [725, 409] on span "Includes: Locations, Profile Language" at bounding box center [738, 408] width 142 height 15
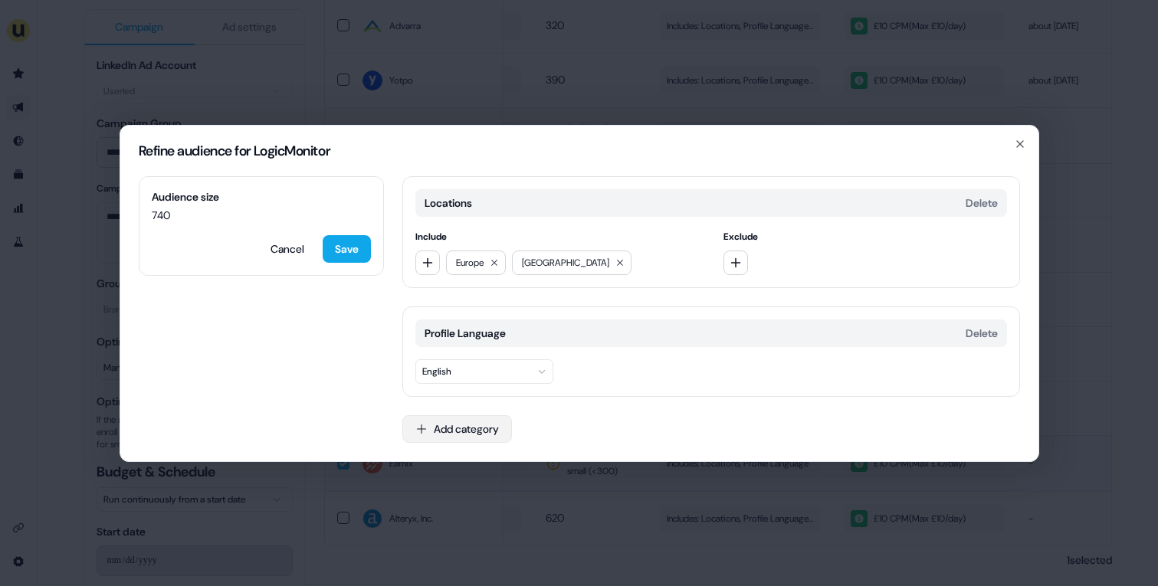
click at [483, 435] on button "Add category" at bounding box center [457, 429] width 110 height 28
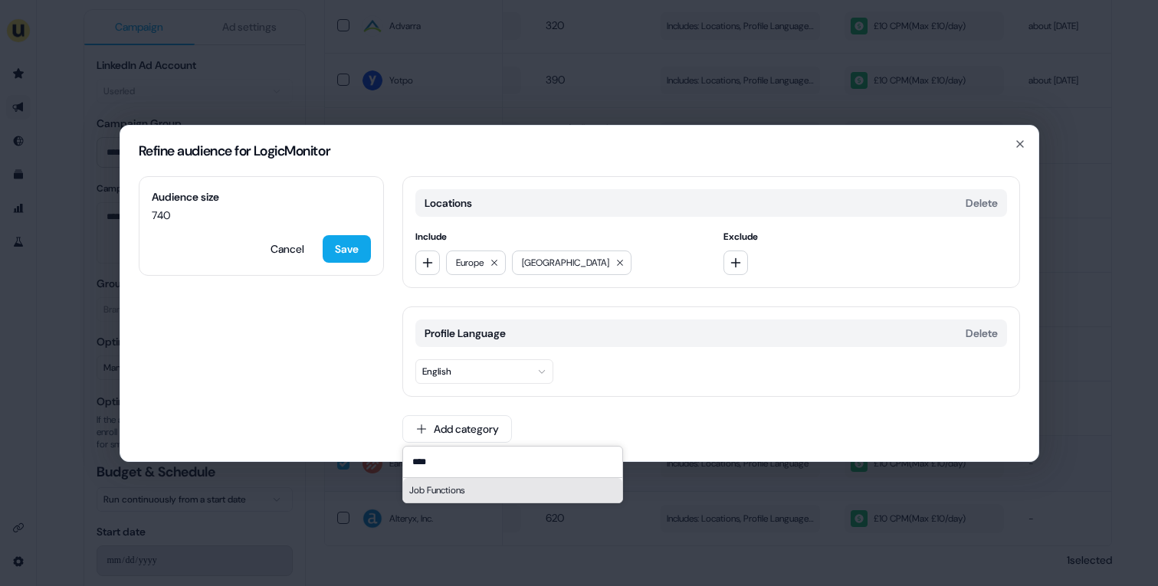
type input "****"
click at [462, 488] on div "Job Functions" at bounding box center [512, 490] width 219 height 25
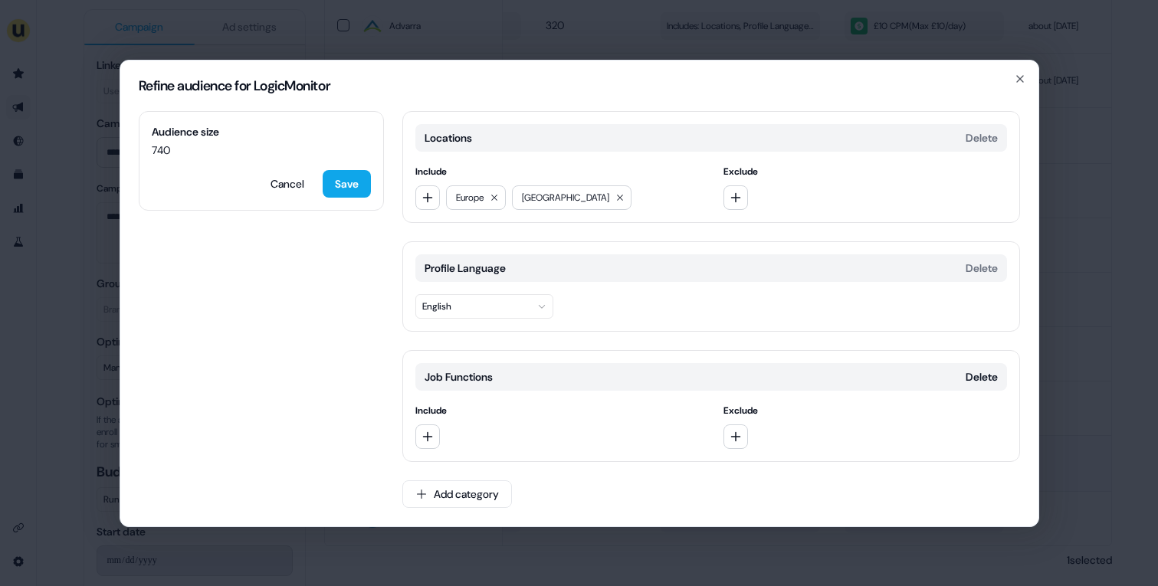
click at [414, 428] on div "Job Functions Delete Include Exclude" at bounding box center [711, 406] width 618 height 112
click at [430, 433] on icon "button" at bounding box center [428, 437] width 12 height 12
type input "*********"
click at [449, 491] on div "Marketing" at bounding box center [525, 500] width 213 height 25
click at [438, 440] on button "button" at bounding box center [427, 437] width 25 height 25
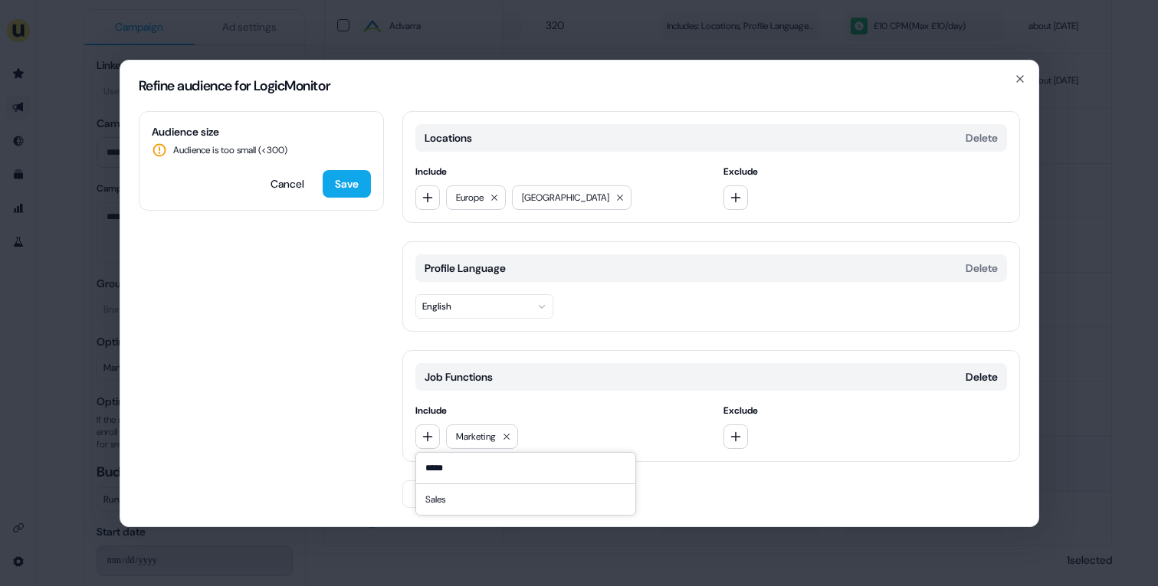
type input "*****"
click at [448, 494] on div "Sales" at bounding box center [525, 500] width 213 height 25
click at [419, 441] on button "button" at bounding box center [427, 437] width 25 height 25
type input "*******"
click at [458, 491] on div "Business Development" at bounding box center [525, 500] width 213 height 25
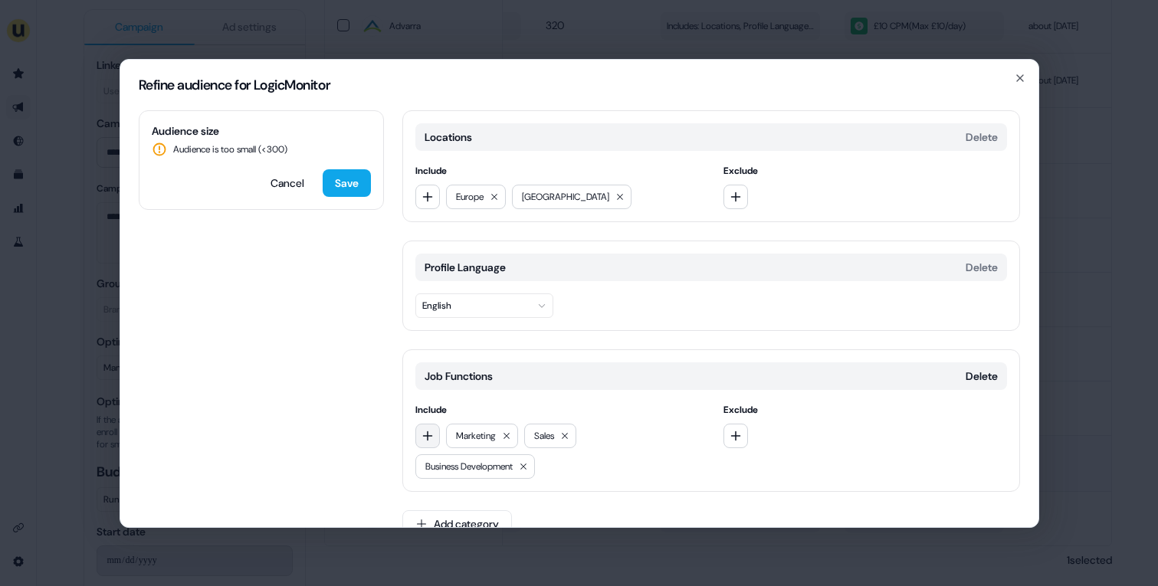
click at [424, 442] on button "button" at bounding box center [427, 436] width 25 height 25
type input "*****"
click at [448, 494] on div "Operations" at bounding box center [525, 499] width 213 height 25
click at [348, 179] on button "Save" at bounding box center [347, 183] width 48 height 28
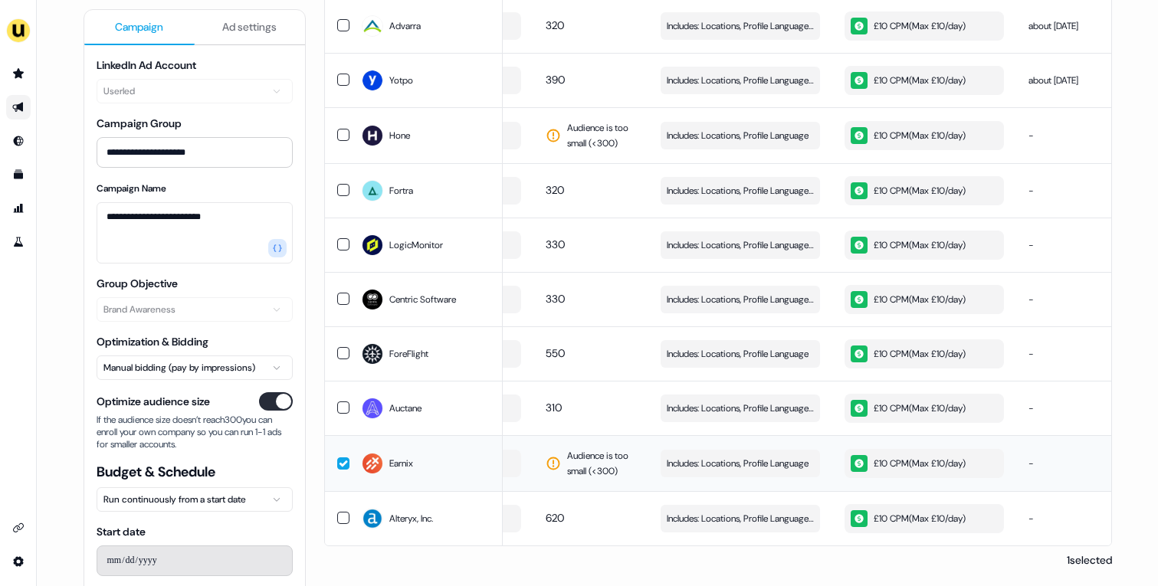
click at [339, 464] on button "button" at bounding box center [343, 464] width 12 height 12
click at [702, 462] on span "Includes: Locations, Profile Language" at bounding box center [738, 463] width 142 height 15
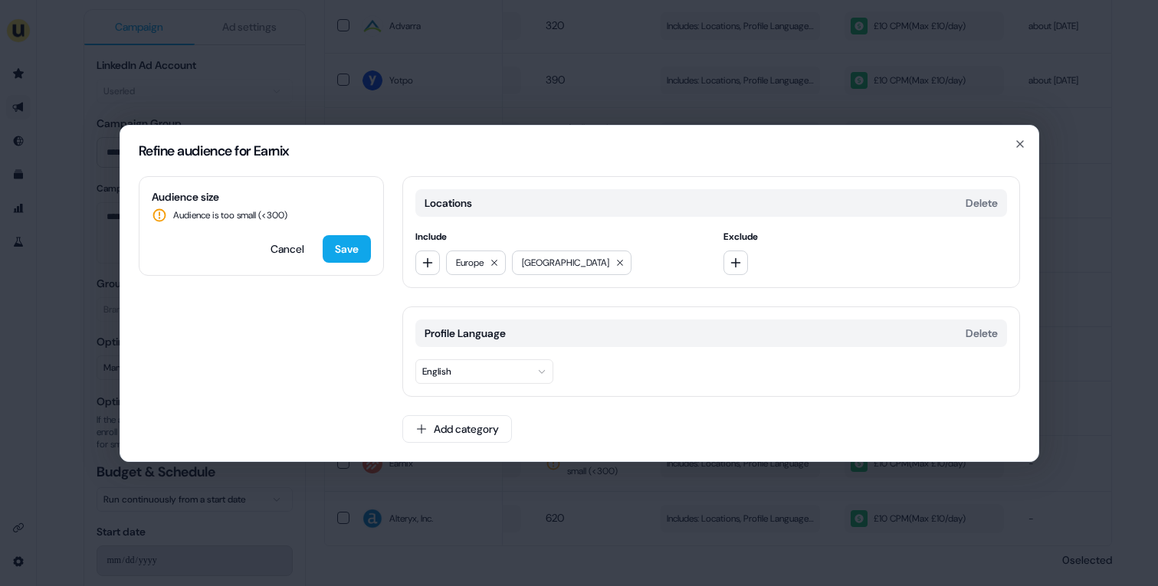
click at [685, 507] on div "Refine audience for Earnix Audience size Audience is too small (< 300 ) Cancel …" at bounding box center [579, 293] width 1158 height 586
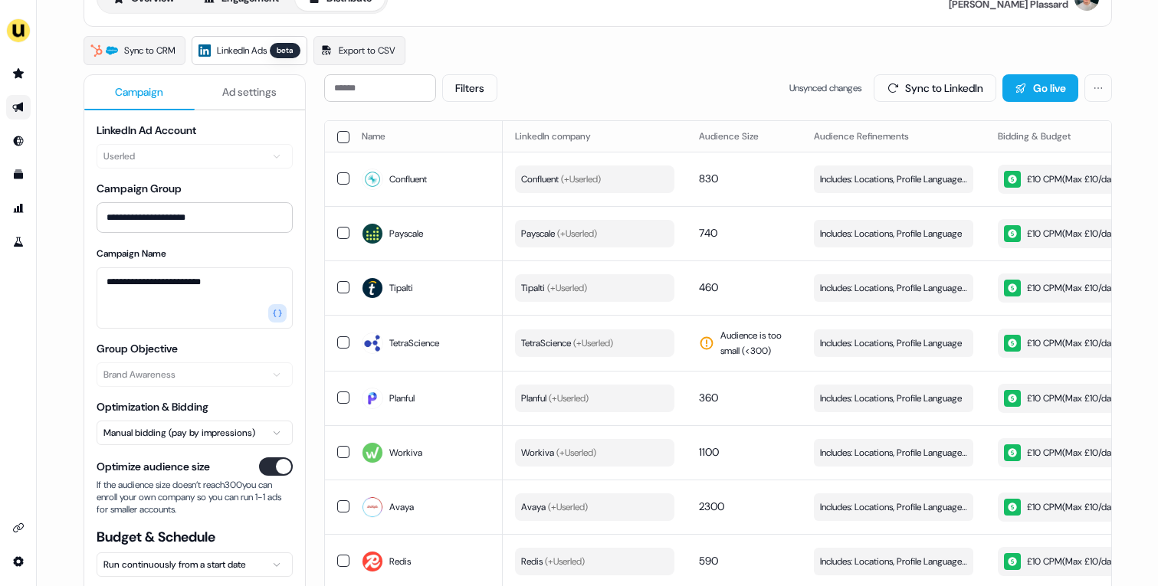
scroll to position [0, 0]
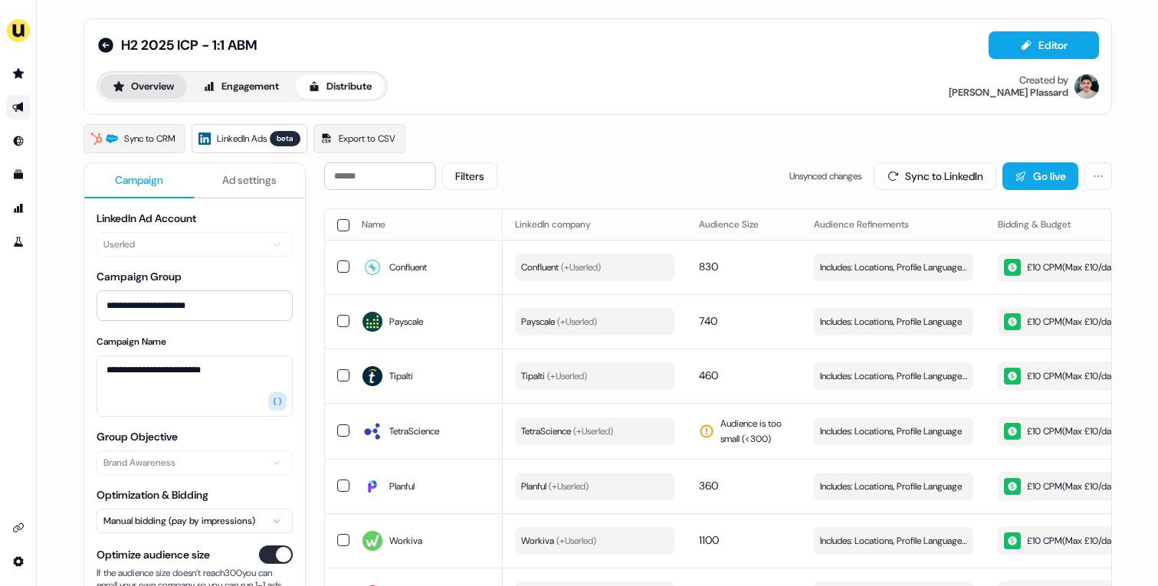
click at [141, 87] on button "Overview" at bounding box center [143, 86] width 87 height 25
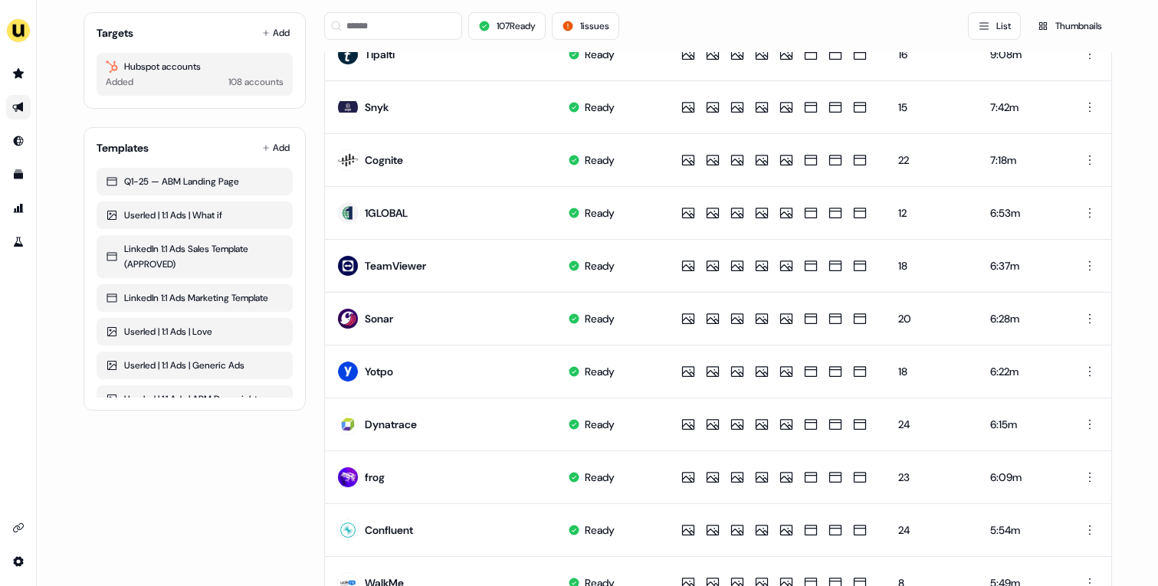
scroll to position [725, 0]
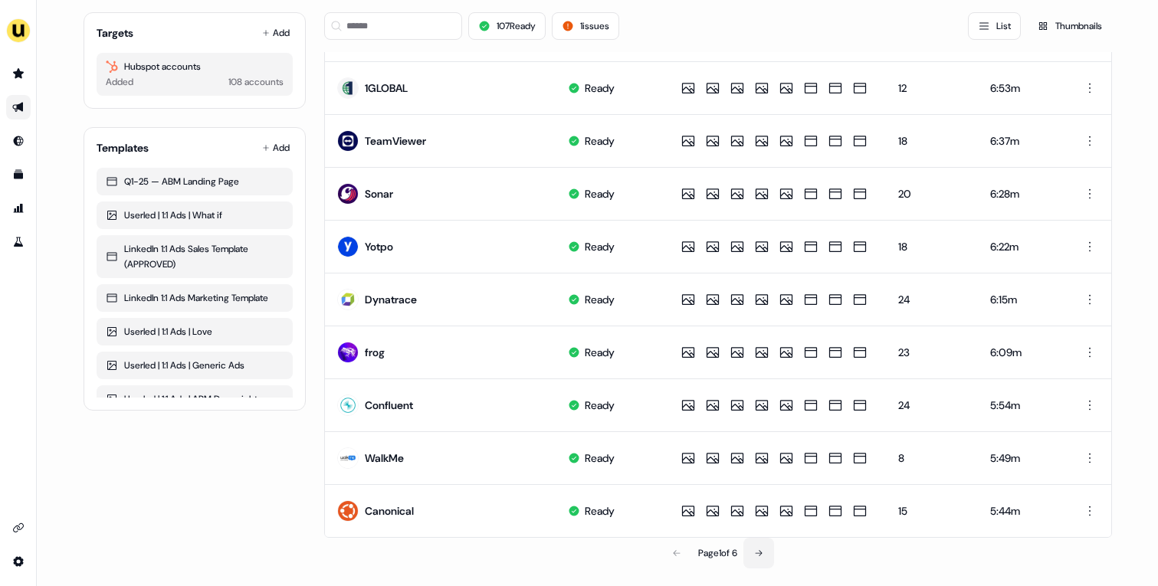
click at [757, 553] on icon at bounding box center [758, 553] width 9 height 9
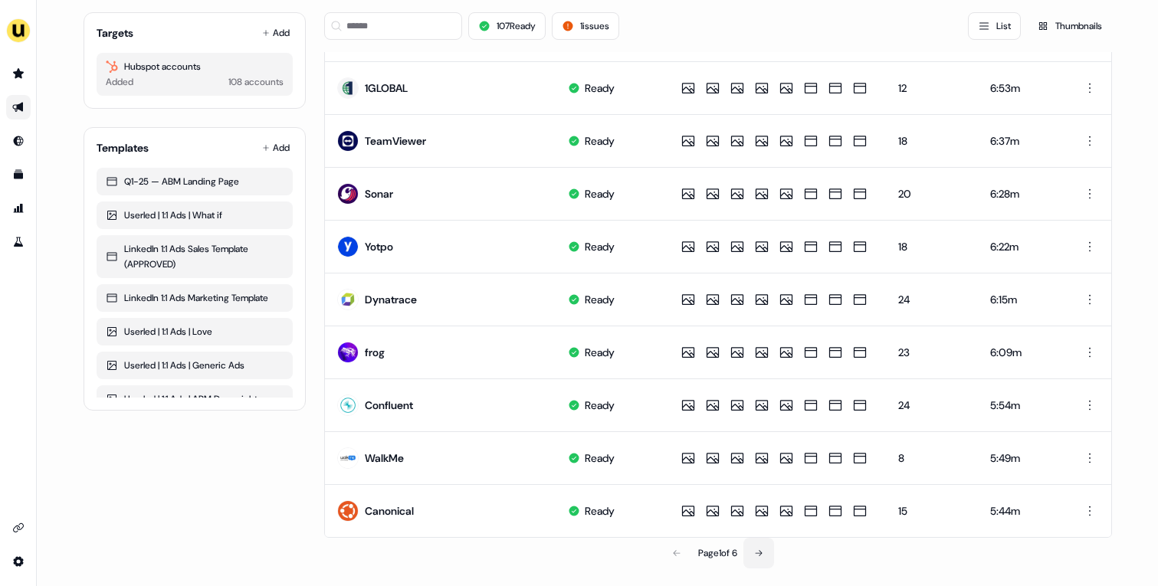
click at [757, 553] on div "Page 1 of 6" at bounding box center [718, 553] width 788 height 31
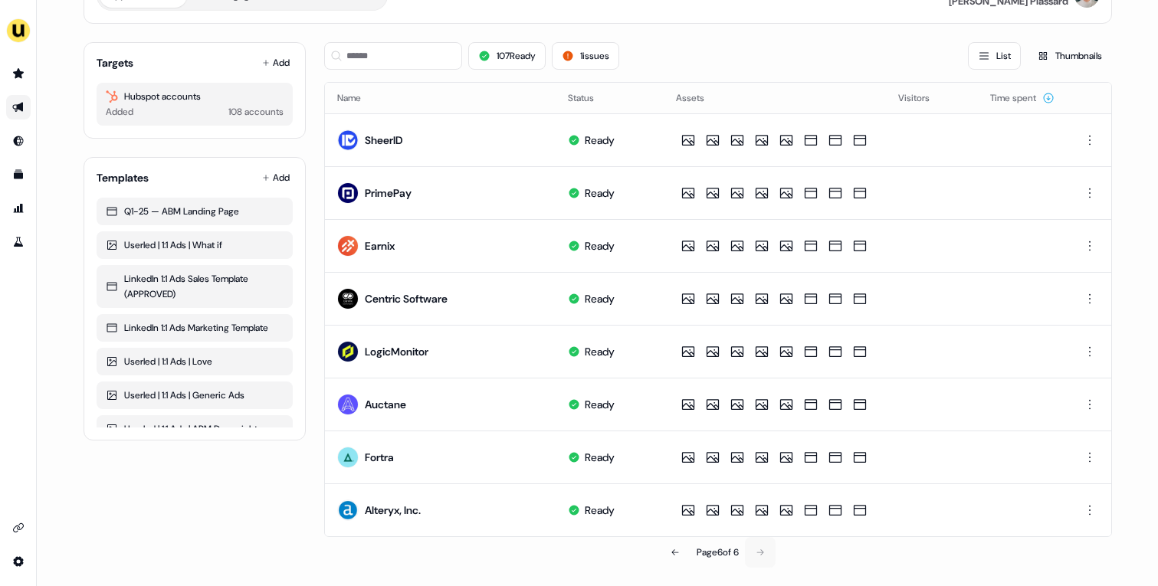
click at [757, 553] on div "Page 6 of 6" at bounding box center [718, 552] width 788 height 31
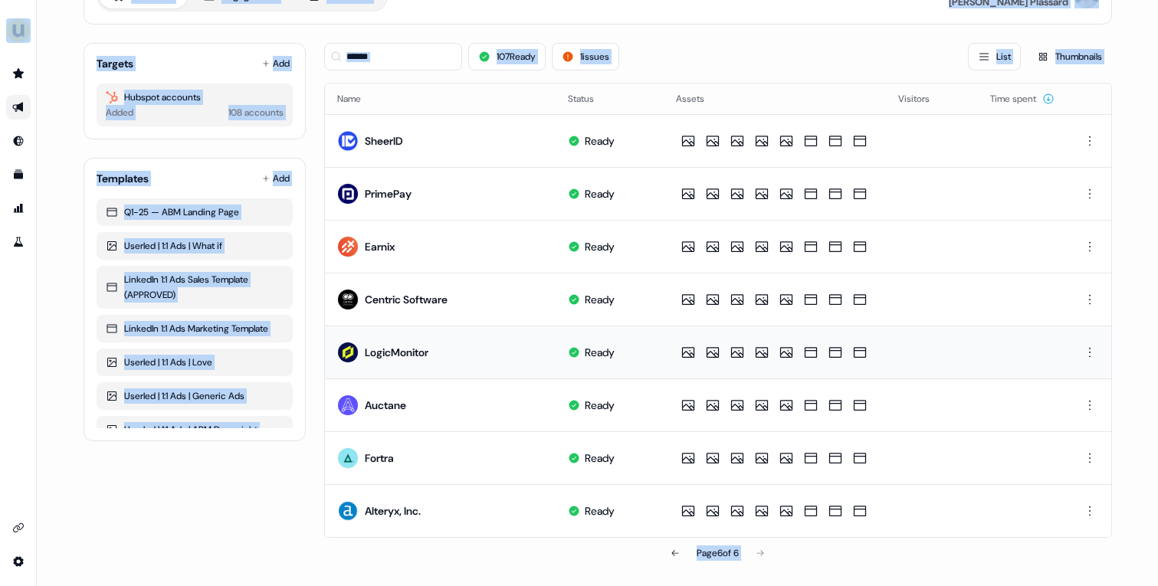
scroll to position [0, 0]
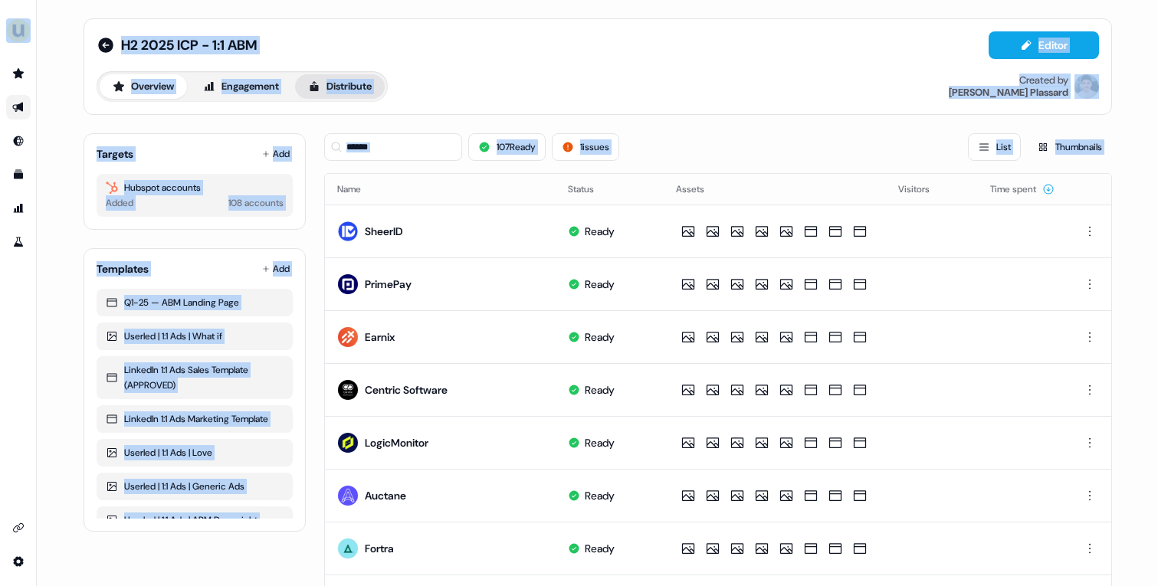
click at [347, 77] on button "Distribute" at bounding box center [340, 86] width 90 height 25
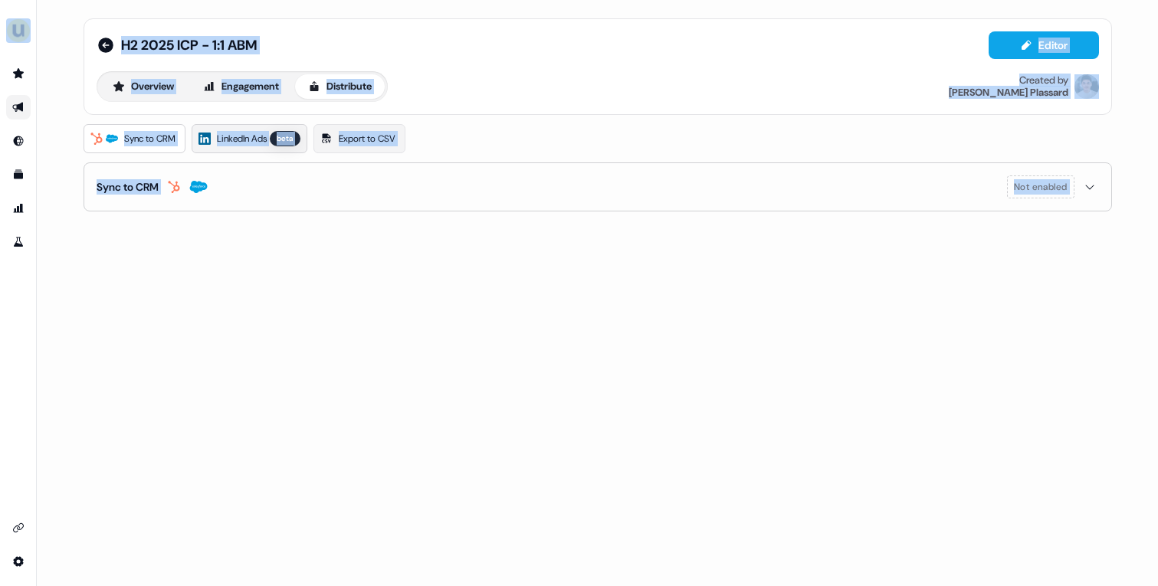
click at [286, 141] on div "beta" at bounding box center [285, 138] width 31 height 15
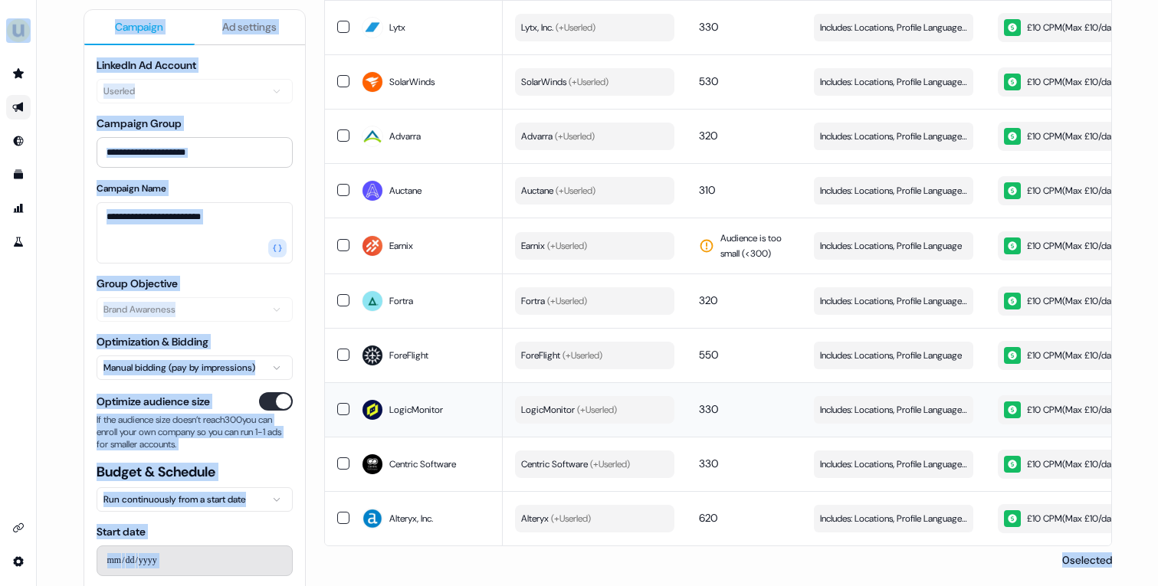
scroll to position [5730, 0]
click at [345, 512] on button "button" at bounding box center [343, 518] width 12 height 12
click at [345, 460] on button "button" at bounding box center [343, 464] width 12 height 12
click at [339, 391] on td at bounding box center [337, 410] width 25 height 54
click at [339, 352] on button "button" at bounding box center [343, 355] width 12 height 12
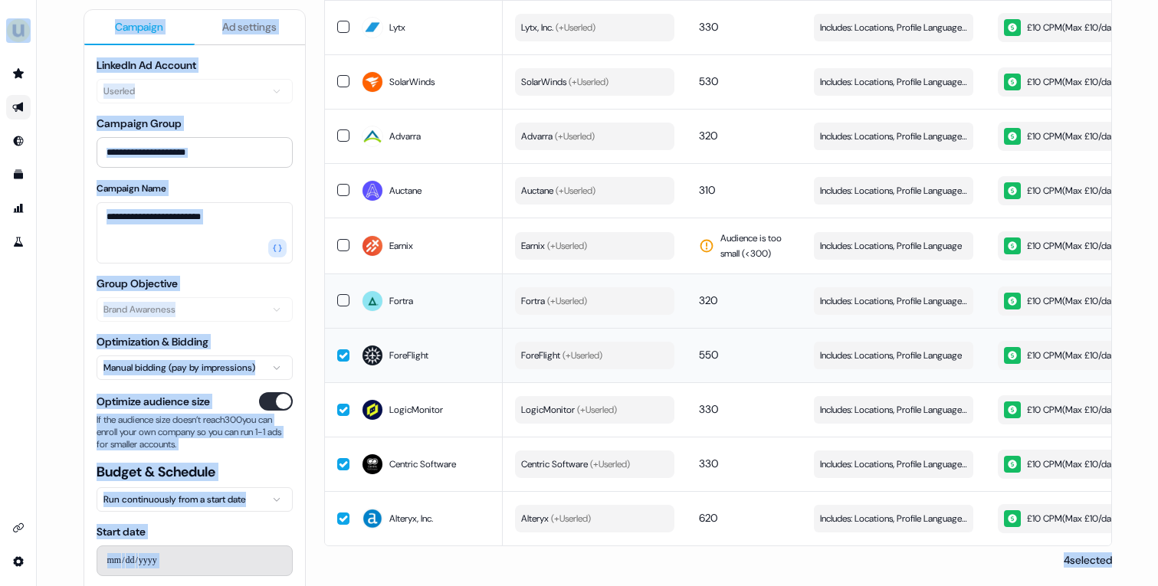
click at [339, 294] on button "button" at bounding box center [343, 300] width 12 height 12
click at [333, 199] on td at bounding box center [337, 190] width 25 height 54
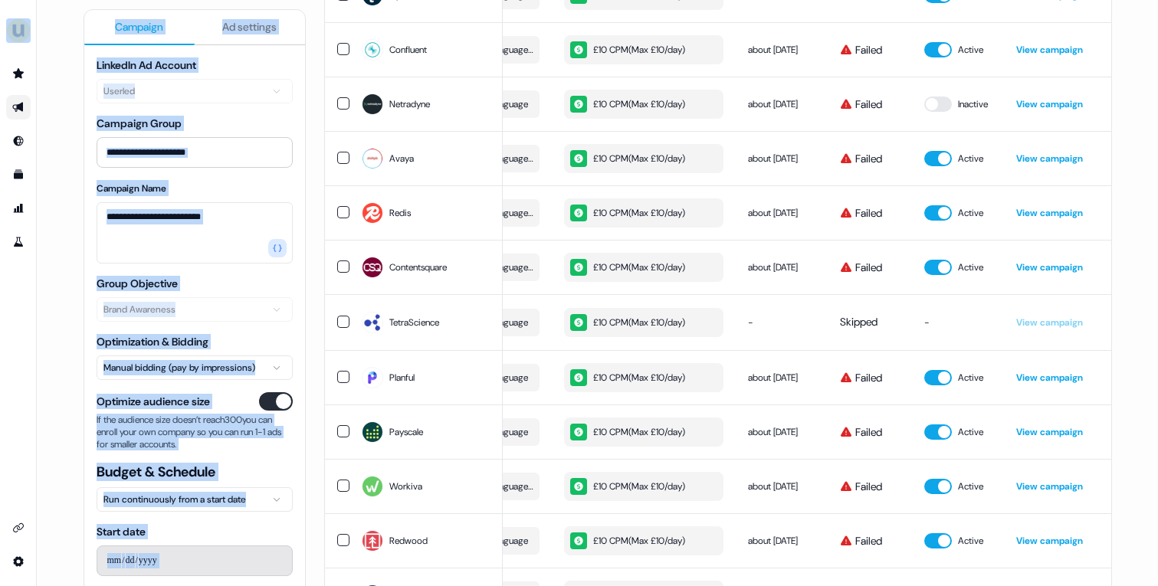
scroll to position [0, 0]
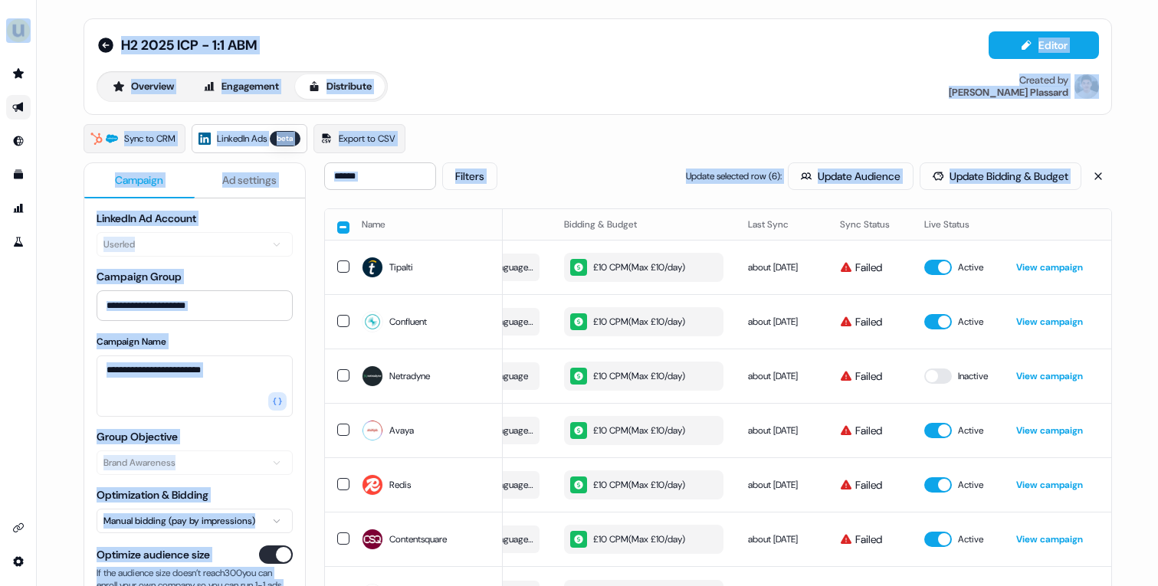
click at [342, 228] on button "button" at bounding box center [343, 228] width 12 height 12
click at [342, 228] on button "button" at bounding box center [343, 226] width 12 height 12
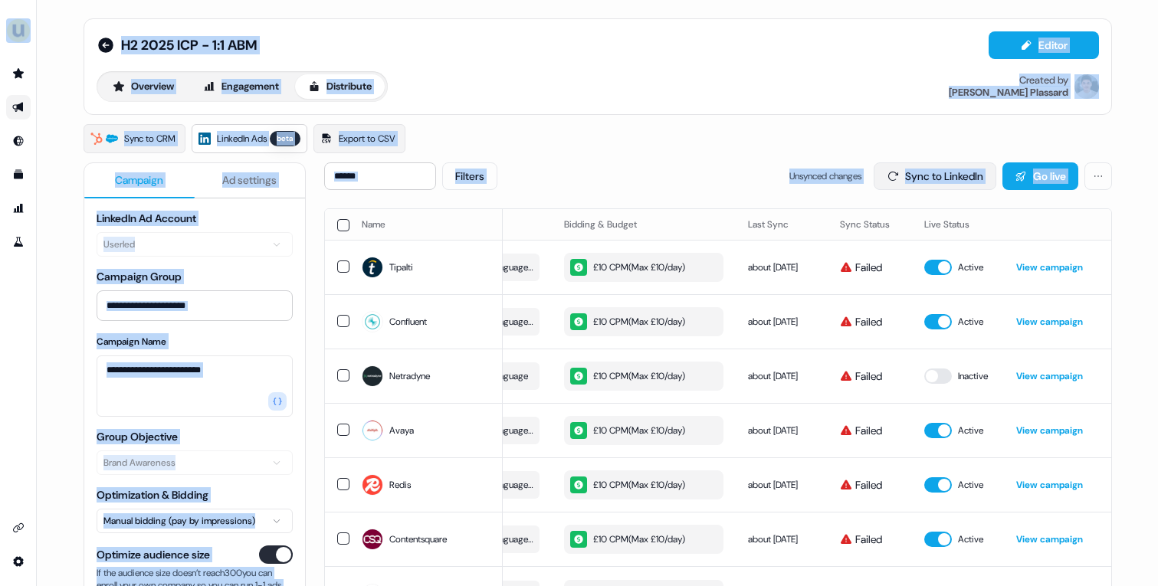
click at [954, 179] on button "Sync to LinkedIn" at bounding box center [935, 177] width 123 height 28
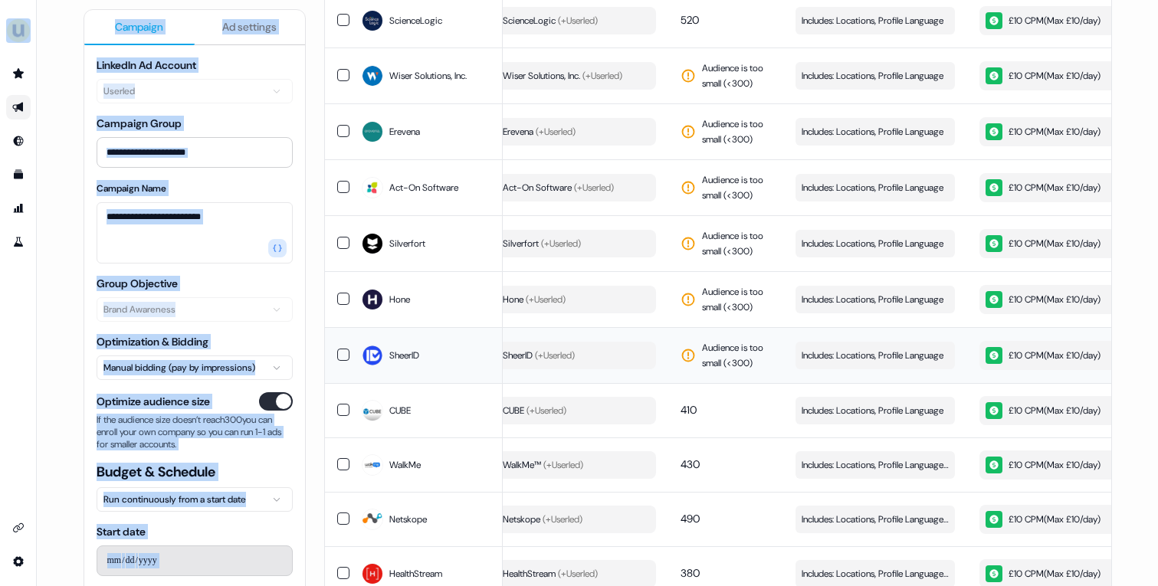
scroll to position [0, 13]
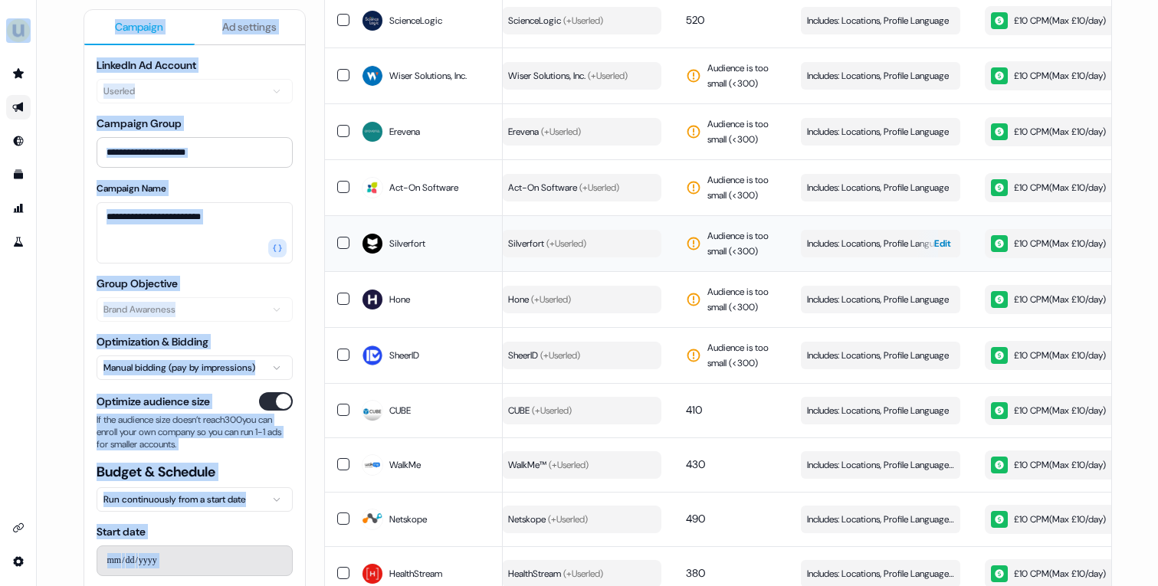
click at [876, 251] on span "Includes: Locations, Profile Language" at bounding box center [878, 243] width 142 height 15
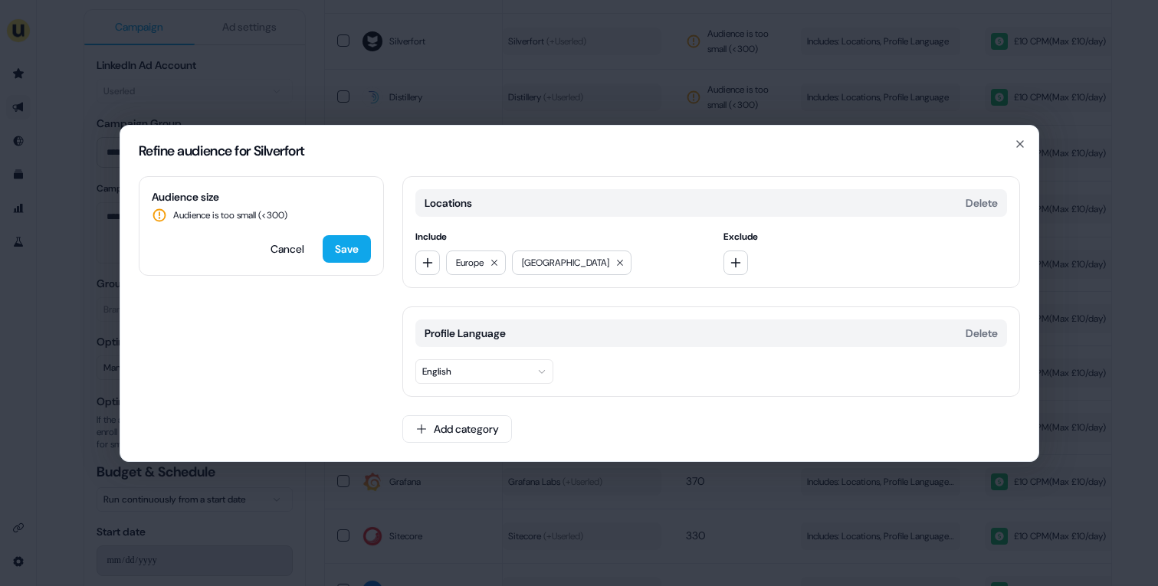
click at [907, 474] on div "Refine audience for Silverfort Audience size Audience is too small (< 300 ) Can…" at bounding box center [579, 293] width 1158 height 586
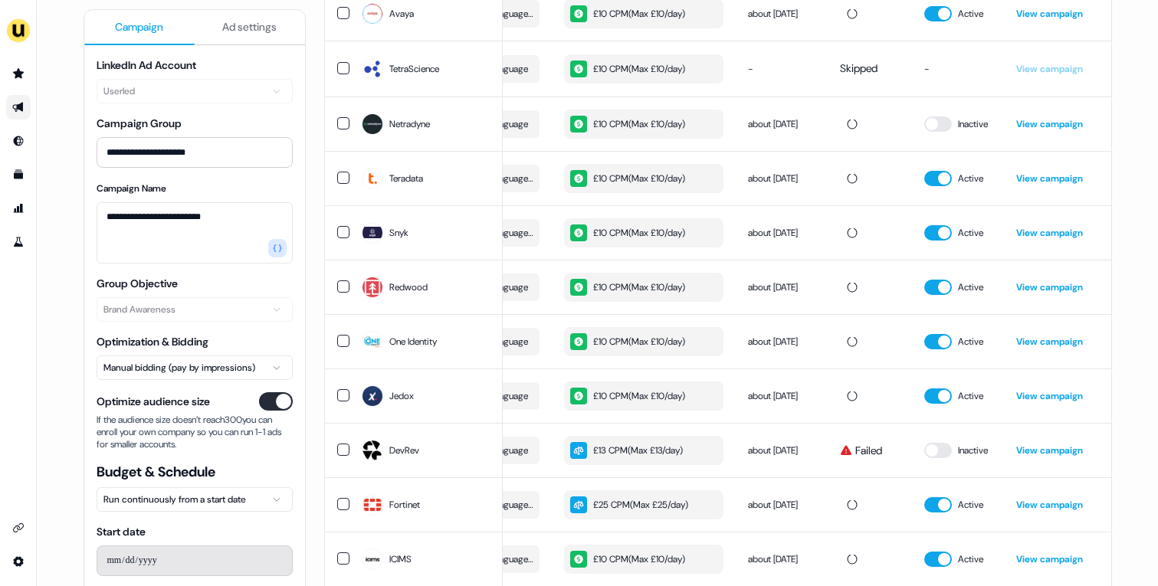
scroll to position [0, 0]
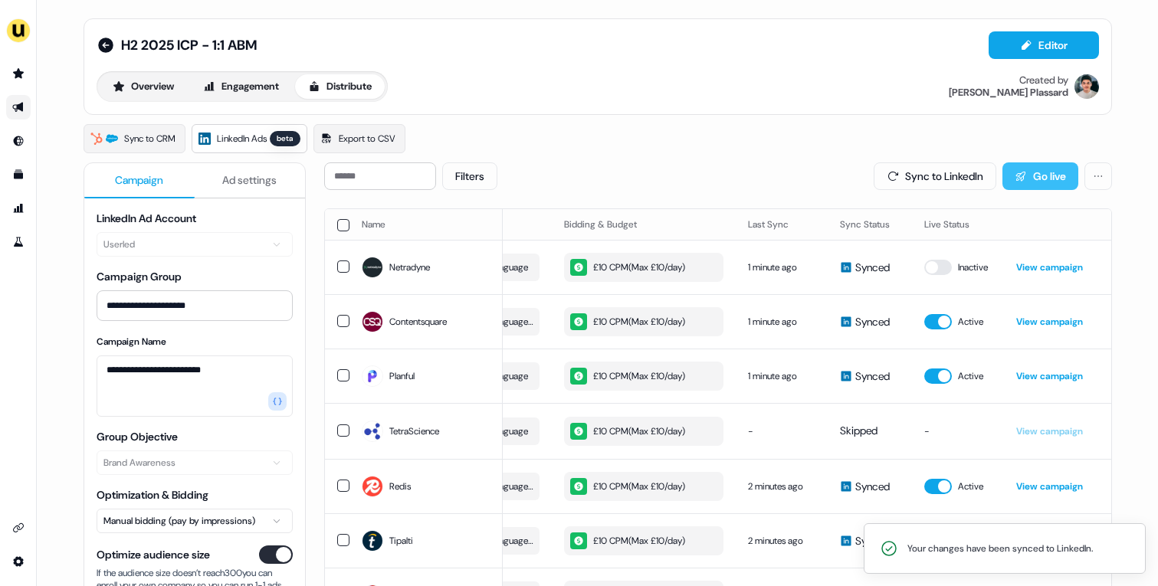
click at [1040, 172] on button "Go live" at bounding box center [1041, 177] width 76 height 28
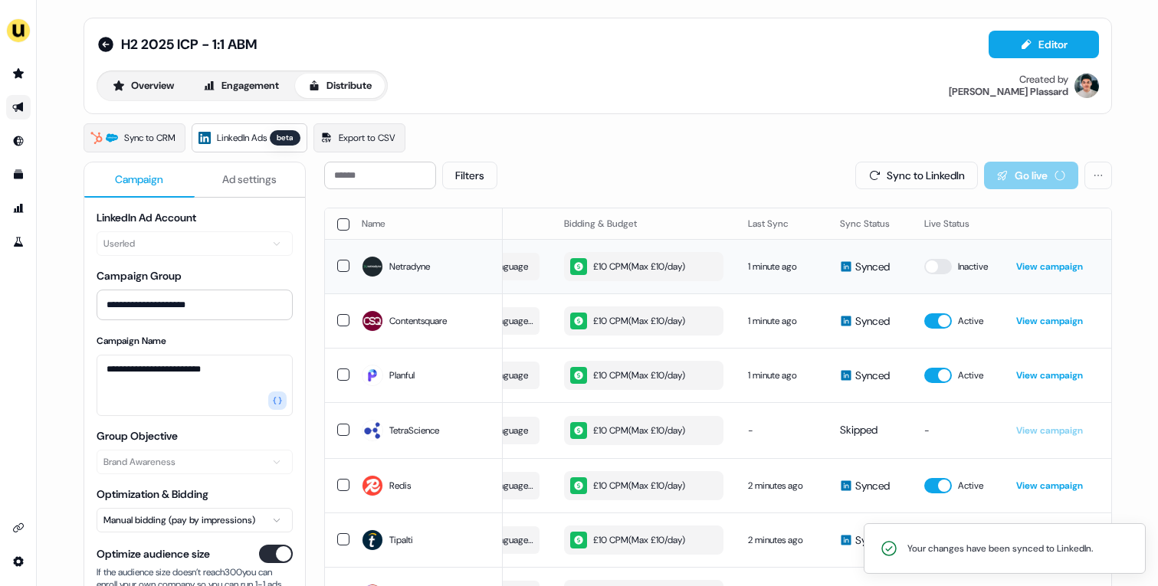
scroll to position [2, 0]
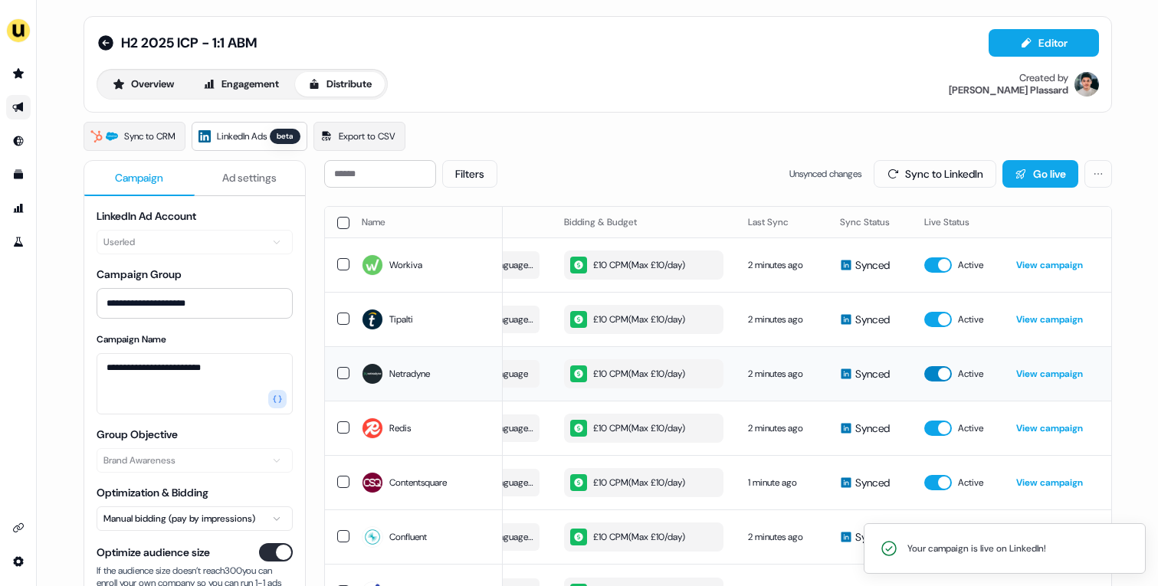
click at [937, 376] on button "button" at bounding box center [939, 373] width 28 height 15
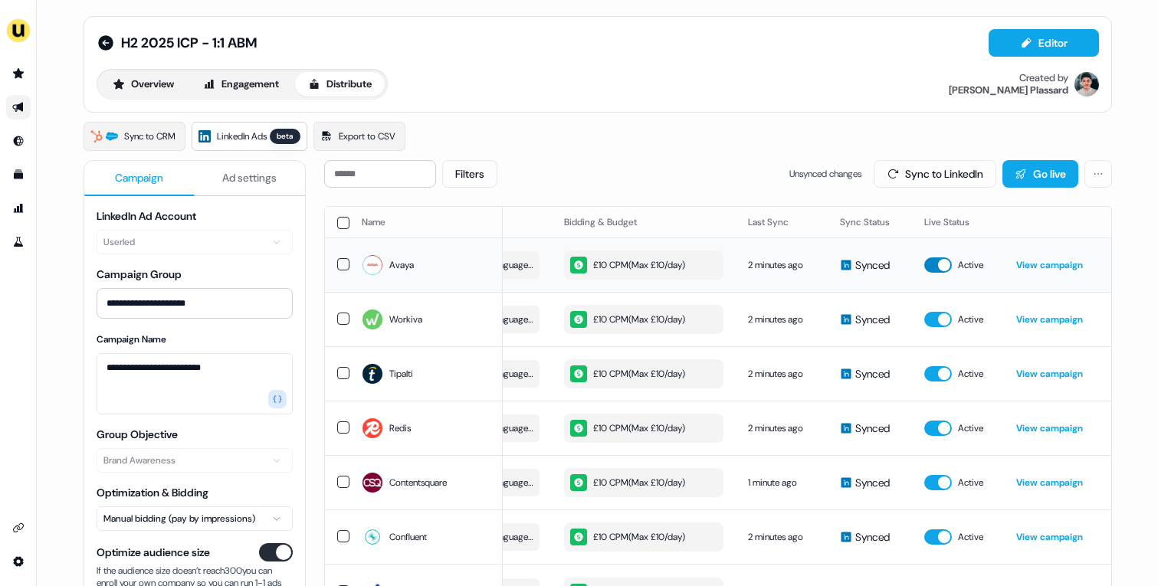
click at [933, 259] on button "button" at bounding box center [939, 265] width 28 height 15
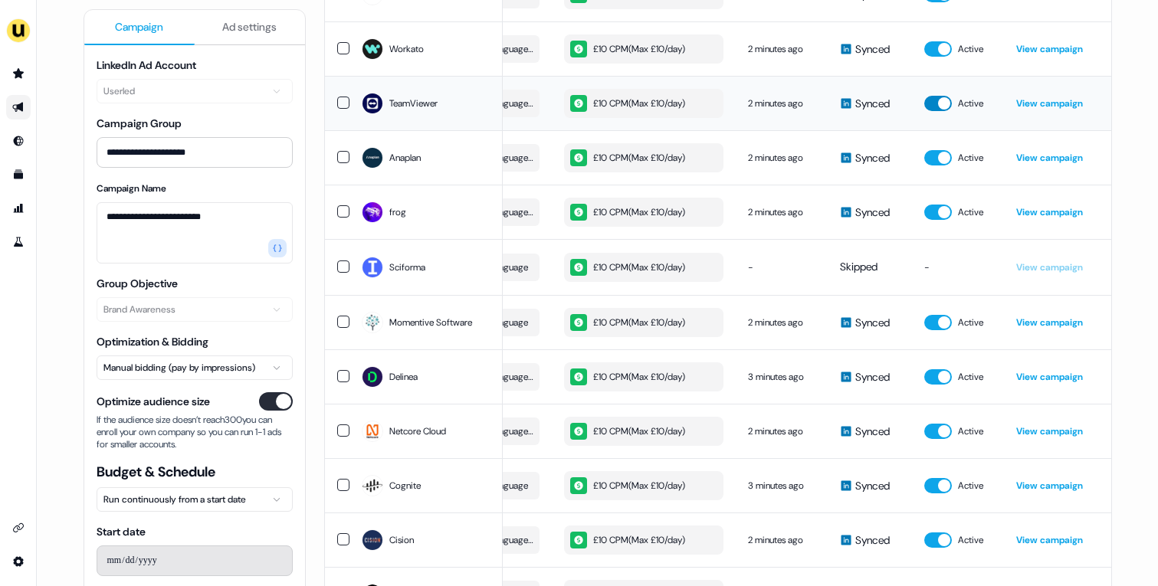
scroll to position [1366, 0]
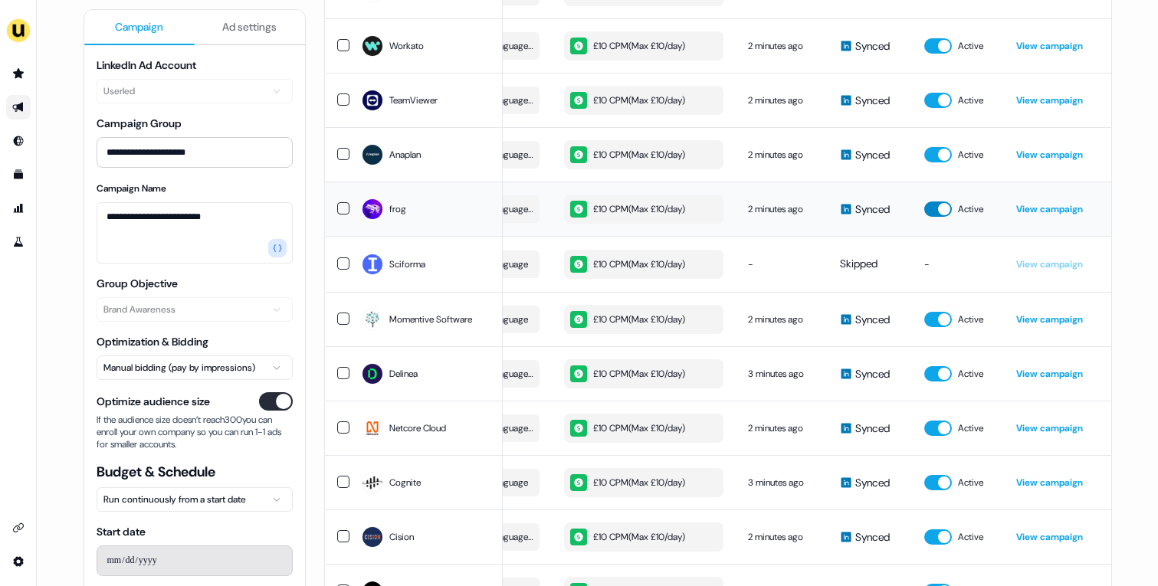
click at [934, 215] on button "button" at bounding box center [939, 209] width 28 height 15
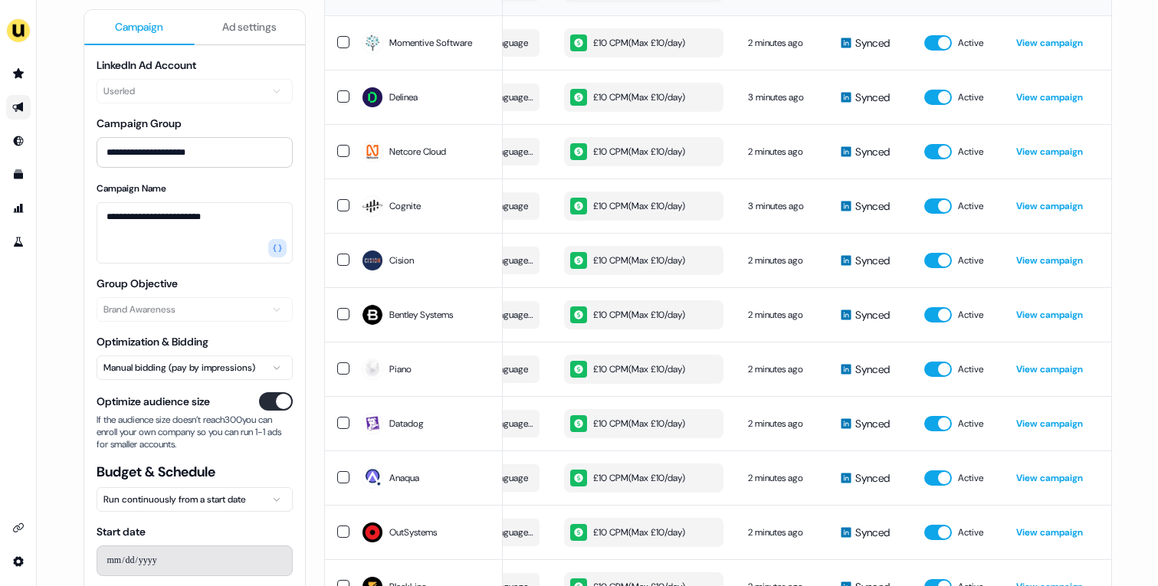
scroll to position [1644, 0]
click at [936, 153] on button "button" at bounding box center [939, 150] width 28 height 15
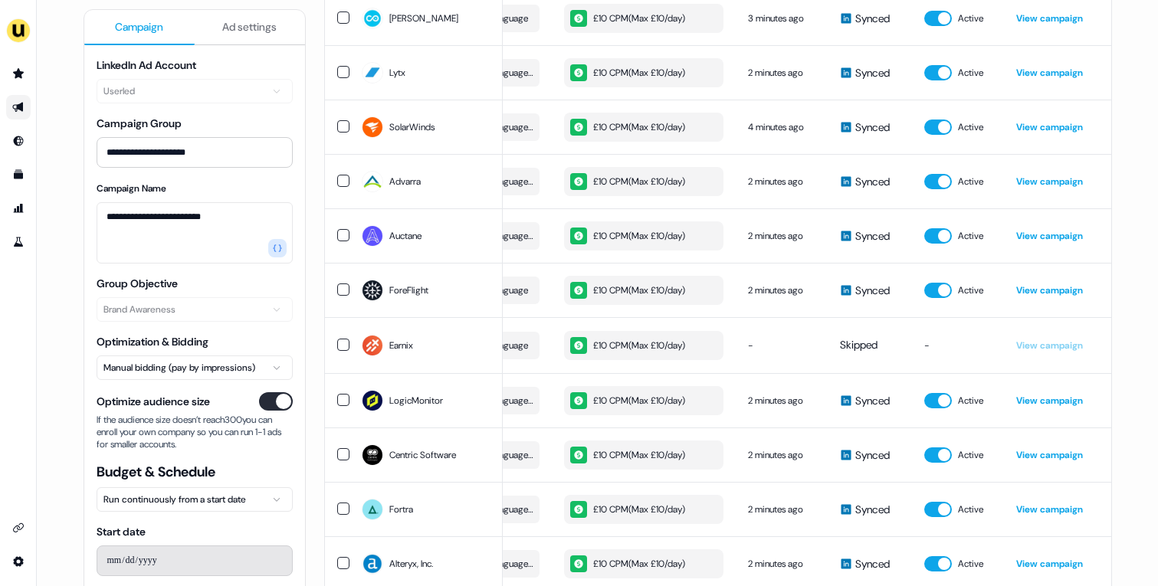
scroll to position [5594, 0]
